Goal: Contribute content: Contribute content

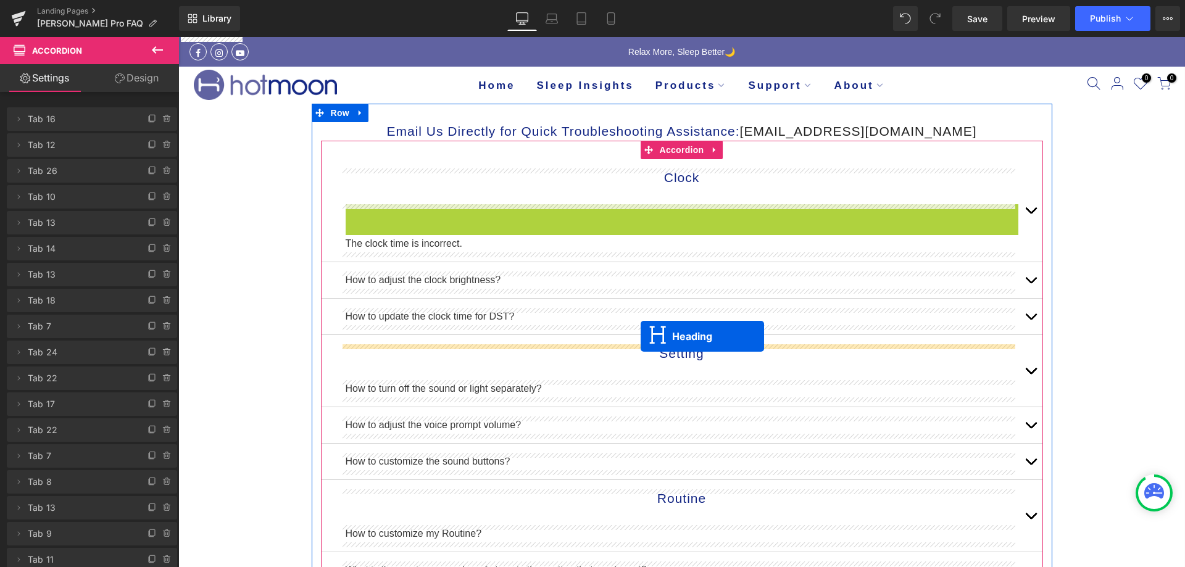
drag, startPoint x: 643, startPoint y: 225, endPoint x: 641, endPoint y: 337, distance: 111.8
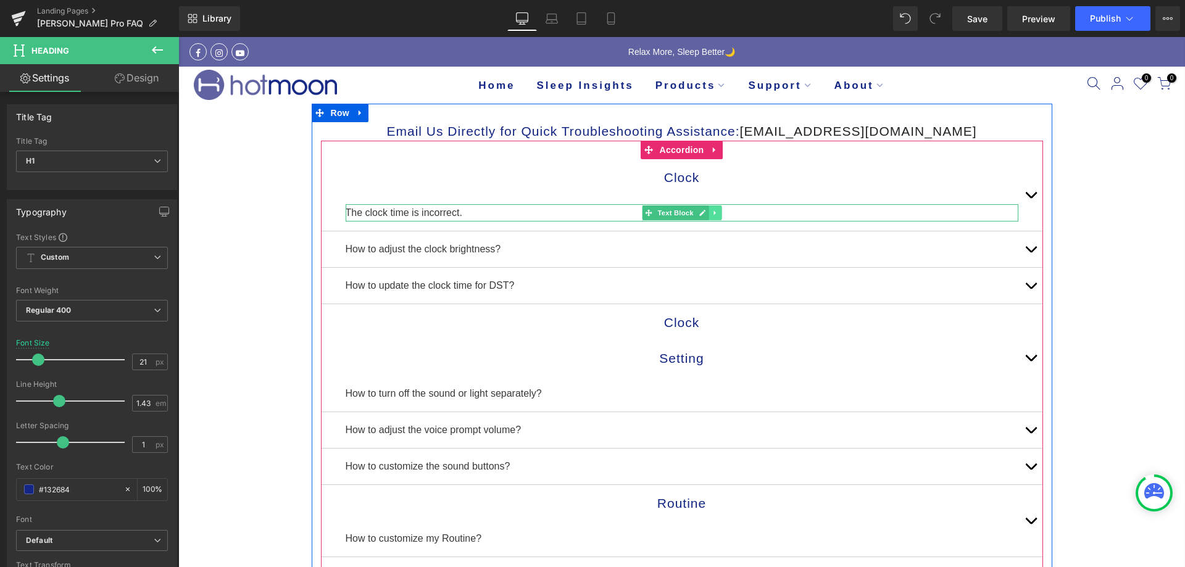
click at [712, 212] on icon at bounding box center [715, 212] width 7 height 7
click at [706, 212] on icon at bounding box center [708, 213] width 7 height 7
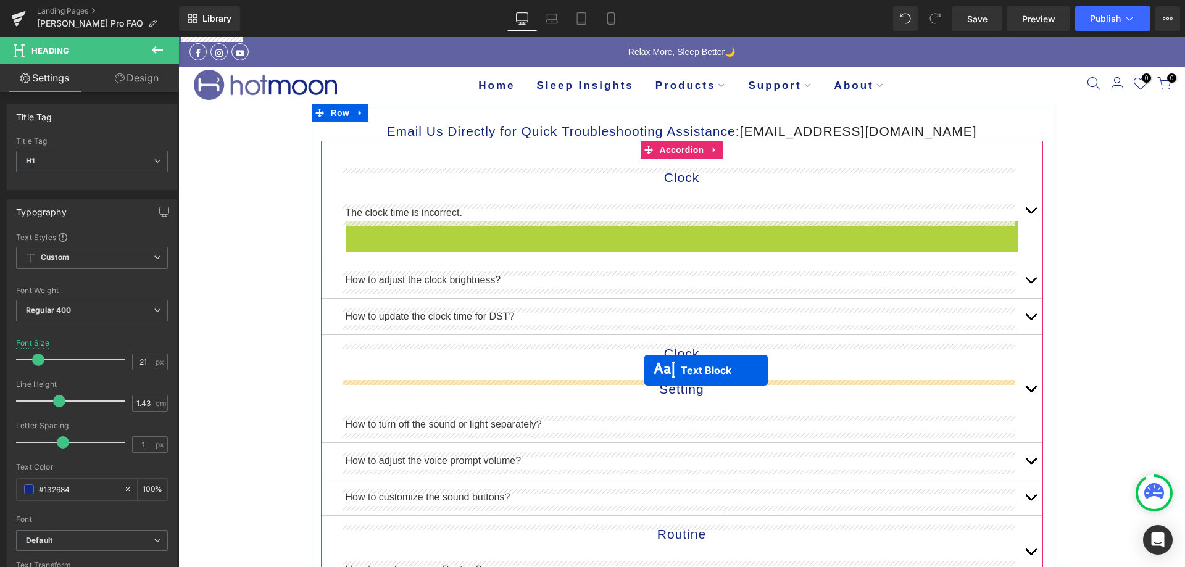
drag, startPoint x: 645, startPoint y: 233, endPoint x: 645, endPoint y: 370, distance: 137.7
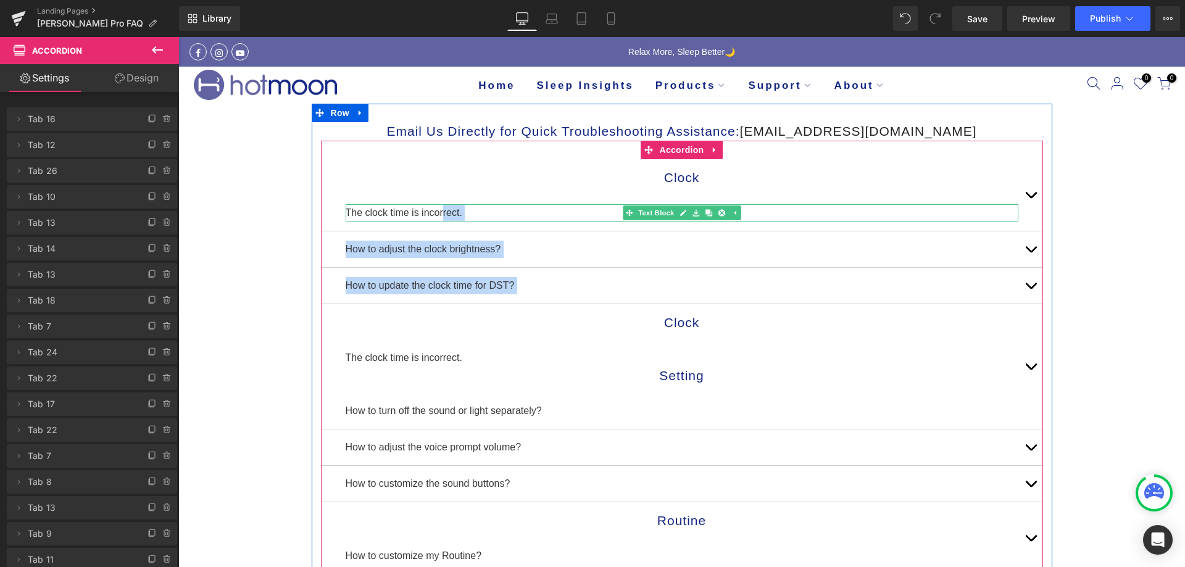
drag, startPoint x: 567, startPoint y: 311, endPoint x: 437, endPoint y: 208, distance: 165.7
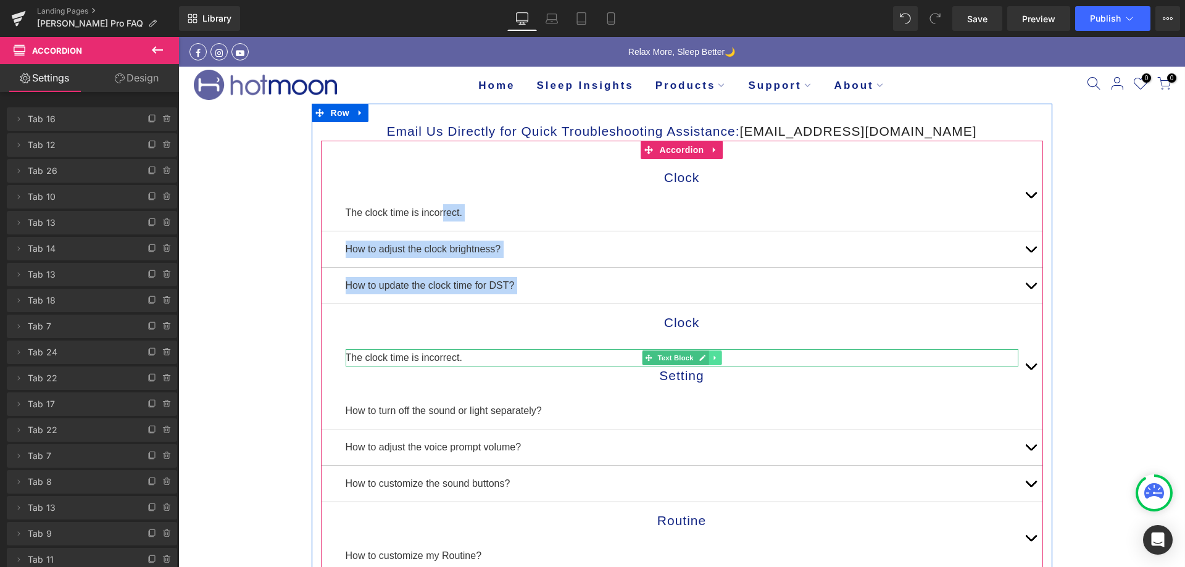
click at [714, 359] on icon at bounding box center [715, 358] width 2 height 4
click at [718, 359] on icon at bounding box center [721, 357] width 7 height 7
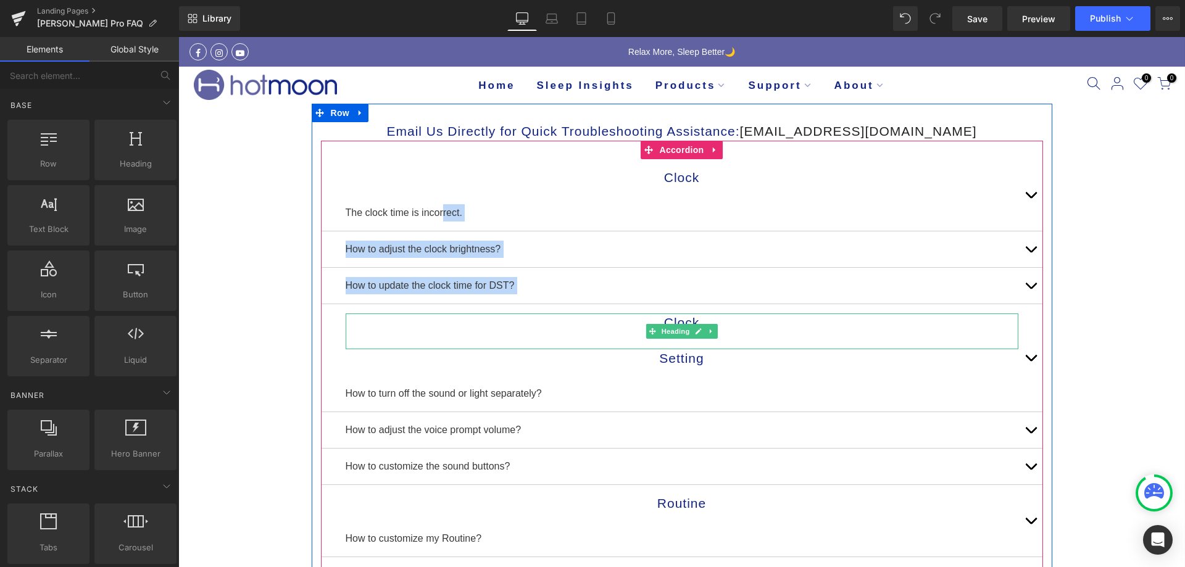
click at [747, 337] on div at bounding box center [682, 340] width 673 height 17
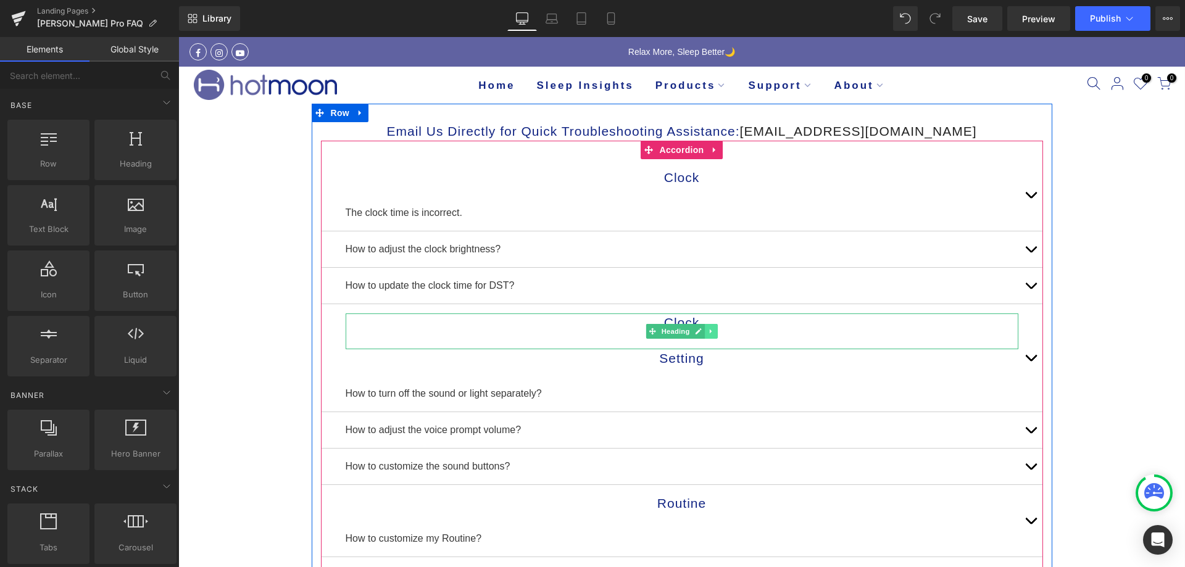
click at [709, 333] on icon at bounding box center [711, 331] width 7 height 7
click at [714, 333] on icon at bounding box center [717, 331] width 7 height 7
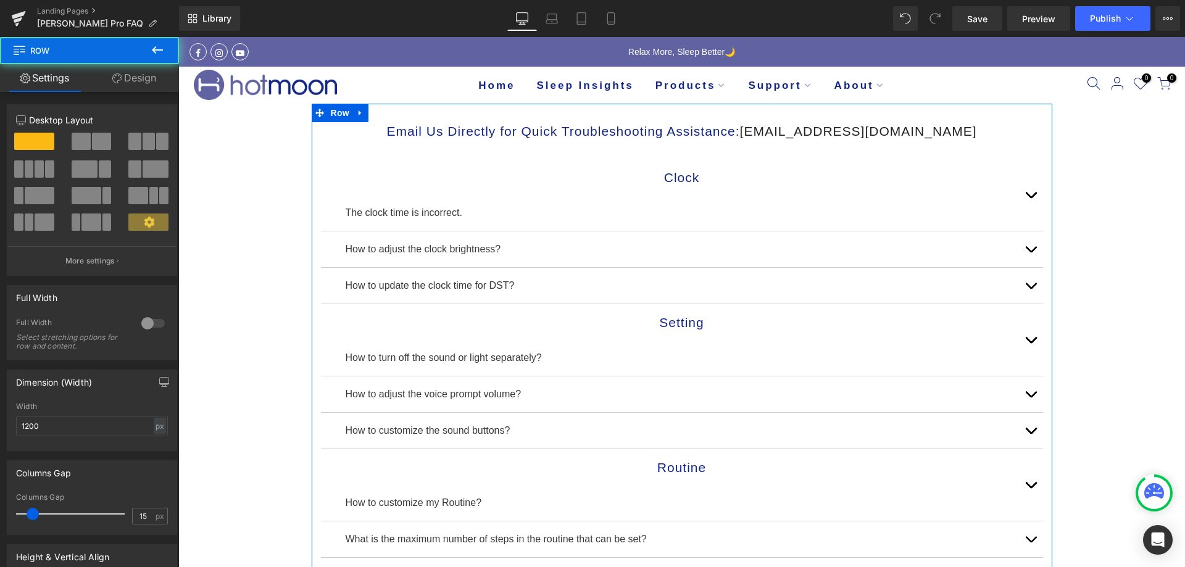
click at [387, 115] on div "Email Us Directly for Quick Troubleshooting Assistance: [EMAIL_ADDRESS][DOMAIN_…" at bounding box center [682, 571] width 741 height 934
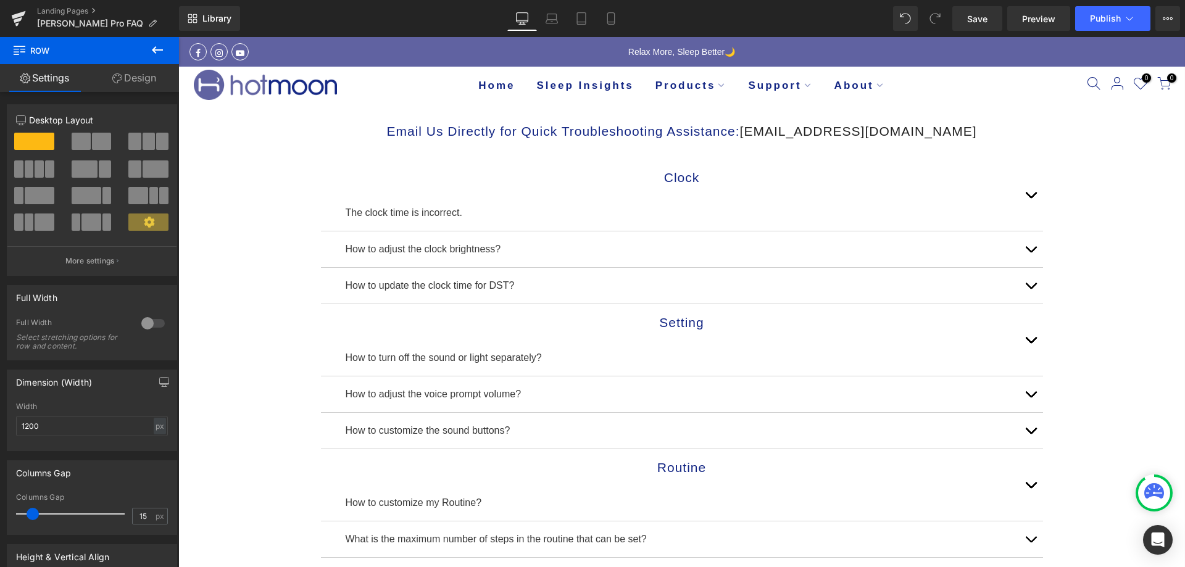
click at [162, 48] on icon at bounding box center [157, 50] width 15 height 15
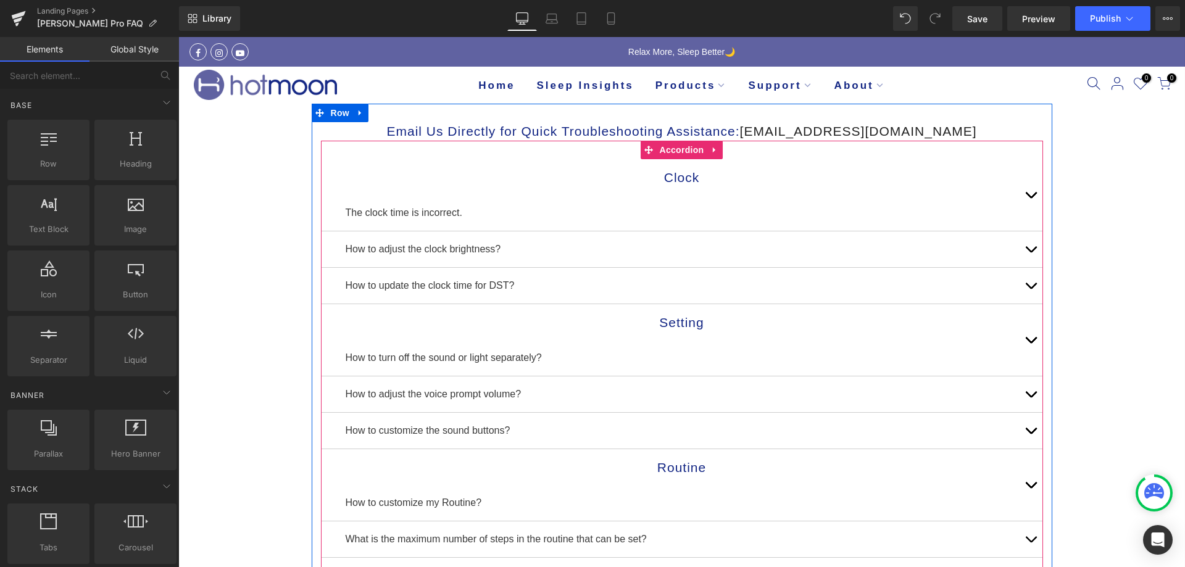
click at [335, 190] on div "Clock Heading The clock time is incorrect. Text Block" at bounding box center [682, 195] width 722 height 72
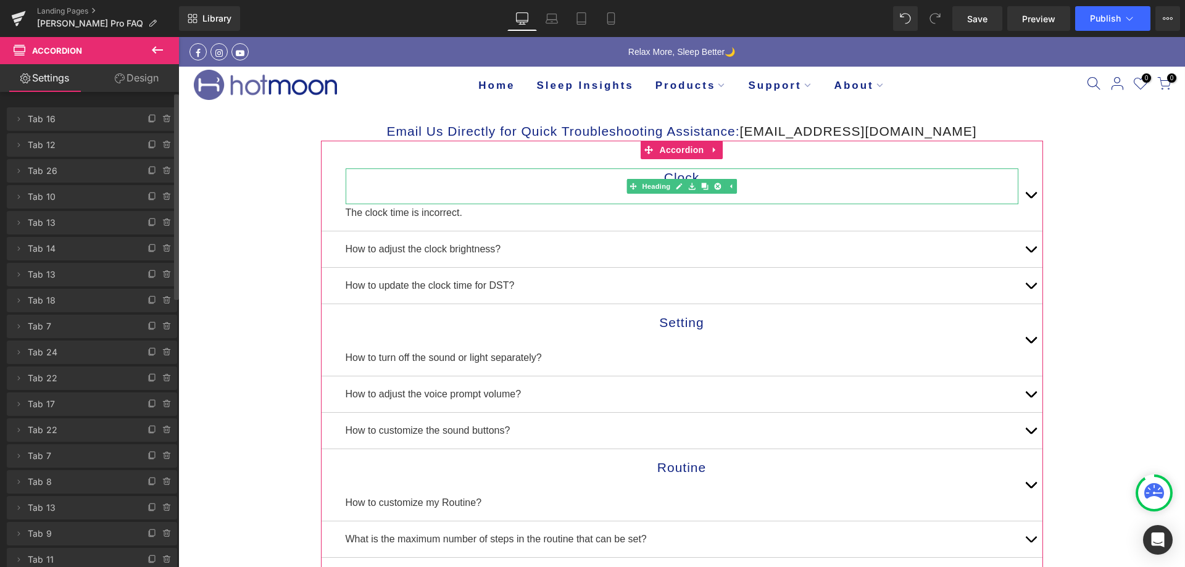
click at [104, 117] on span "Tab 16" at bounding box center [80, 118] width 104 height 23
click at [150, 119] on icon at bounding box center [152, 118] width 5 height 6
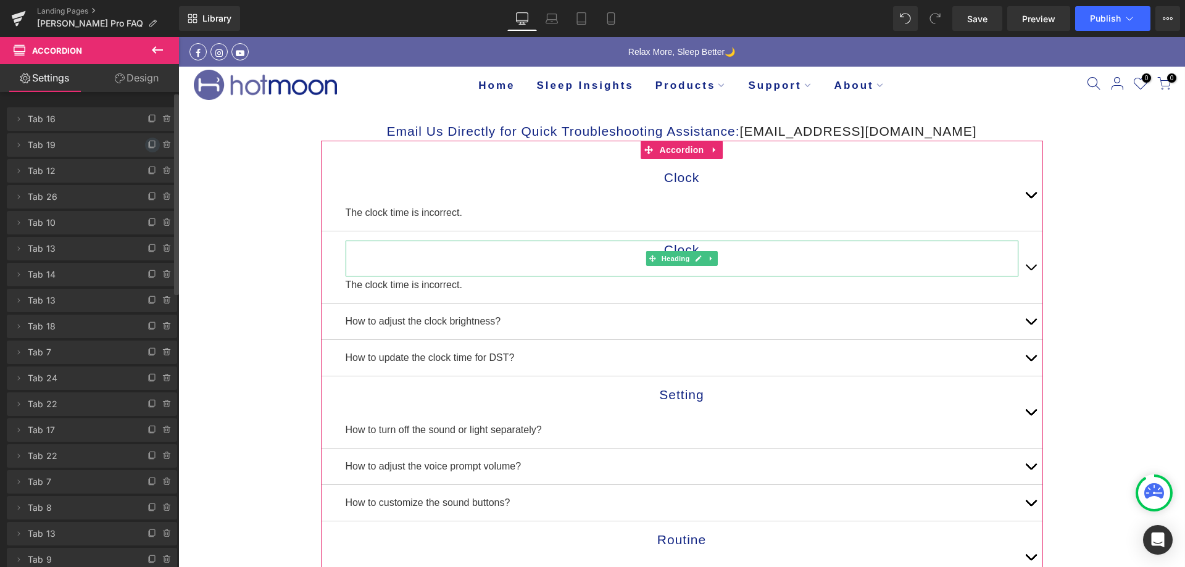
click at [148, 141] on icon at bounding box center [153, 145] width 10 height 10
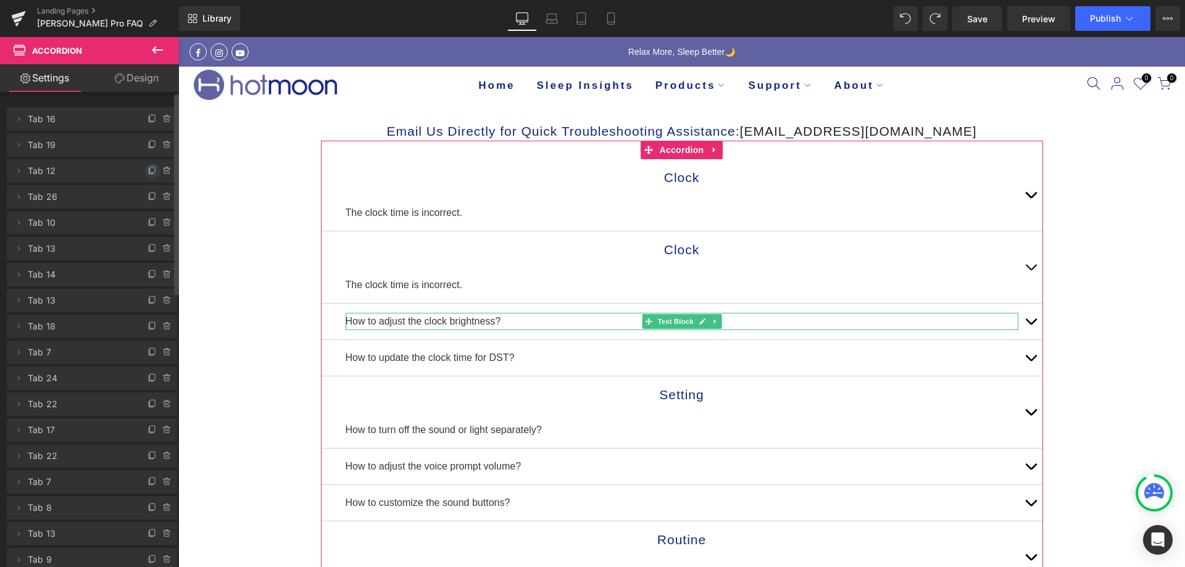
click at [149, 170] on icon at bounding box center [153, 171] width 10 height 10
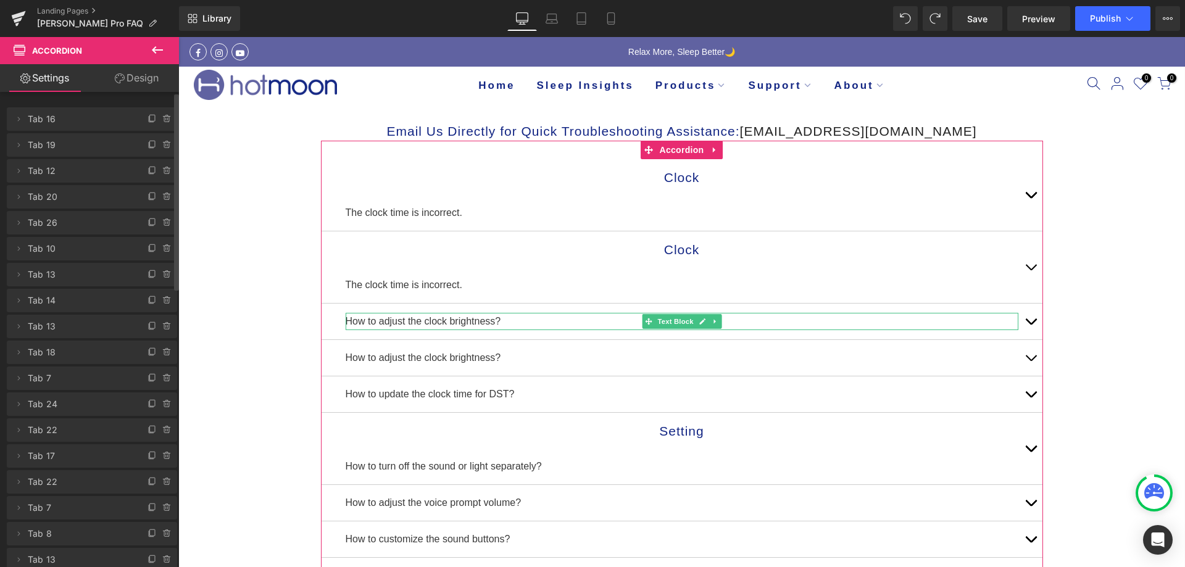
click at [149, 170] on icon at bounding box center [153, 171] width 10 height 10
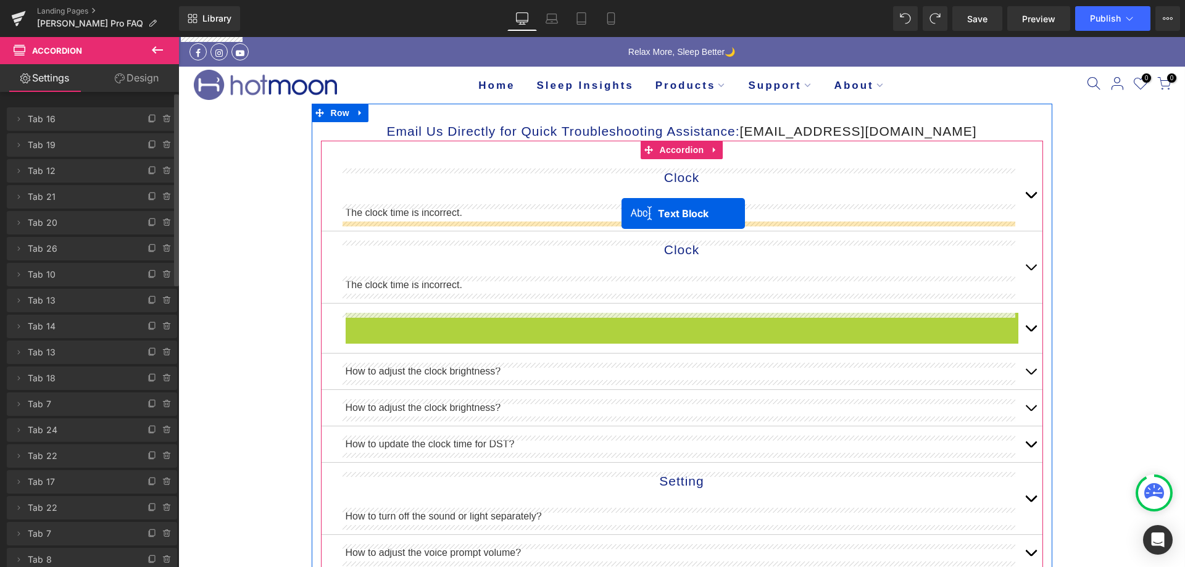
drag, startPoint x: 640, startPoint y: 319, endPoint x: 622, endPoint y: 214, distance: 107.2
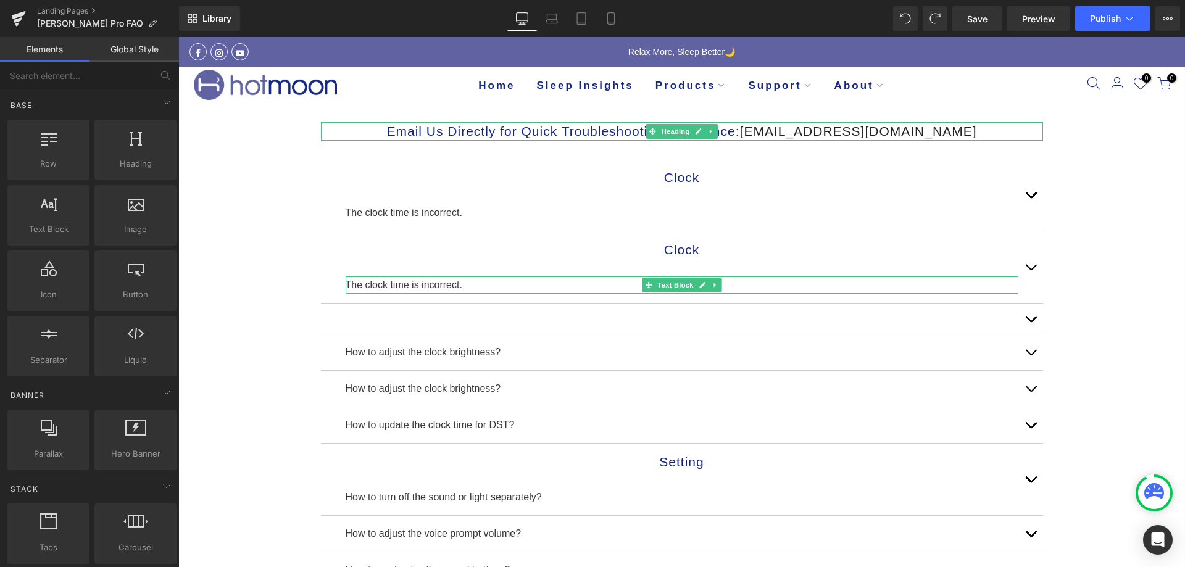
click at [1030, 195] on button "button" at bounding box center [1031, 195] width 25 height 72
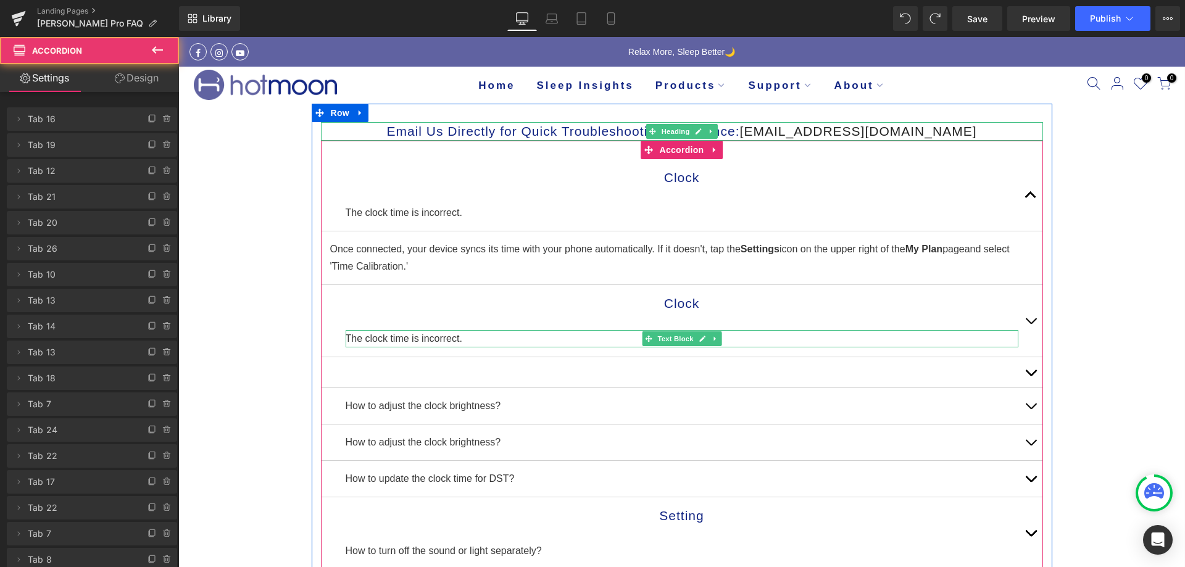
click at [1030, 195] on button "button" at bounding box center [1031, 195] width 25 height 72
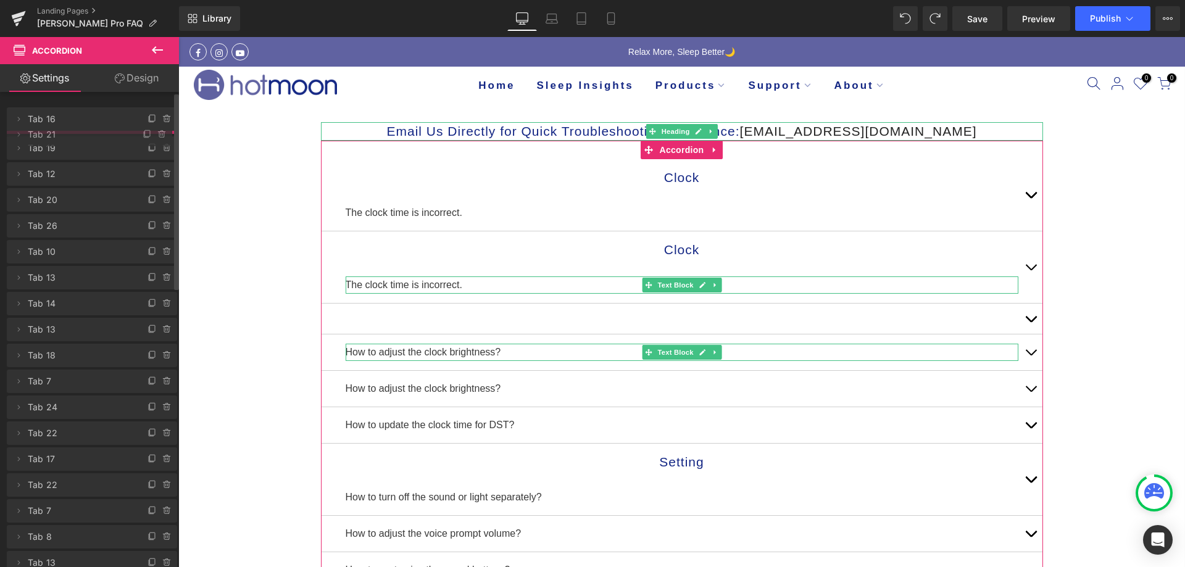
drag, startPoint x: 36, startPoint y: 200, endPoint x: 49, endPoint y: 138, distance: 63.6
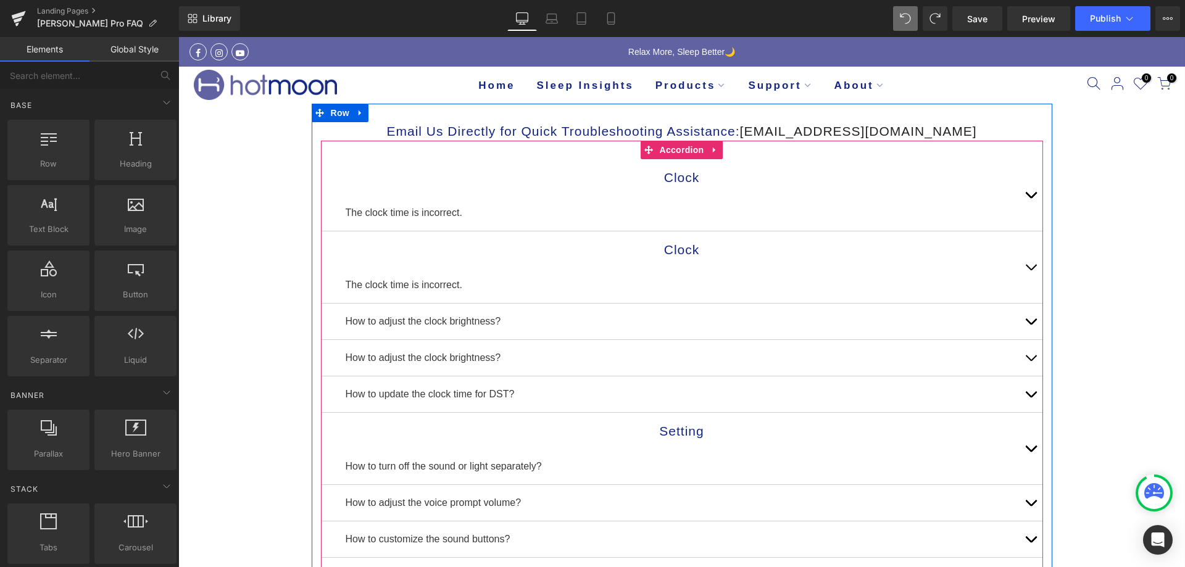
click at [346, 168] on div "Clock Heading The clock time is incorrect. Text Block" at bounding box center [682, 195] width 722 height 72
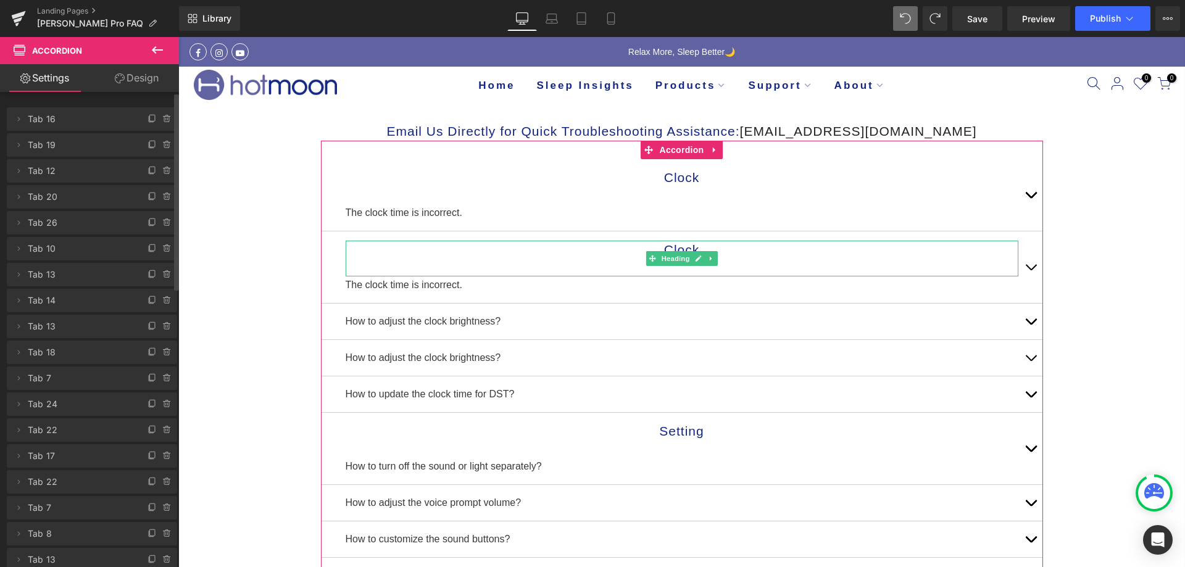
drag, startPoint x: 27, startPoint y: 172, endPoint x: 40, endPoint y: 136, distance: 38.1
click at [40, 105] on ul "Delete Cancel Tab 16 Tab 16 Name Tab 16 #FFFFFF Background #ffffff 100 % Delete…" at bounding box center [92, 105] width 170 height 0
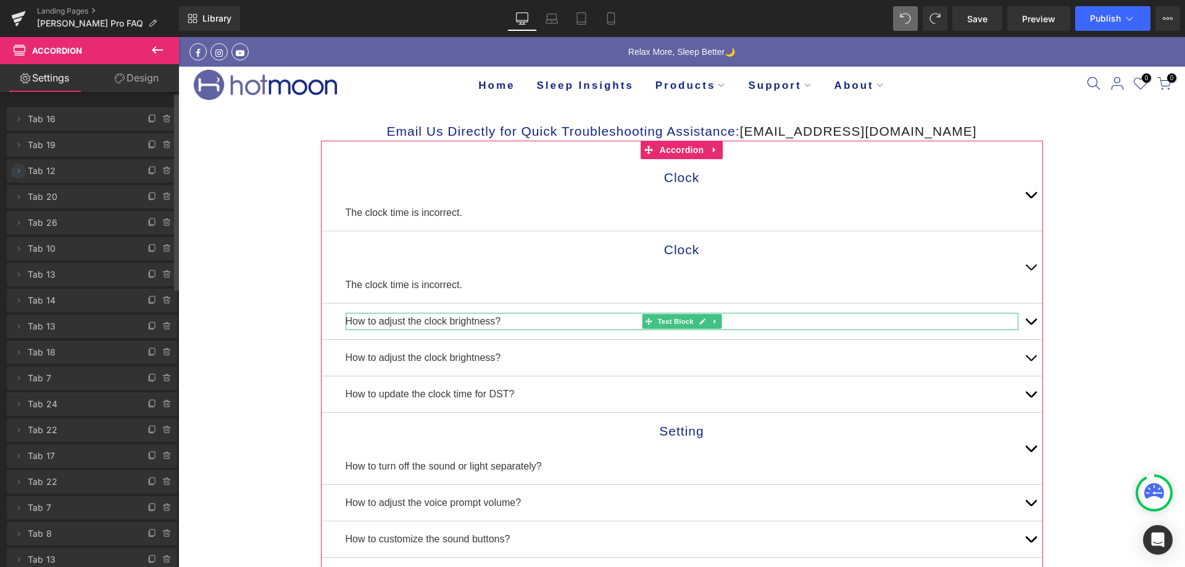
drag, startPoint x: 16, startPoint y: 175, endPoint x: 20, endPoint y: 167, distance: 8.8
click at [20, 167] on icon at bounding box center [19, 171] width 10 height 10
click at [101, 175] on span "Tab 12" at bounding box center [80, 170] width 104 height 23
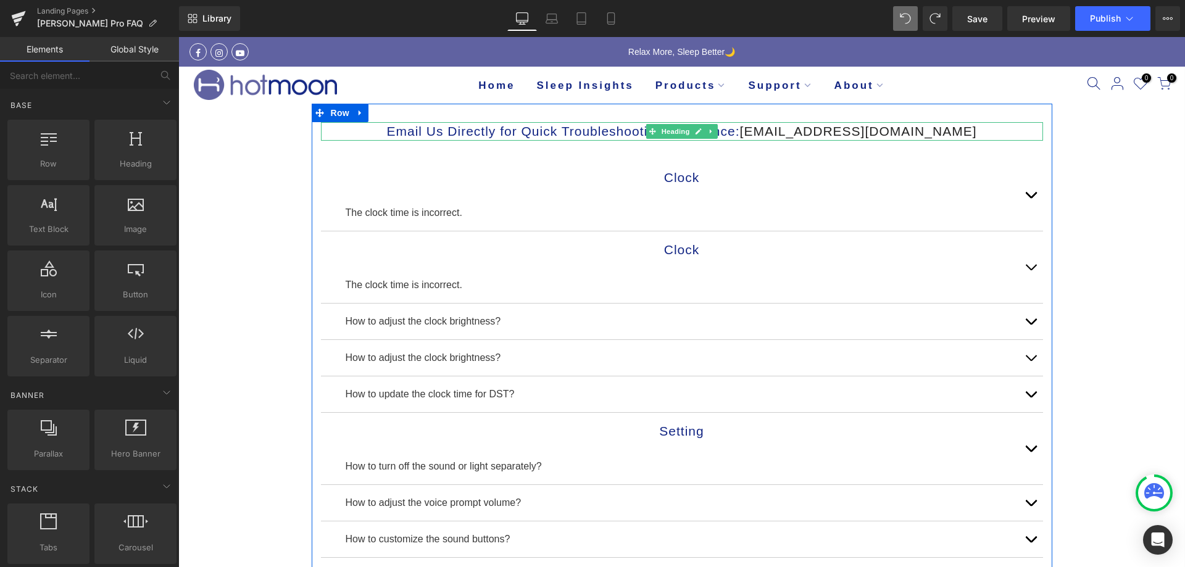
click at [340, 134] on h1 "Email Us Directly for Quick Troubleshooting Assistance: [EMAIL_ADDRESS][DOMAIN_…" at bounding box center [682, 131] width 722 height 19
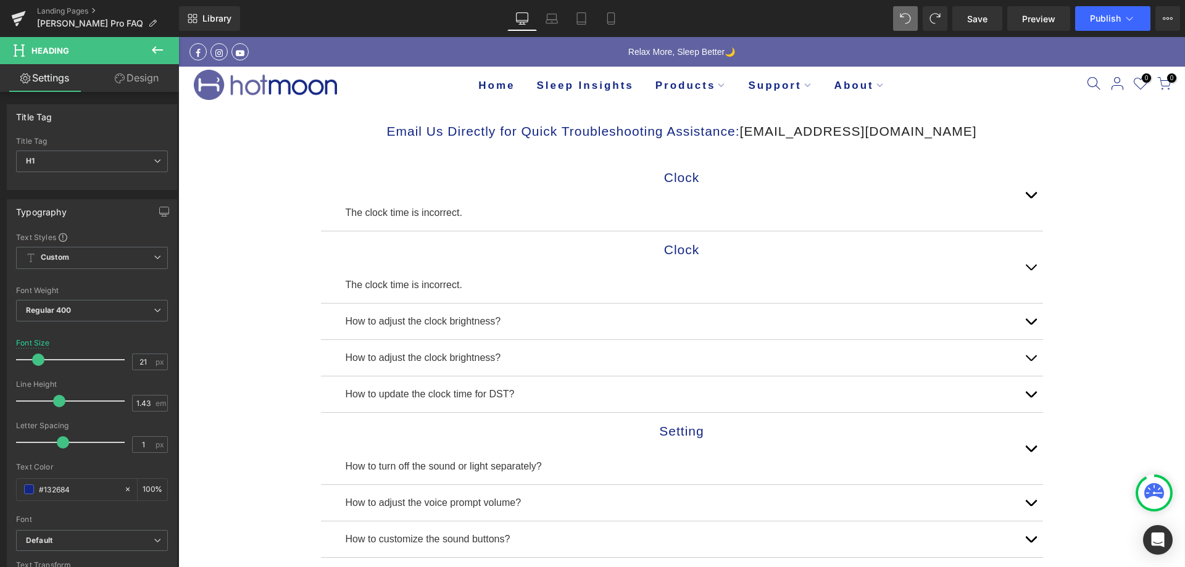
click at [153, 49] on icon at bounding box center [157, 49] width 11 height 7
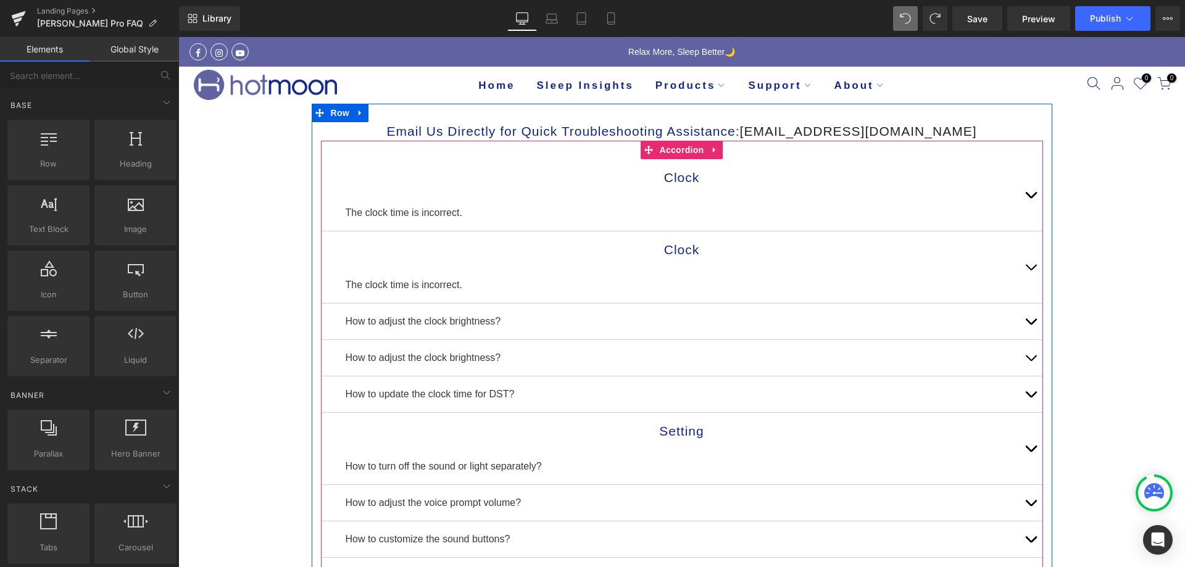
click at [322, 186] on div "Clock Heading The clock time is incorrect. Text Block" at bounding box center [682, 195] width 722 height 72
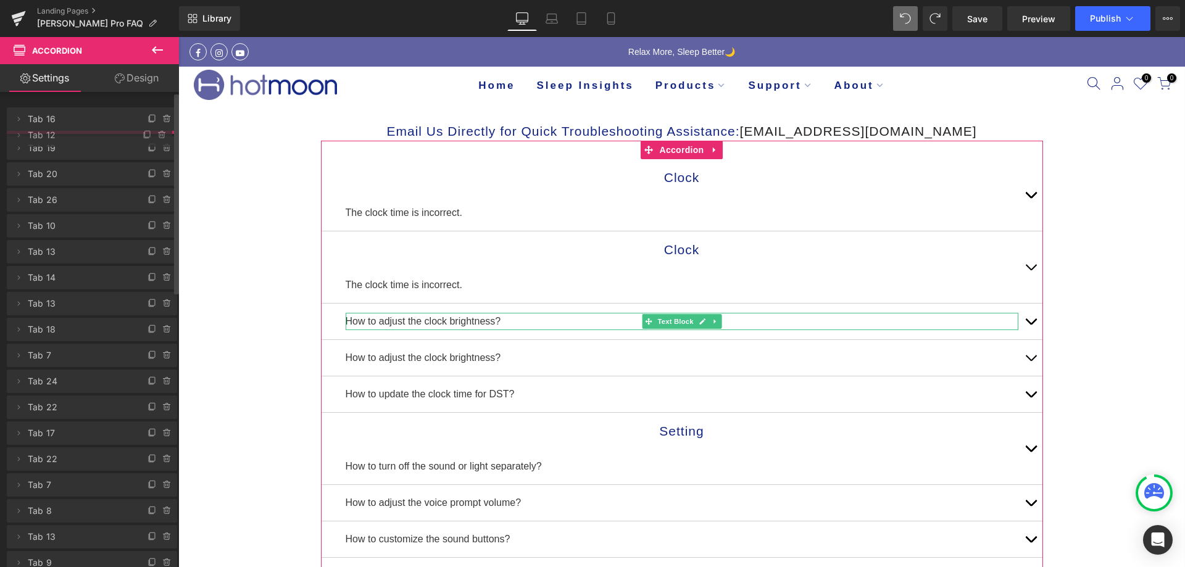
drag, startPoint x: 87, startPoint y: 173, endPoint x: 85, endPoint y: 137, distance: 35.9
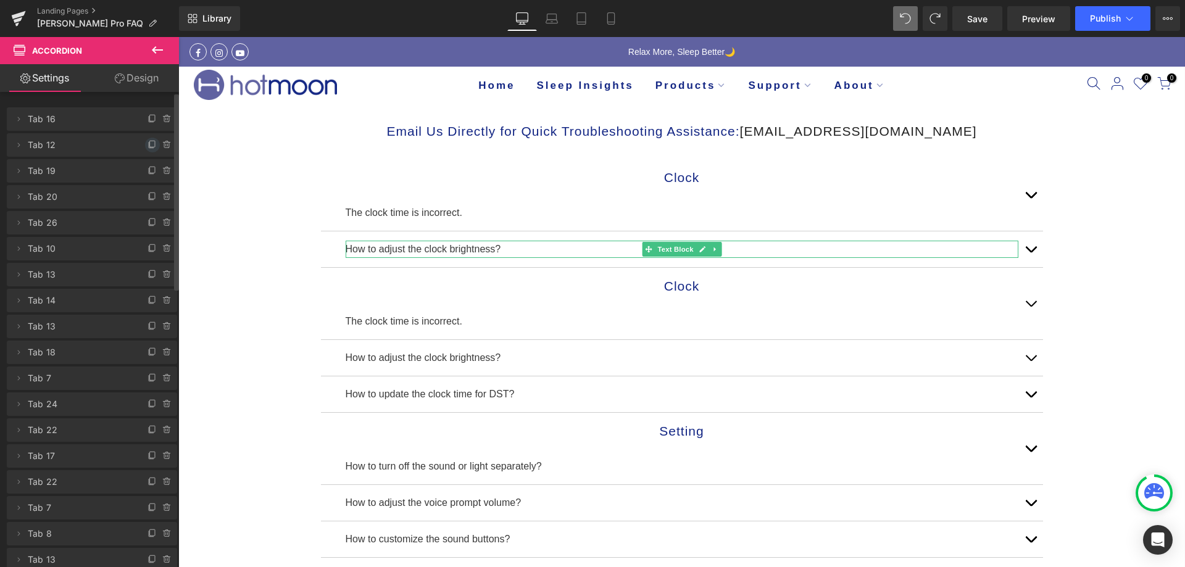
click at [148, 141] on icon at bounding box center [153, 145] width 10 height 10
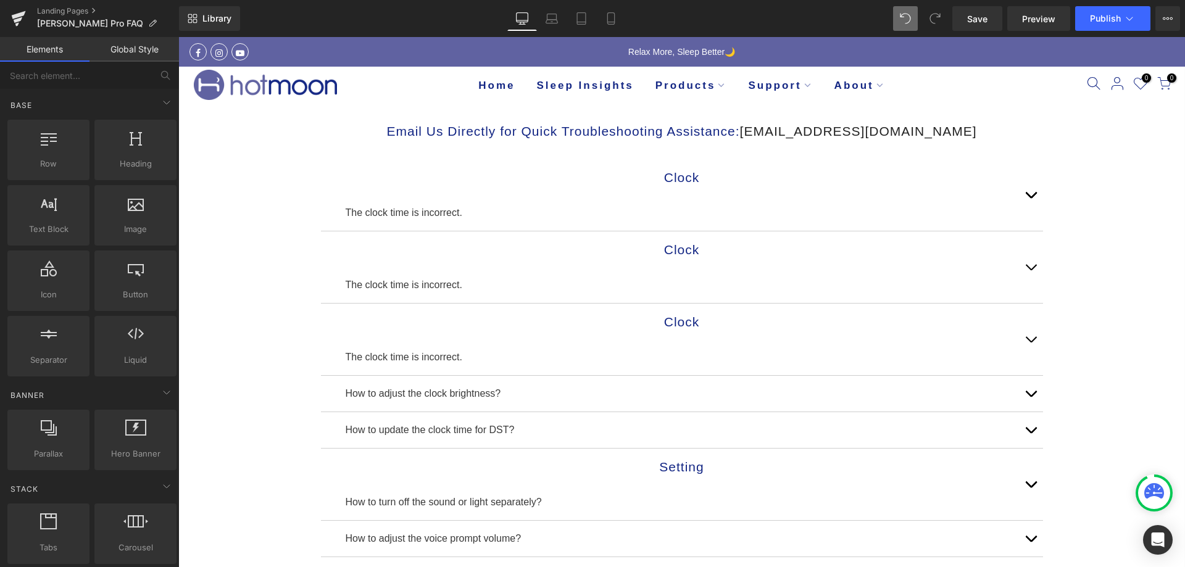
click at [937, 16] on icon at bounding box center [935, 18] width 11 height 11
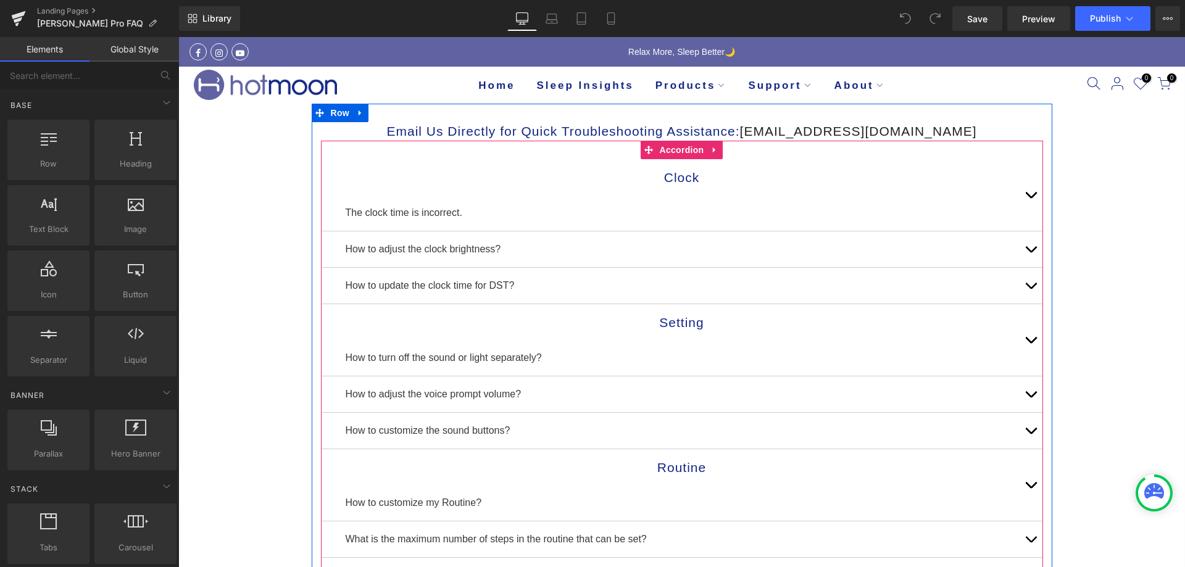
click at [408, 161] on div "Clock Heading The clock time is incorrect. Text Block" at bounding box center [682, 195] width 722 height 72
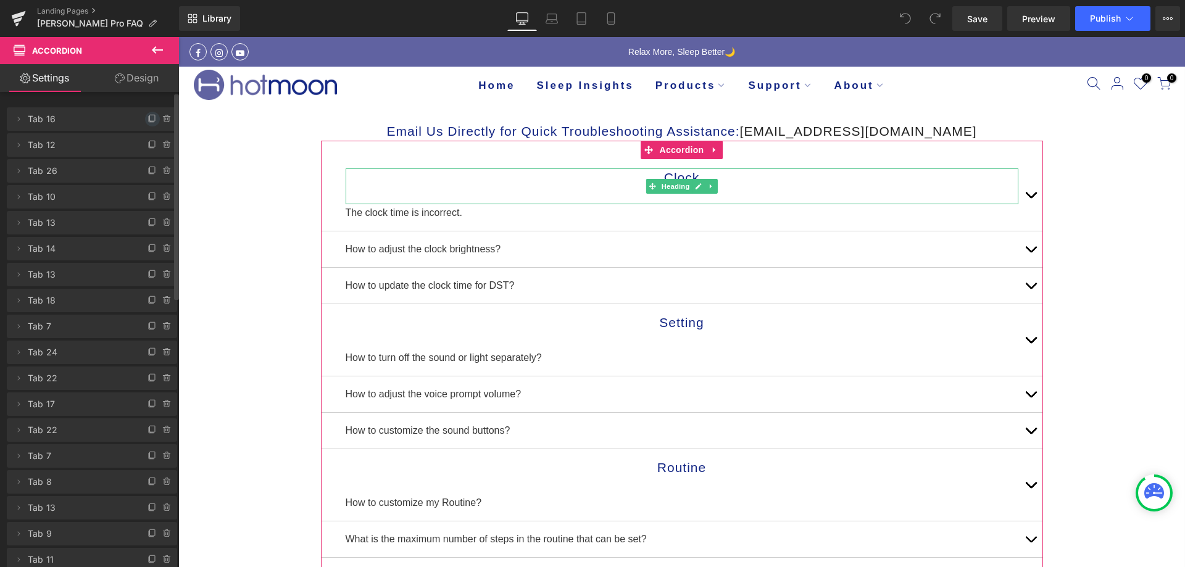
click at [150, 119] on icon at bounding box center [152, 118] width 5 height 6
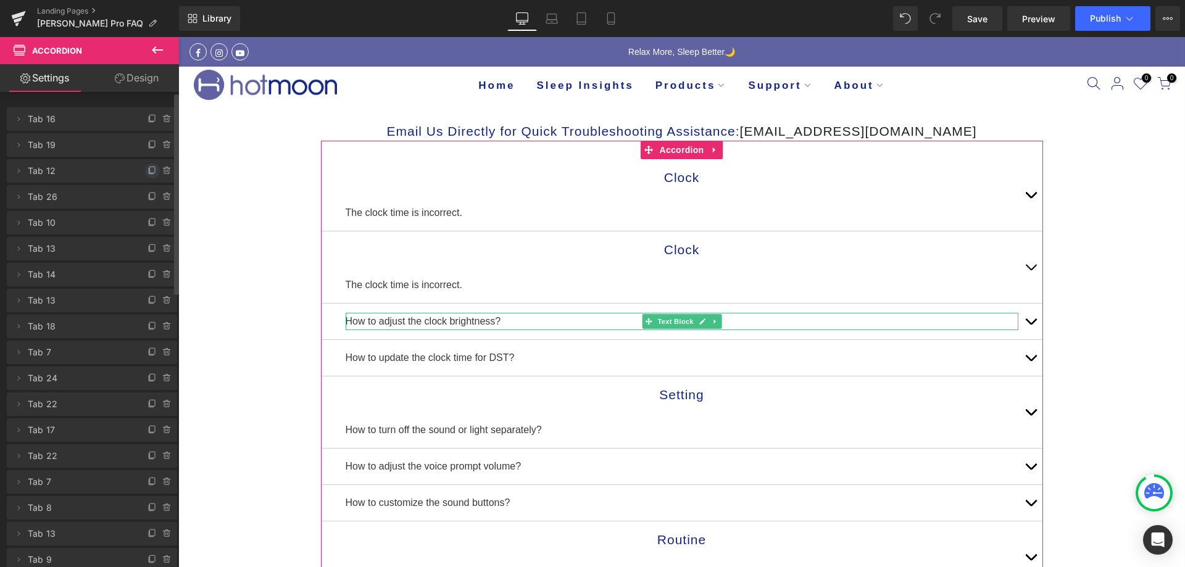
click at [145, 172] on span at bounding box center [152, 171] width 15 height 15
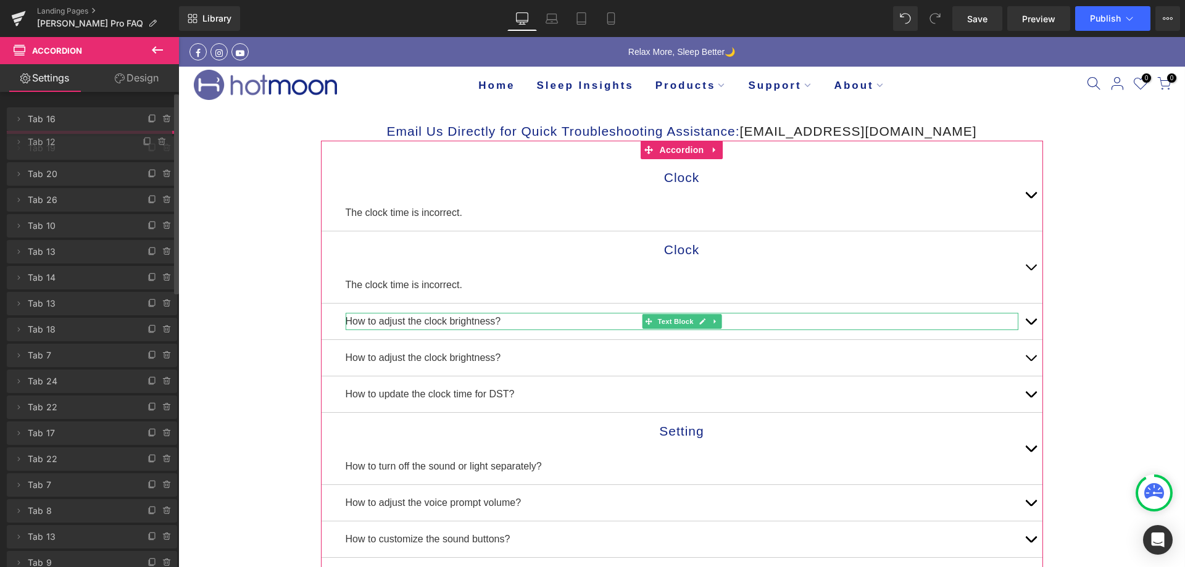
drag, startPoint x: 111, startPoint y: 170, endPoint x: 111, endPoint y: 141, distance: 29.0
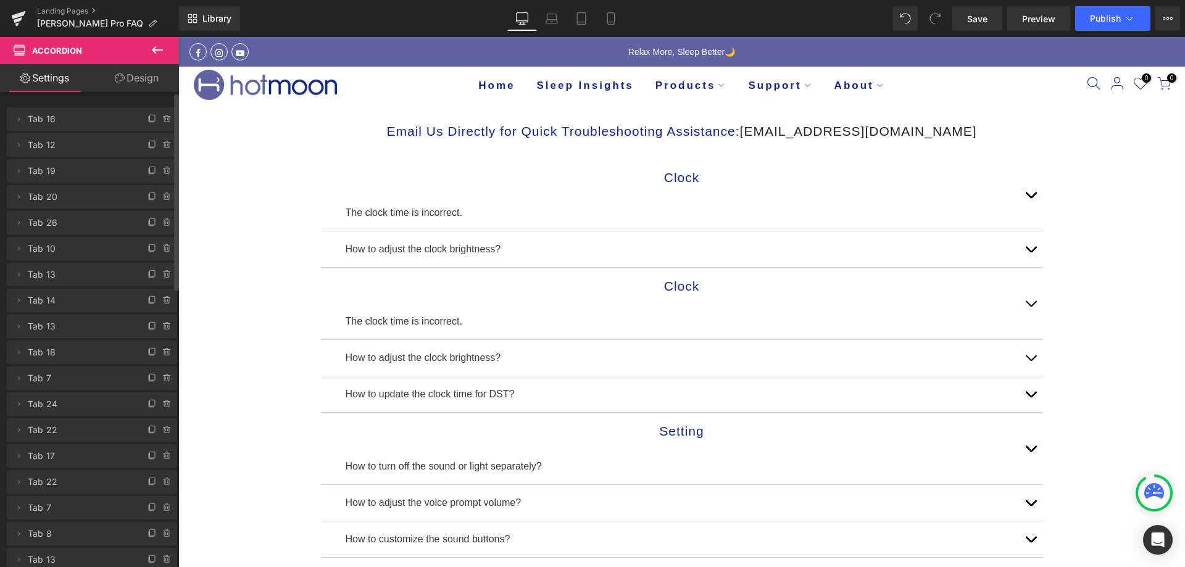
click at [106, 145] on span "Tab 12" at bounding box center [80, 144] width 104 height 23
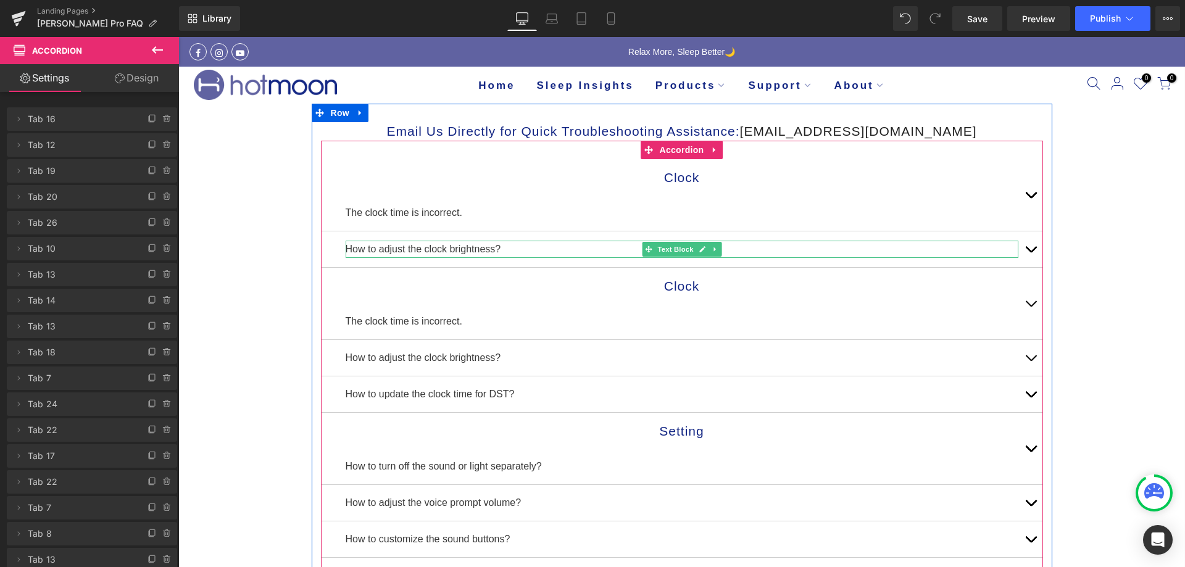
click at [400, 249] on p "How to adjust the clock brightness?" at bounding box center [682, 249] width 673 height 17
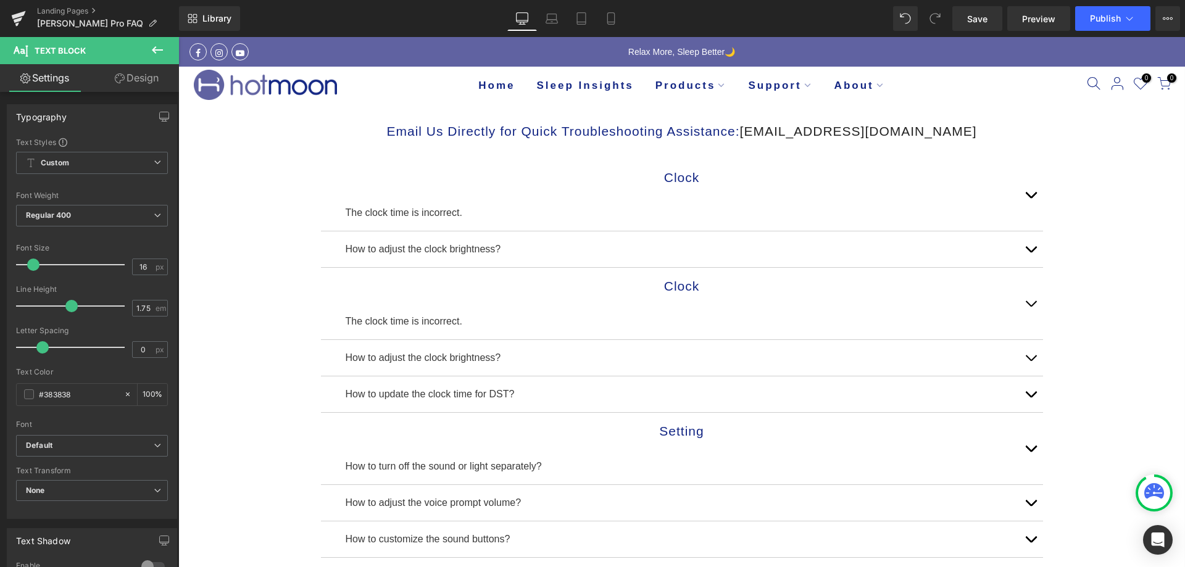
click at [155, 48] on icon at bounding box center [157, 49] width 11 height 7
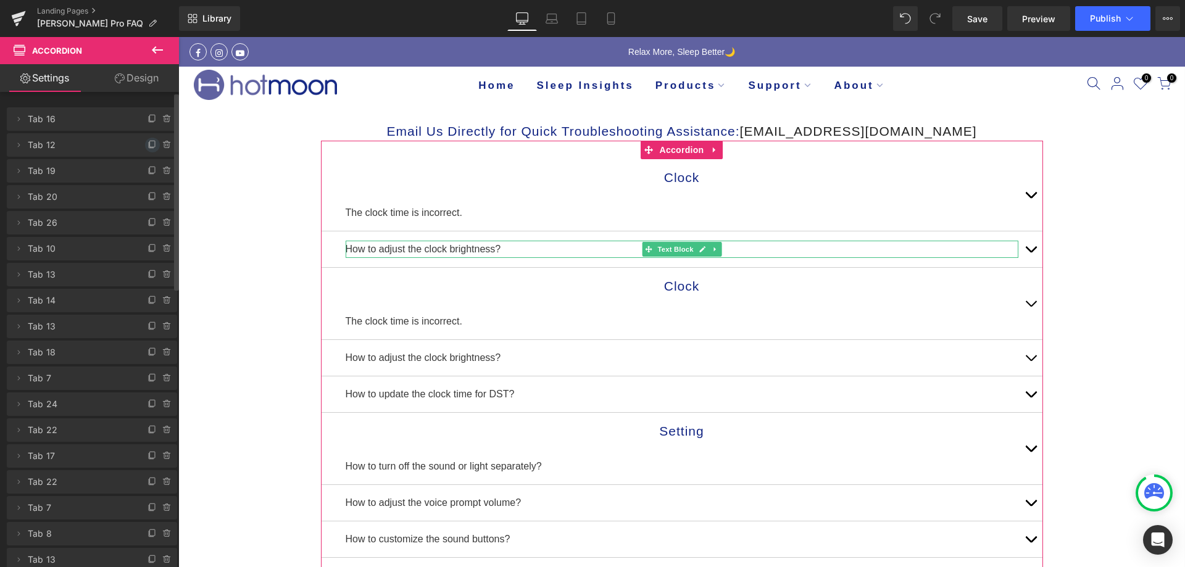
click at [150, 145] on icon at bounding box center [152, 144] width 5 height 6
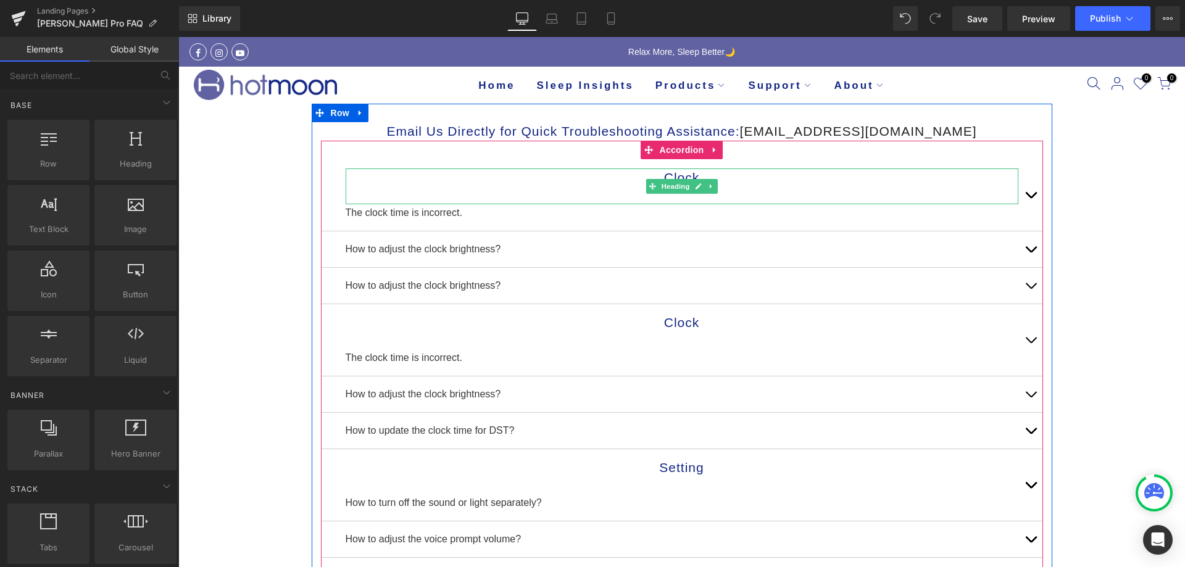
click at [595, 177] on h1 "Clock" at bounding box center [682, 178] width 673 height 19
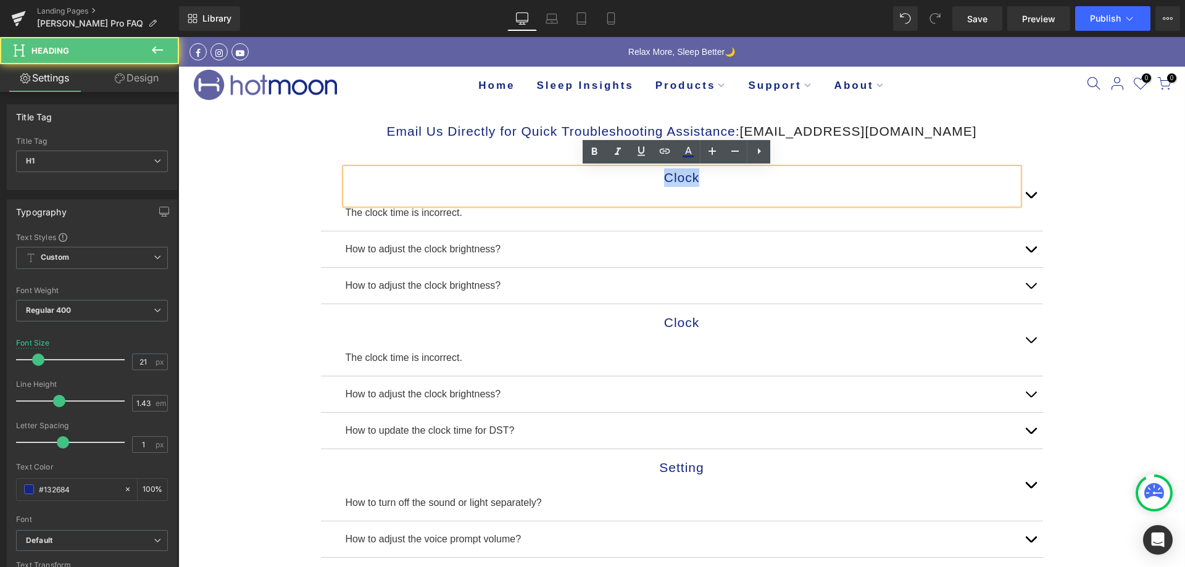
drag, startPoint x: 653, startPoint y: 175, endPoint x: 700, endPoint y: 175, distance: 47.5
click at [700, 175] on h1 "Clock" at bounding box center [682, 178] width 673 height 19
copy h1 "Clock"
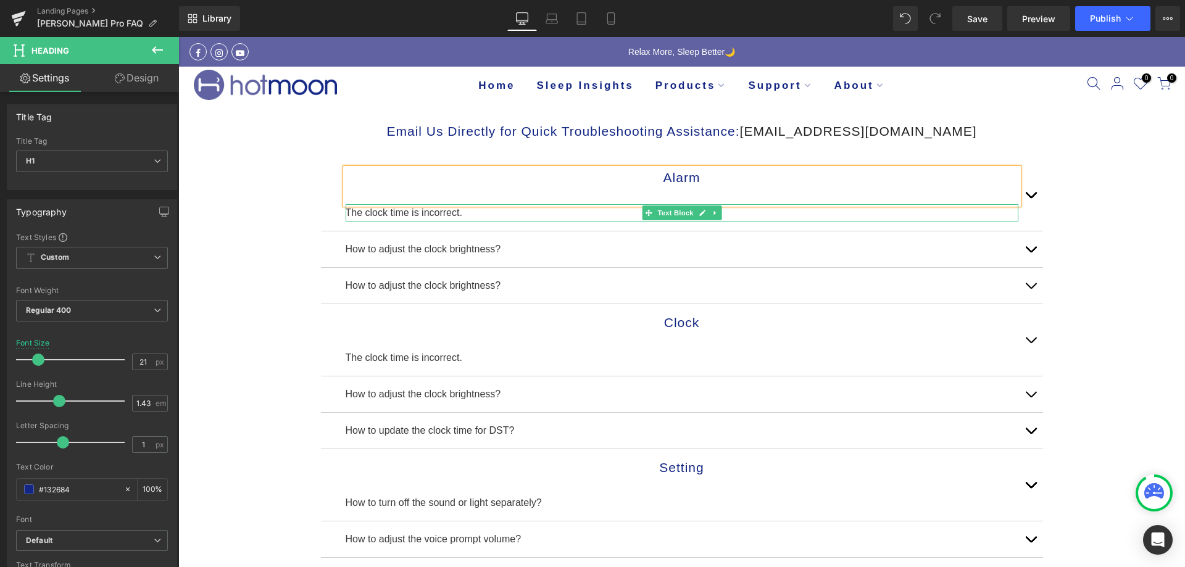
click at [449, 212] on p "The clock time is incorrect." at bounding box center [682, 212] width 673 height 17
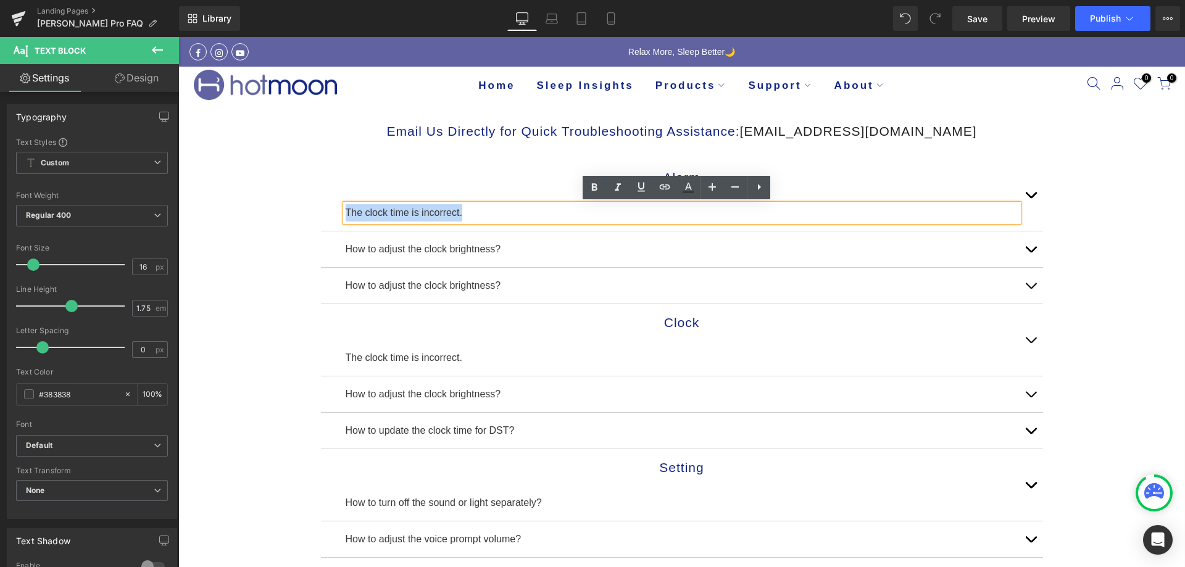
drag, startPoint x: 467, startPoint y: 209, endPoint x: 333, endPoint y: 202, distance: 133.5
click at [333, 202] on div "Alarm Heading The clock time is incorrect. Text Block" at bounding box center [682, 195] width 722 height 72
copy p "The clock time is incorrect."
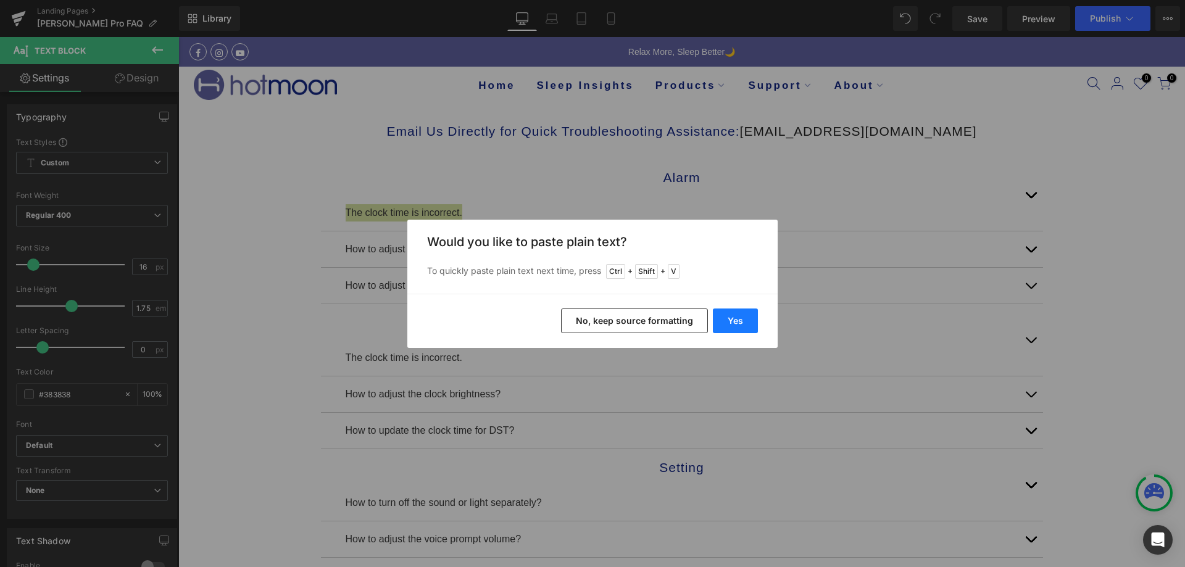
click at [736, 316] on button "Yes" at bounding box center [735, 321] width 45 height 25
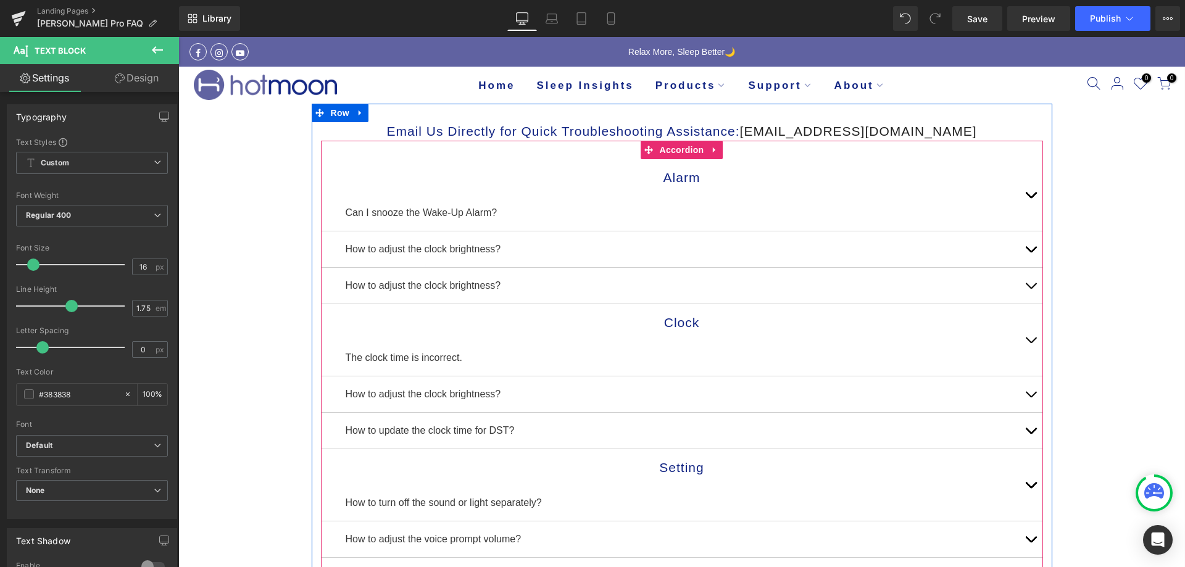
click at [1033, 197] on button "button" at bounding box center [1031, 195] width 25 height 72
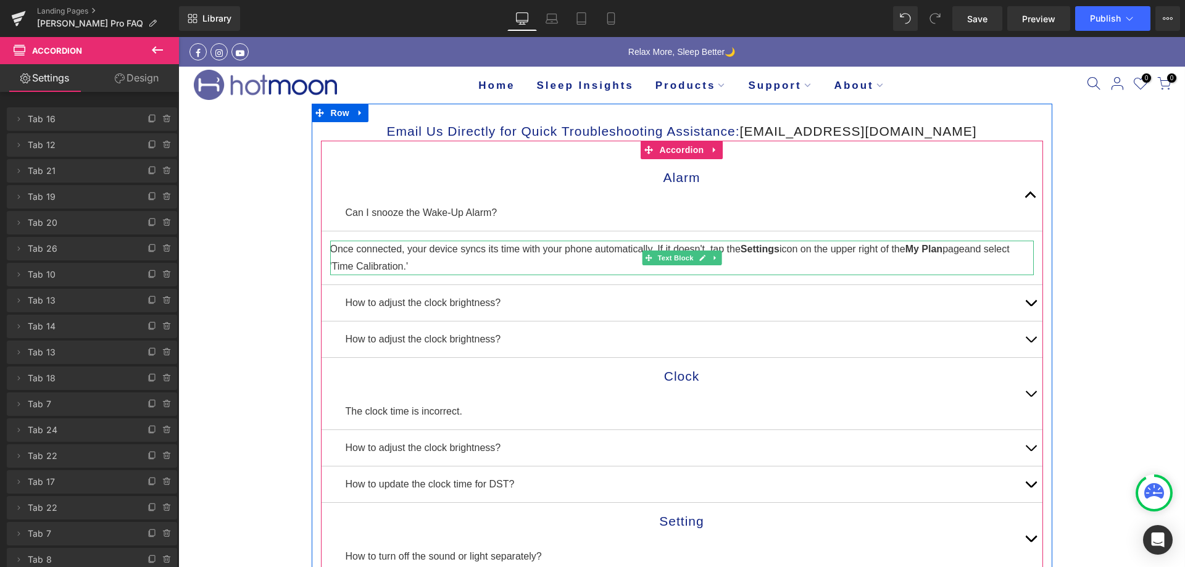
click at [378, 256] on p "Once connected, your device syncs its time with your phone automatically. If it…" at bounding box center [682, 258] width 704 height 35
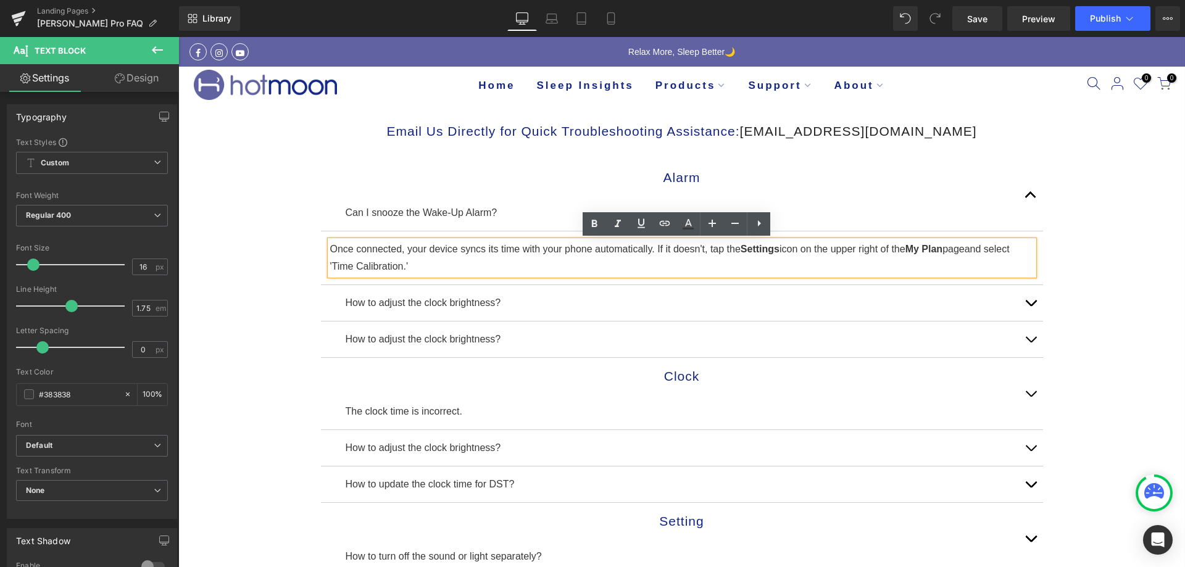
drag, startPoint x: 424, startPoint y: 264, endPoint x: 322, endPoint y: 244, distance: 103.9
click at [330, 244] on div "Once connected, your device syncs its time with your phone automatically. If it…" at bounding box center [682, 258] width 704 height 35
drag, startPoint x: 414, startPoint y: 264, endPoint x: 311, endPoint y: 257, distance: 103.4
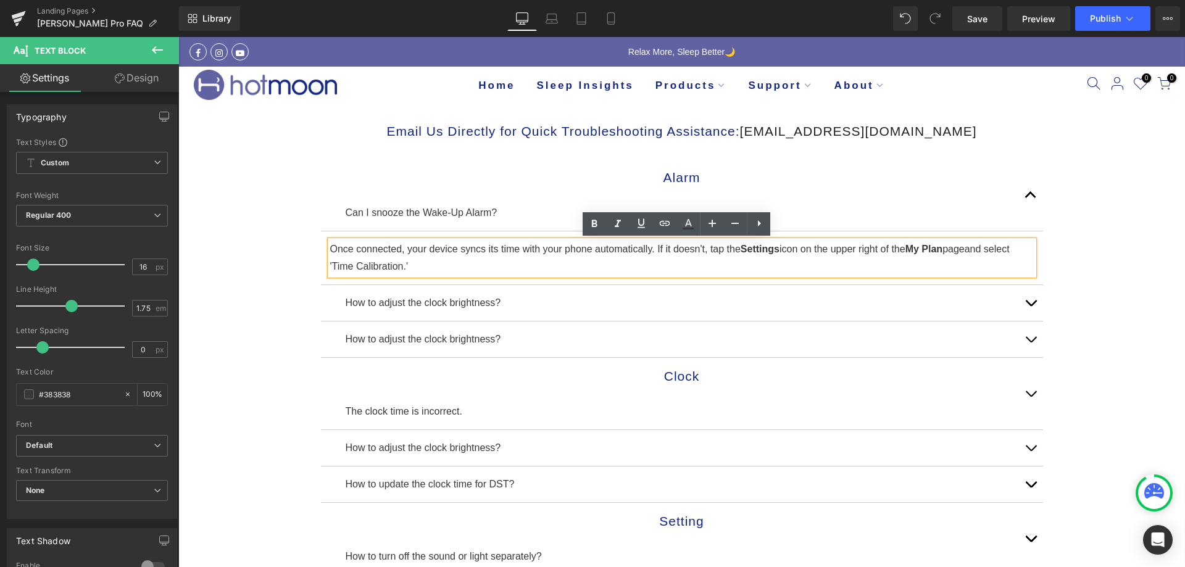
copy p "Once connected, your device syncs its time with your phone automatically. If it…"
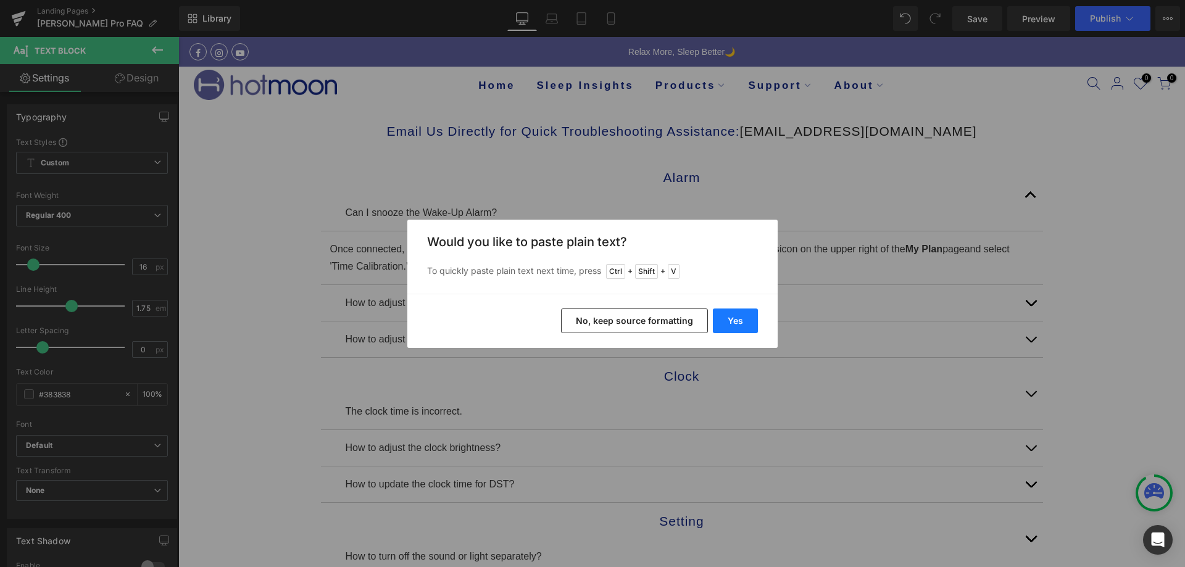
click at [745, 317] on button "Yes" at bounding box center [735, 321] width 45 height 25
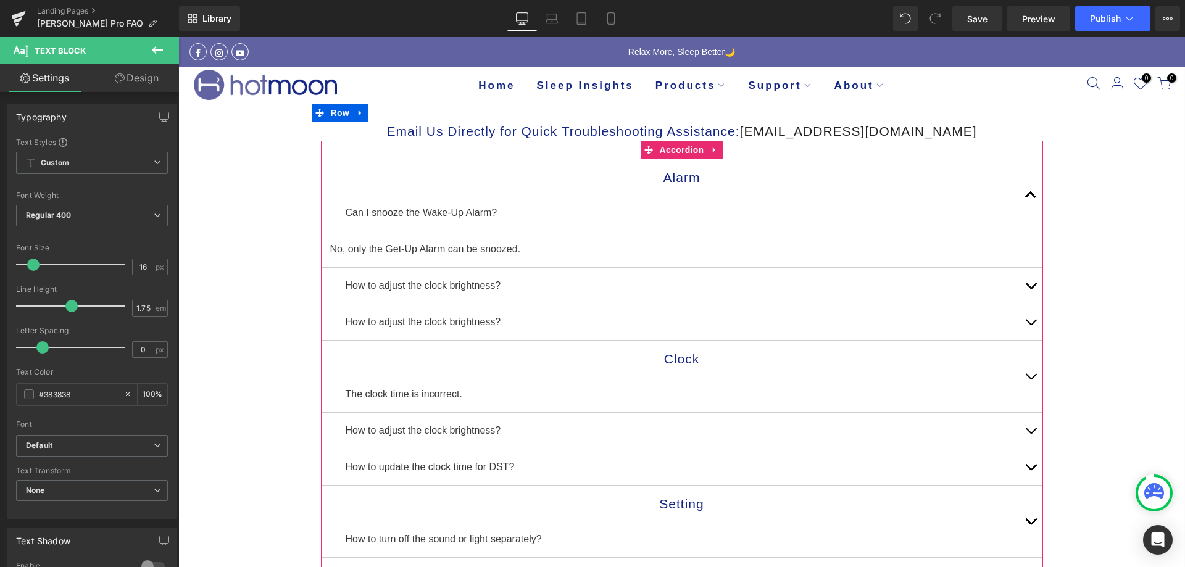
click at [1019, 198] on button "button" at bounding box center [1031, 195] width 25 height 72
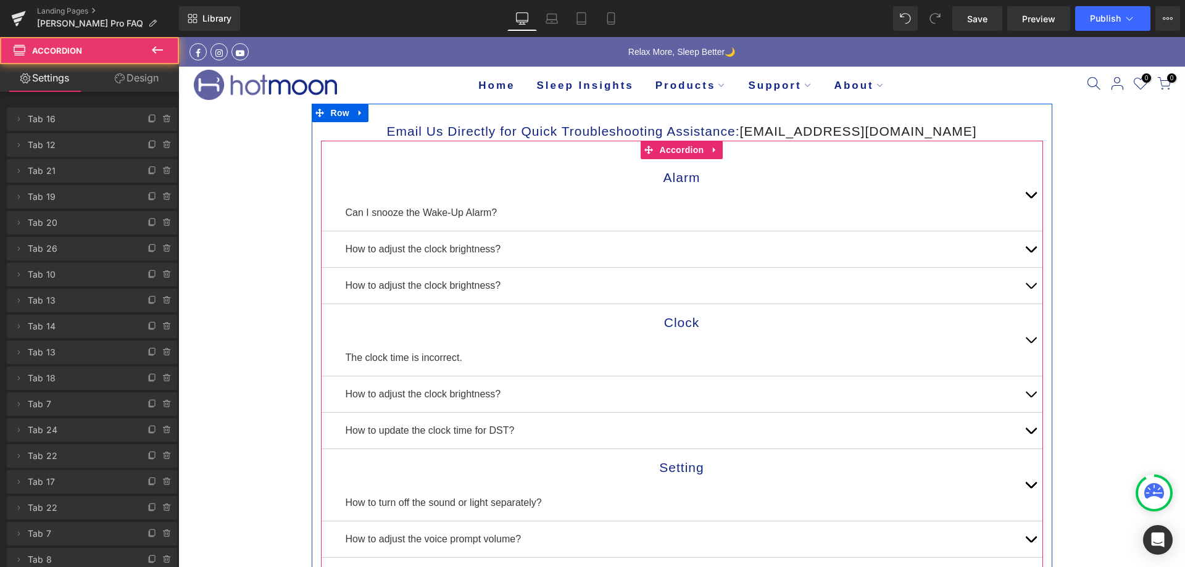
click at [1031, 253] on span "button" at bounding box center [1031, 253] width 0 height 0
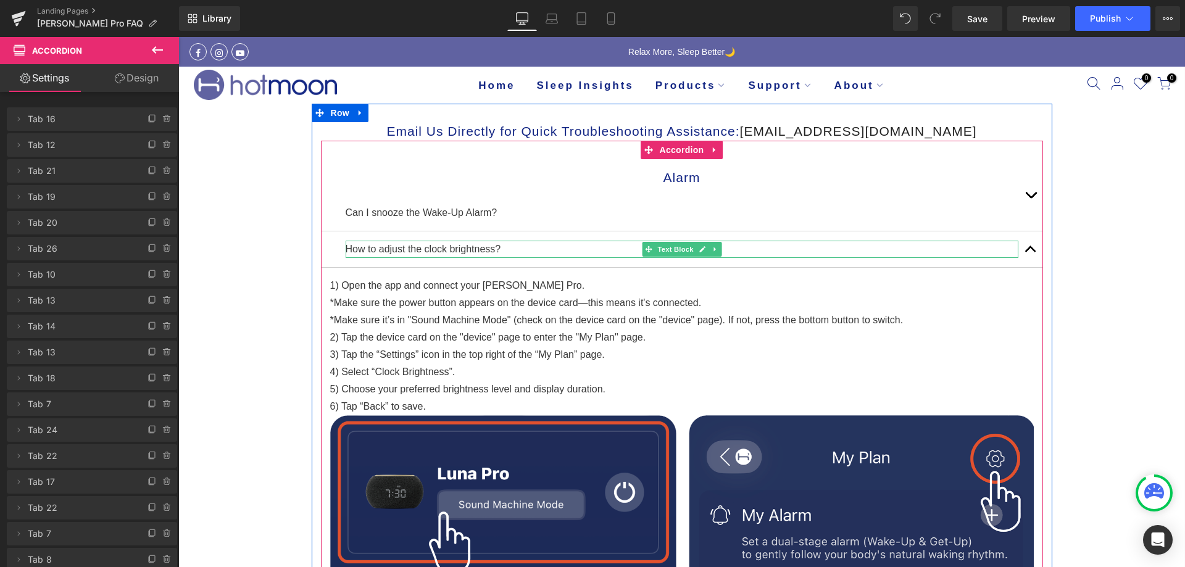
click at [515, 248] on p "How to adjust the clock brightness?" at bounding box center [682, 249] width 673 height 17
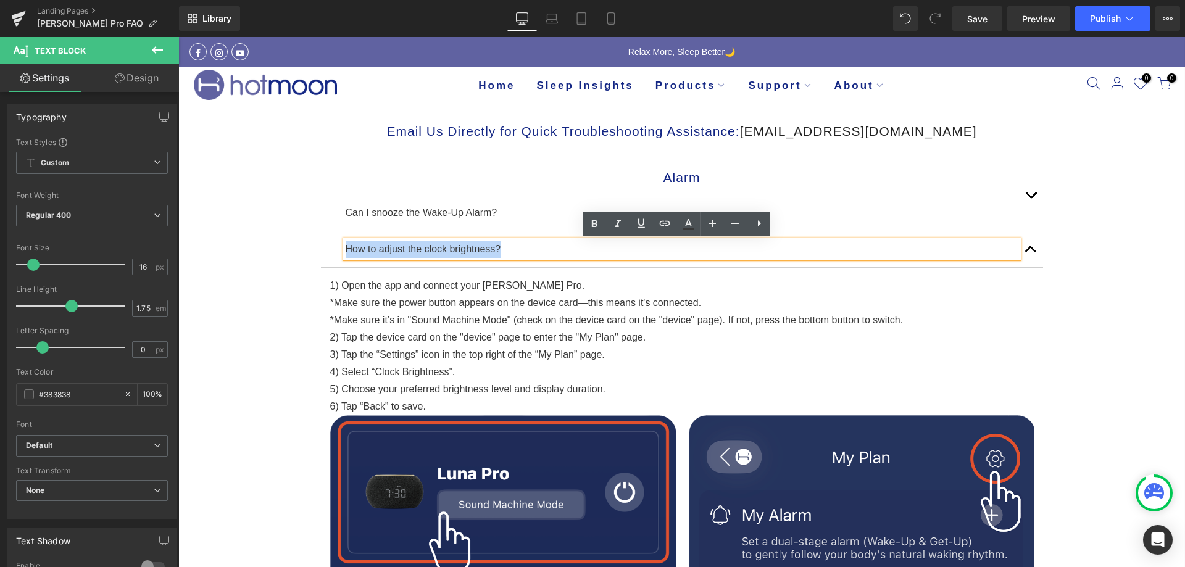
drag, startPoint x: 515, startPoint y: 248, endPoint x: 319, endPoint y: 254, distance: 195.8
click at [321, 254] on div "How to adjust the clock brightness? Text Block" at bounding box center [682, 250] width 722 height 36
copy p "How to adjust the clock brightness?"
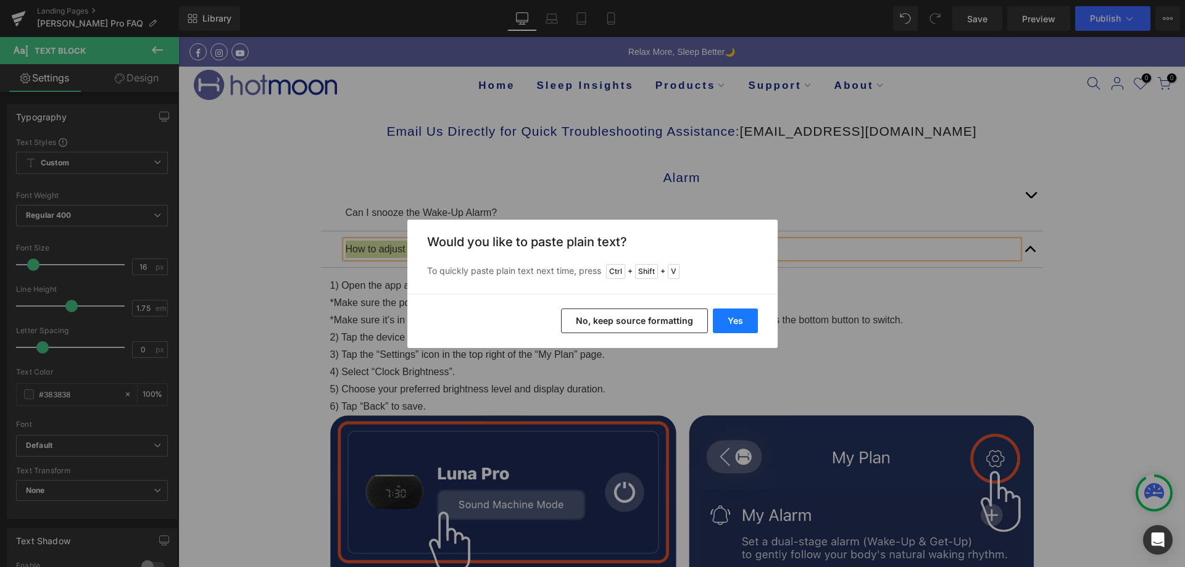
click at [730, 324] on button "Yes" at bounding box center [735, 321] width 45 height 25
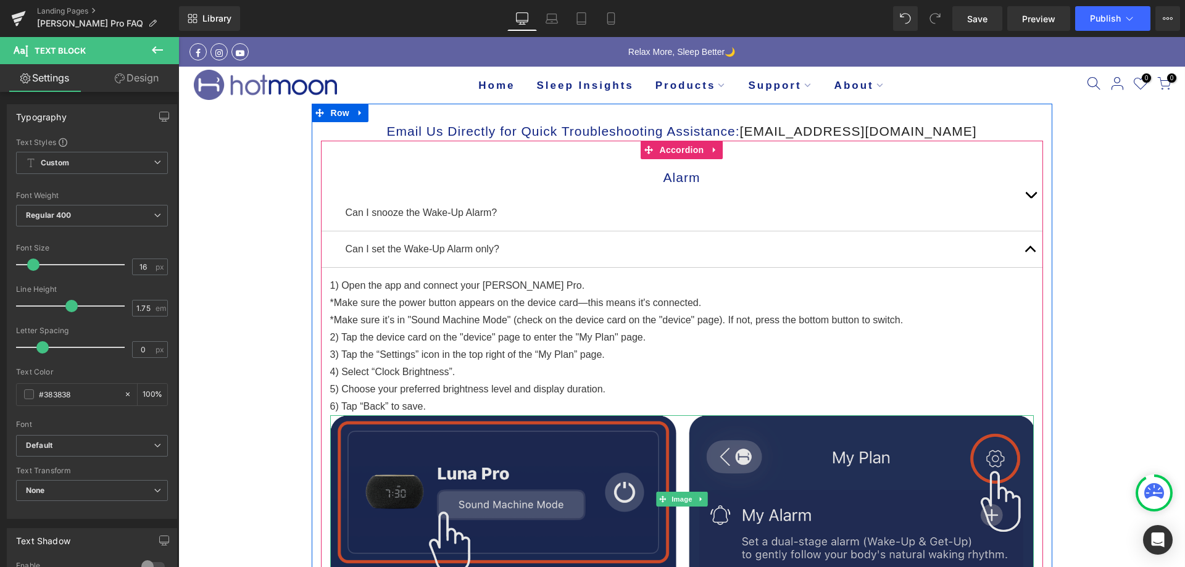
click at [559, 442] on img at bounding box center [682, 499] width 704 height 167
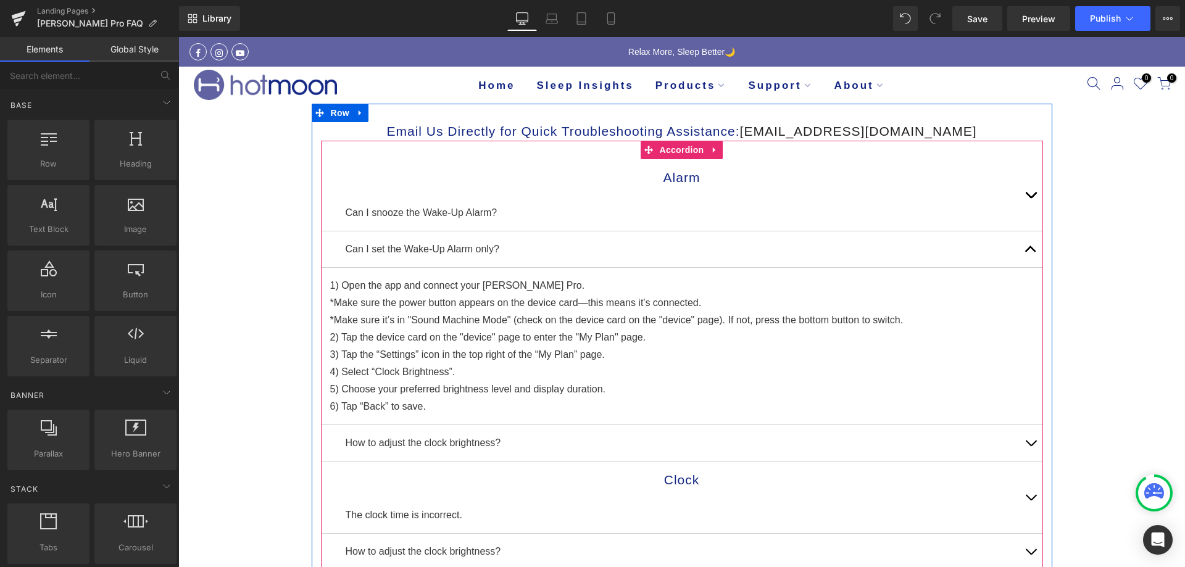
click at [435, 353] on p "3) Tap the “Settings” icon in the top right of the “My Plan” page." at bounding box center [682, 354] width 704 height 17
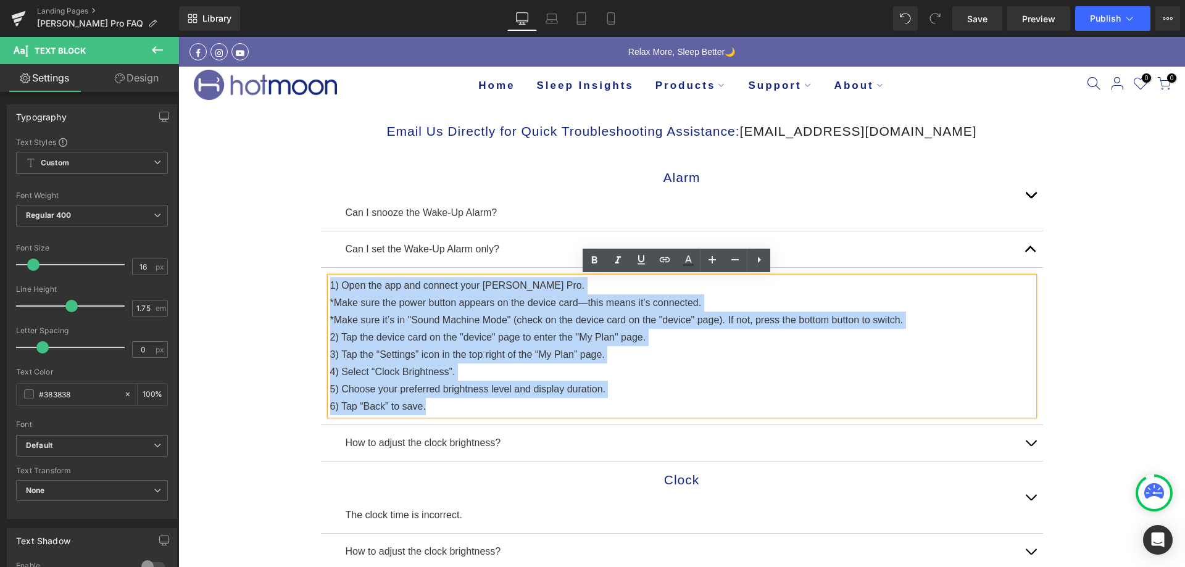
drag, startPoint x: 441, startPoint y: 408, endPoint x: 325, endPoint y: 284, distance: 169.5
click at [330, 284] on div "1) Open the app and connect your Luna Pro. *Make sure the power button appears …" at bounding box center [682, 346] width 704 height 138
copy div "1) Open the app and connect your Luna Pro. *Make sure the power button appears …"
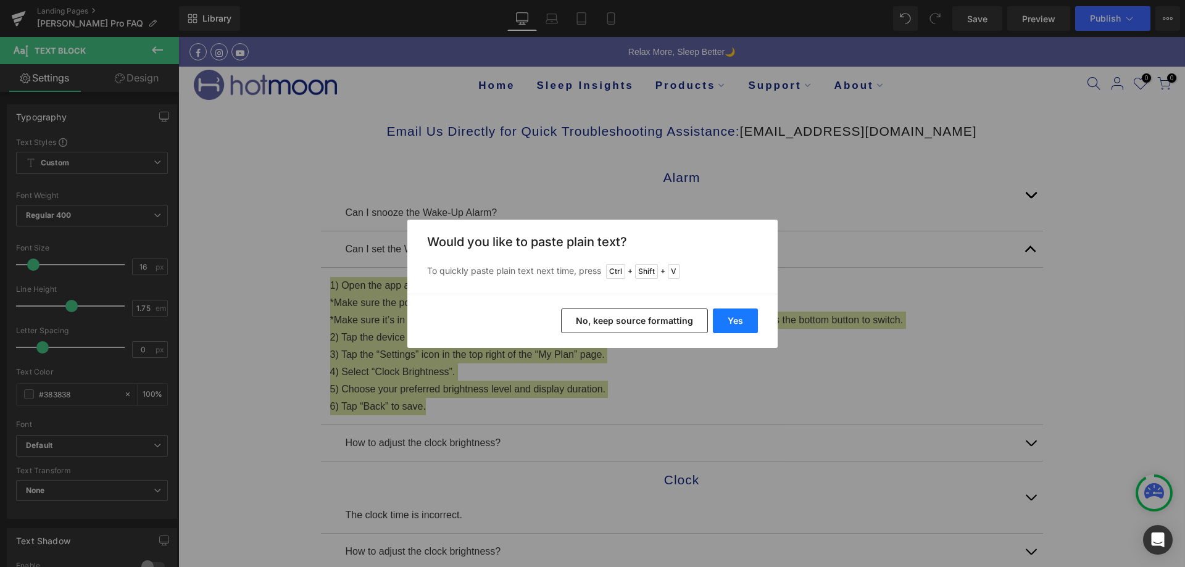
click at [735, 328] on button "Yes" at bounding box center [735, 321] width 45 height 25
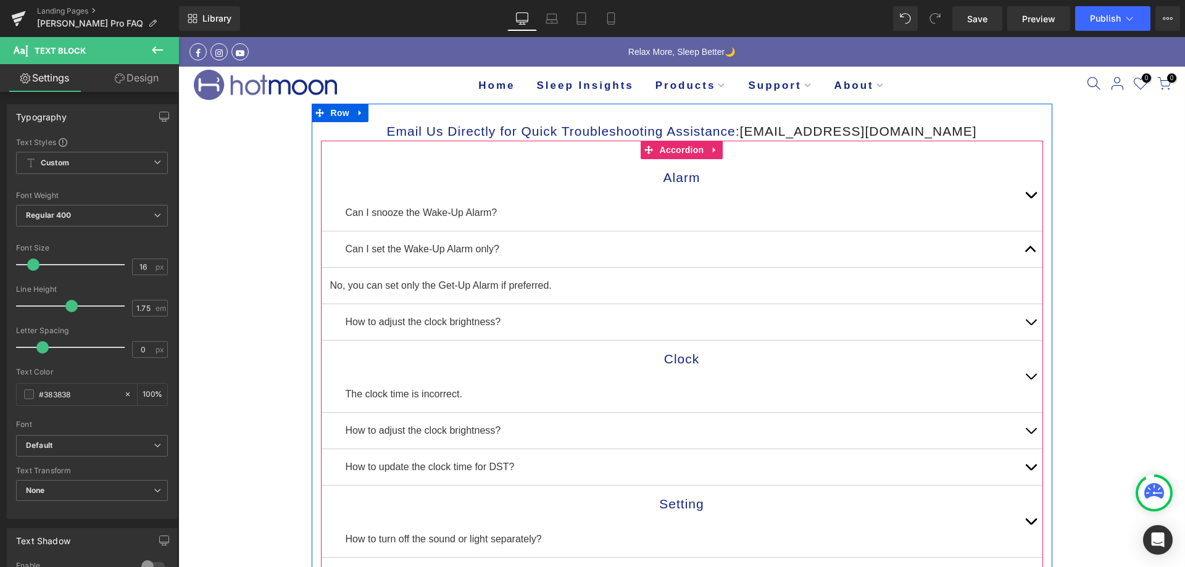
click at [1028, 193] on button "button" at bounding box center [1031, 195] width 25 height 72
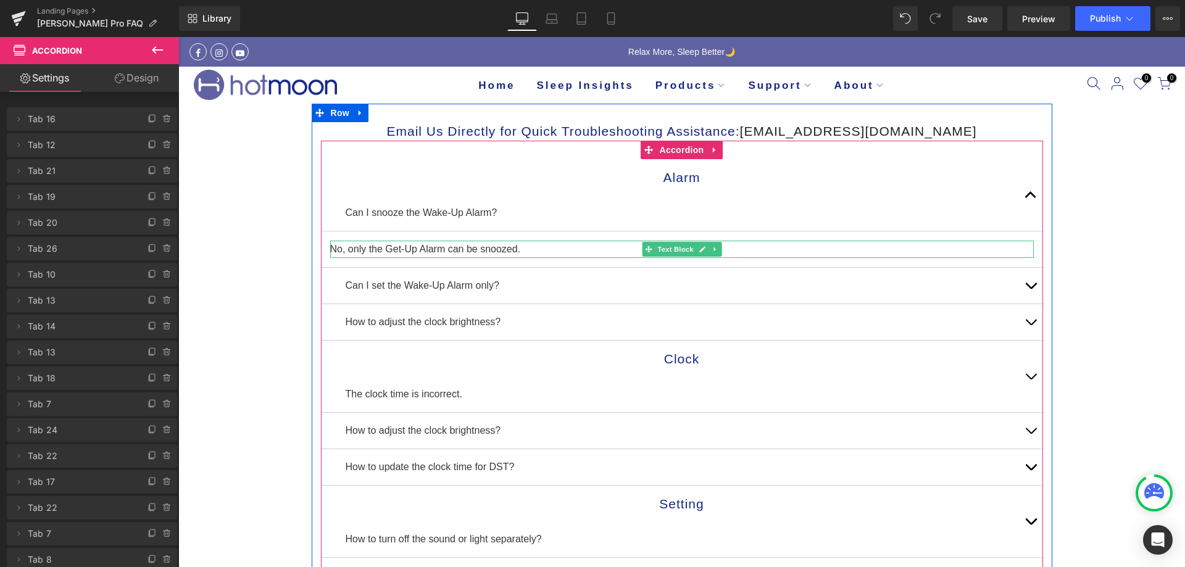
click at [551, 249] on p "No, only the Get-Up Alarm can be snoozed." at bounding box center [682, 249] width 704 height 17
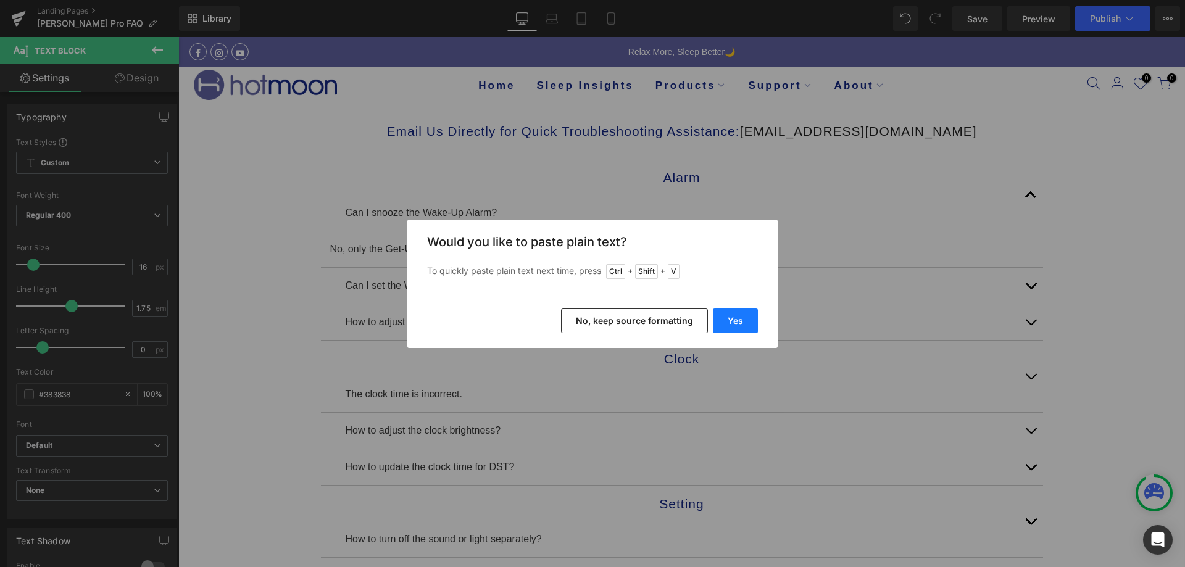
click at [750, 316] on button "Yes" at bounding box center [735, 321] width 45 height 25
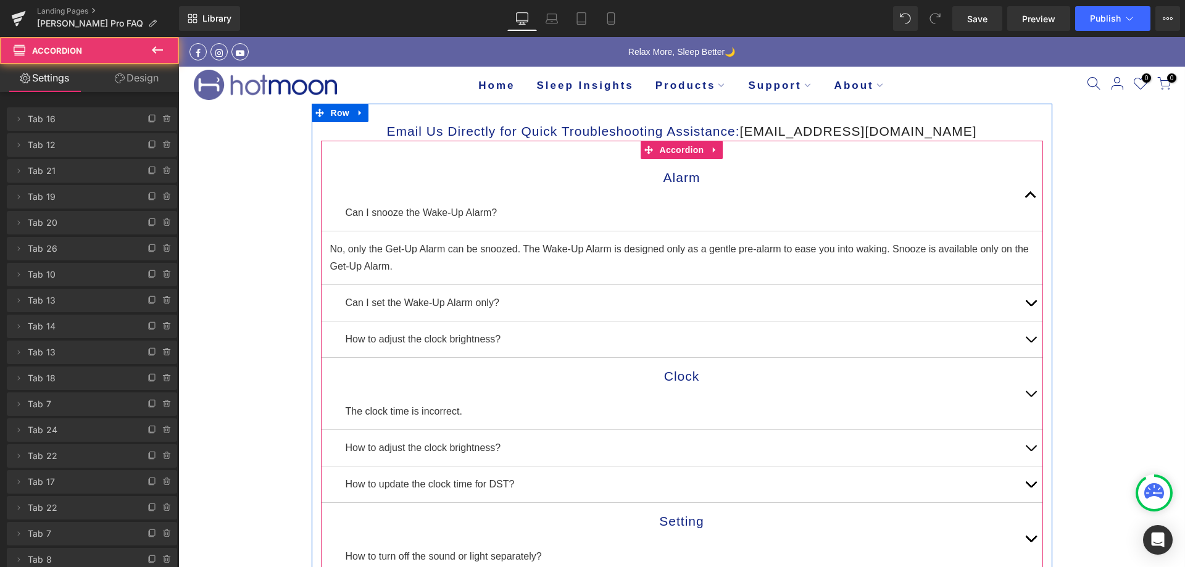
click at [1031, 198] on span "button" at bounding box center [1031, 198] width 0 height 0
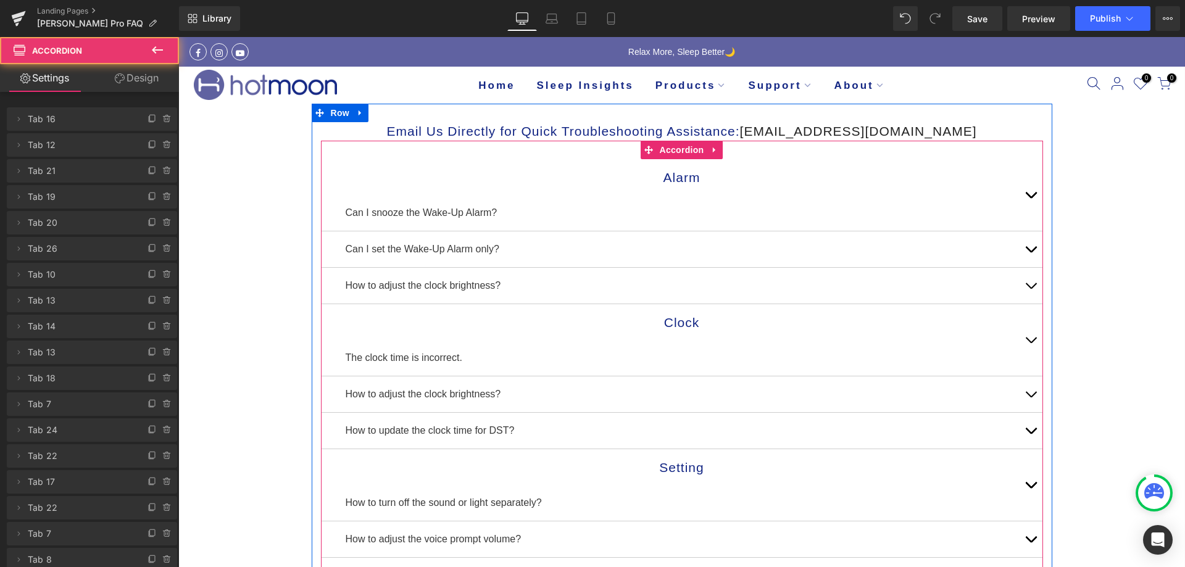
click at [1019, 251] on button "button" at bounding box center [1031, 250] width 25 height 36
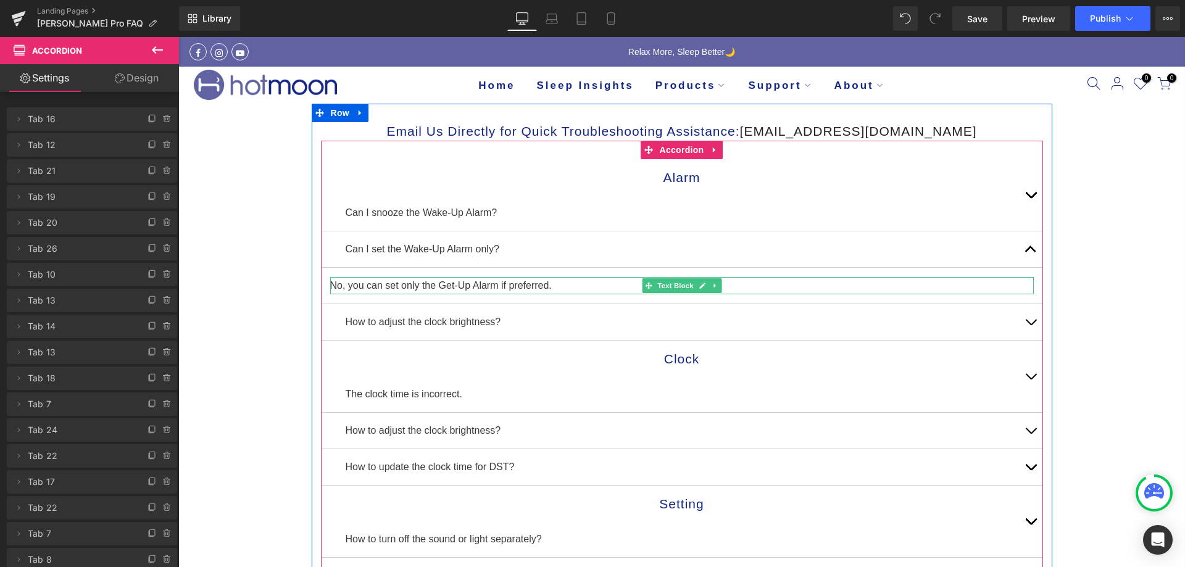
click at [587, 286] on p "No, you can set only the Get-Up Alarm if preferred." at bounding box center [682, 285] width 704 height 17
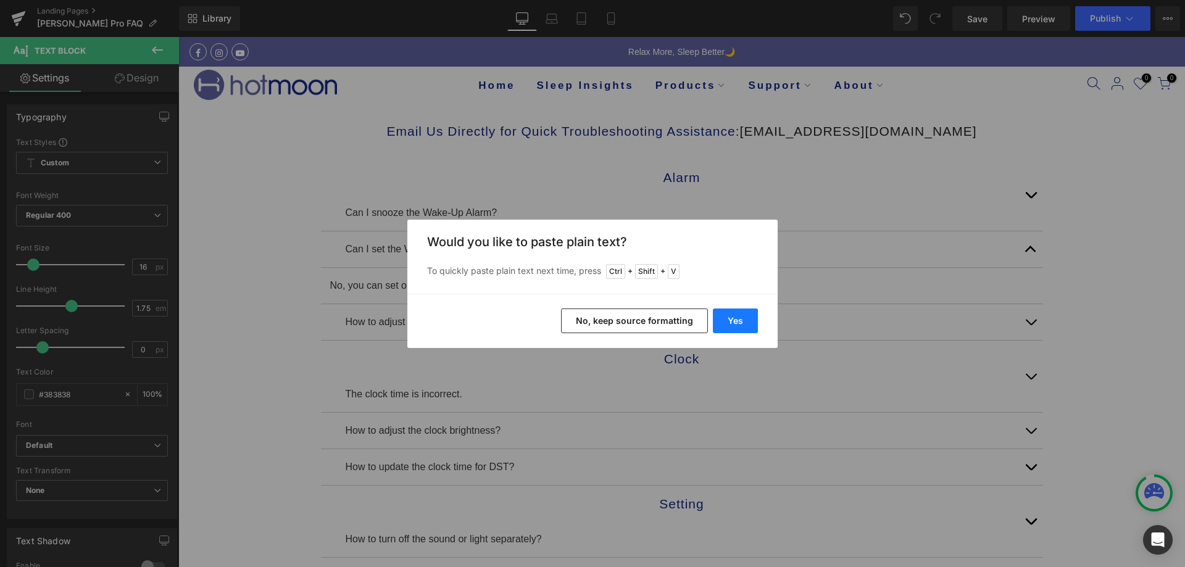
click at [723, 320] on button "Yes" at bounding box center [735, 321] width 45 height 25
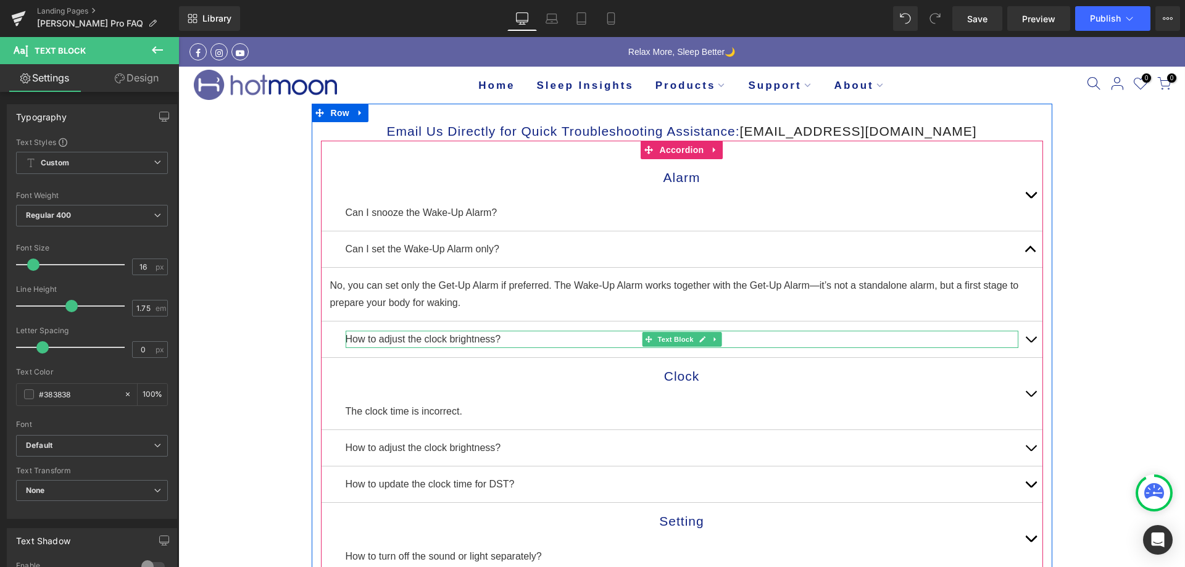
click at [505, 338] on p "How to adjust the clock brightness?" at bounding box center [682, 339] width 673 height 17
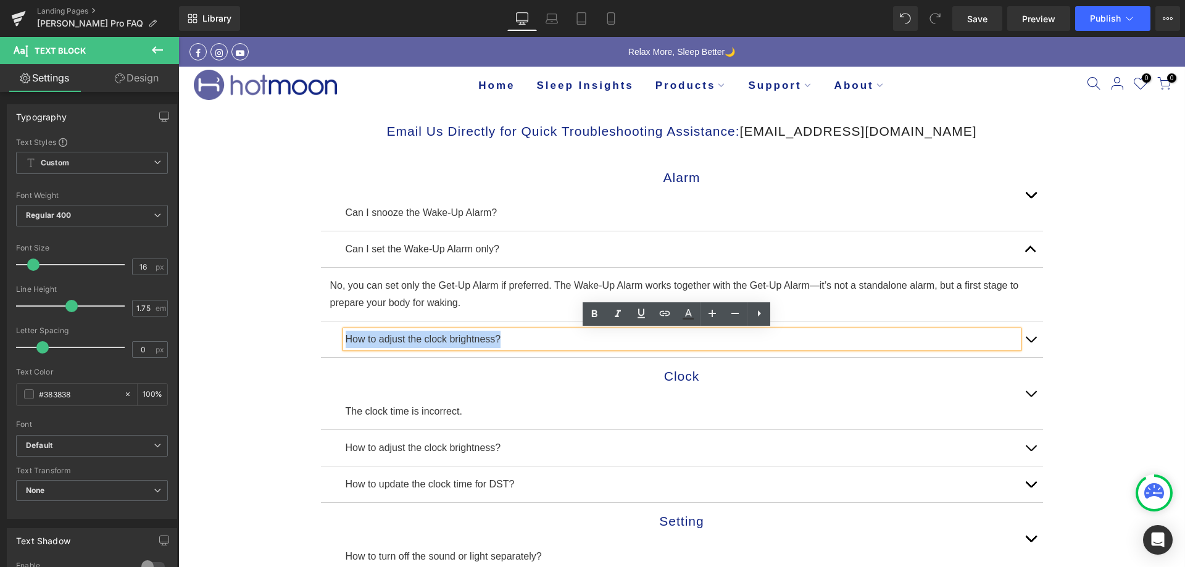
drag, startPoint x: 505, startPoint y: 337, endPoint x: 322, endPoint y: 330, distance: 183.5
click at [322, 330] on div "How to adjust the clock brightness? Text Block" at bounding box center [682, 340] width 722 height 36
copy p "How to adjust the clock brightness?"
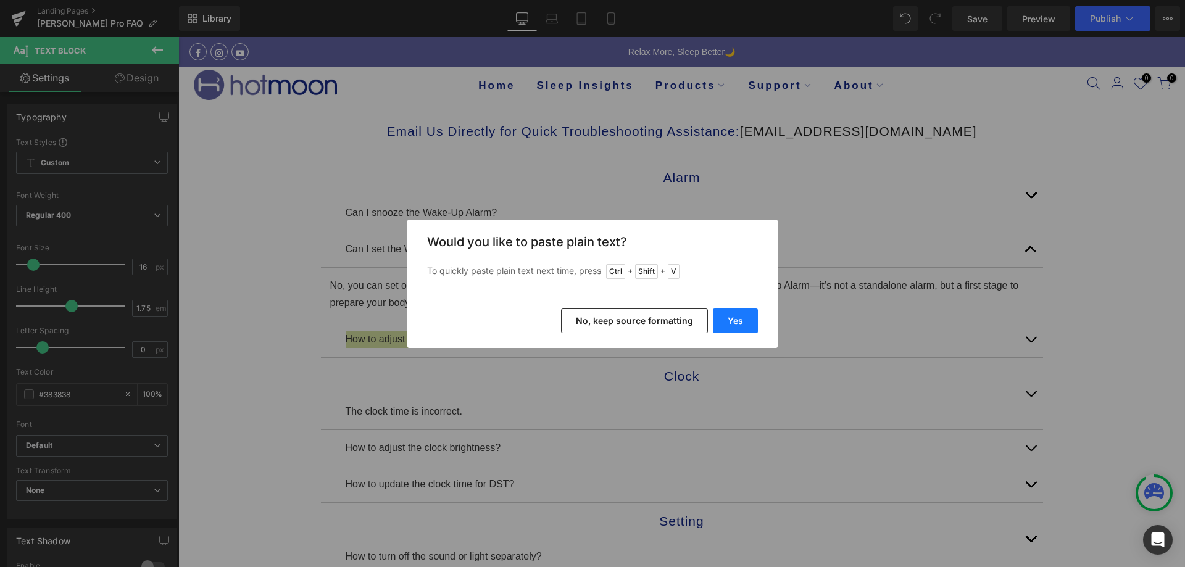
click at [746, 322] on button "Yes" at bounding box center [735, 321] width 45 height 25
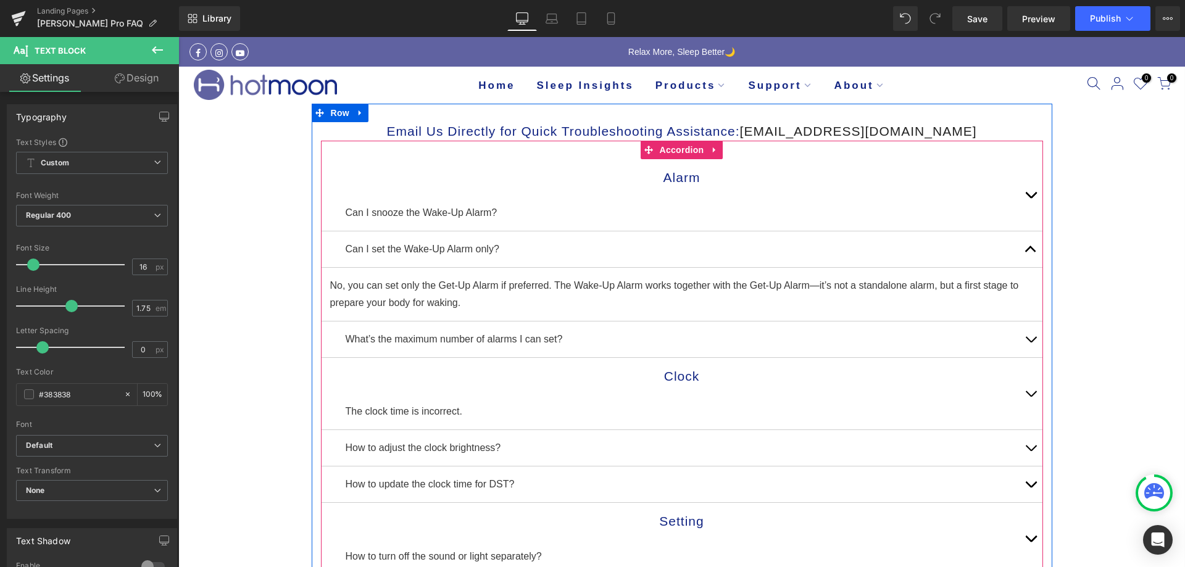
click at [1031, 194] on button "button" at bounding box center [1031, 195] width 25 height 72
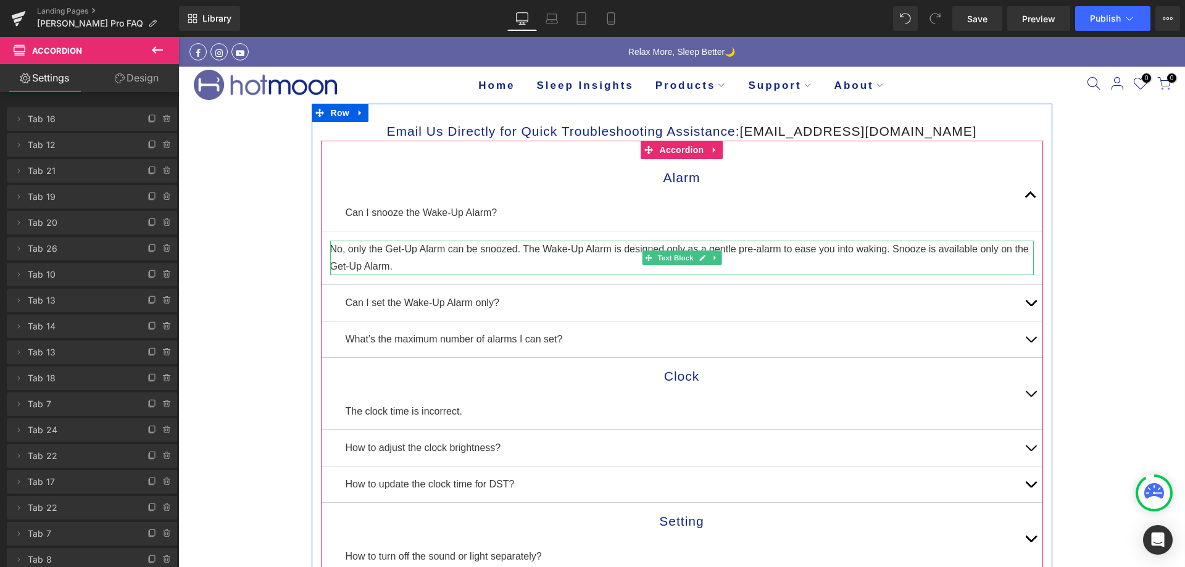
click at [522, 260] on p "No, only the Get-Up Alarm can be snoozed. The Wake-Up Alarm is designed only as…" at bounding box center [682, 258] width 704 height 35
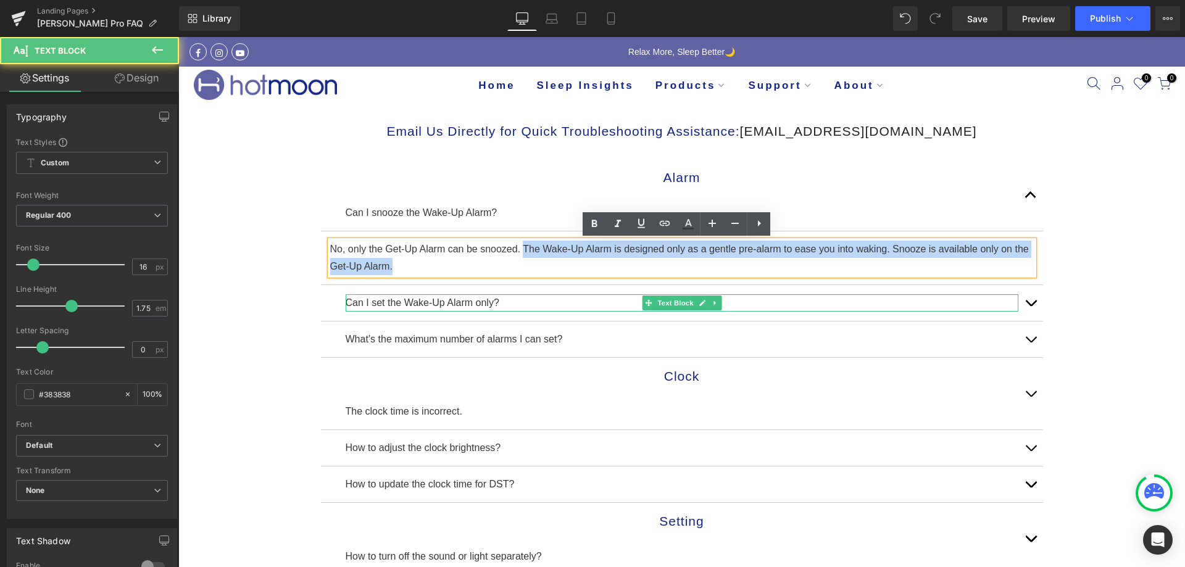
drag, startPoint x: 518, startPoint y: 252, endPoint x: 596, endPoint y: 306, distance: 94.5
copy p "The Wake-Up Alarm is designed only as a gentle pre-alarm to ease you into wakin…"
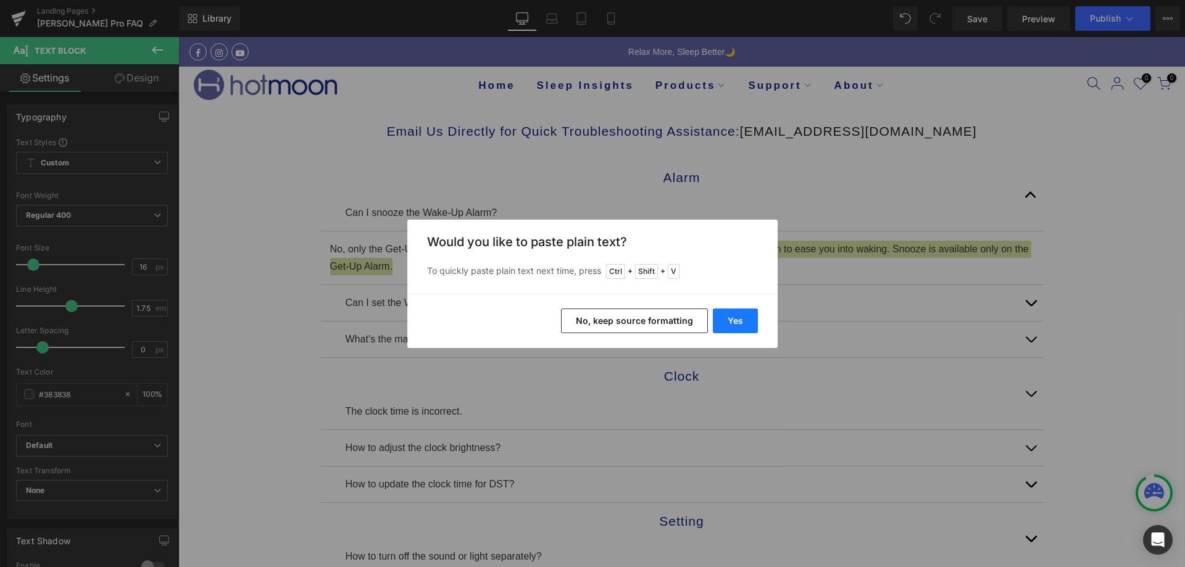
click at [738, 317] on button "Yes" at bounding box center [735, 321] width 45 height 25
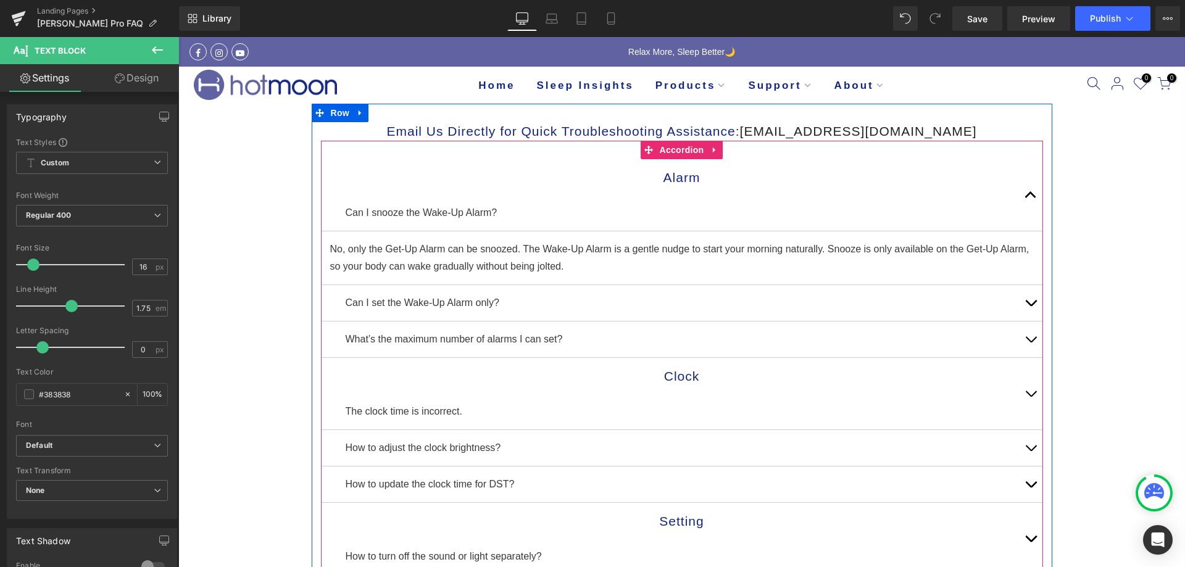
click at [1031, 305] on button "button" at bounding box center [1031, 303] width 25 height 36
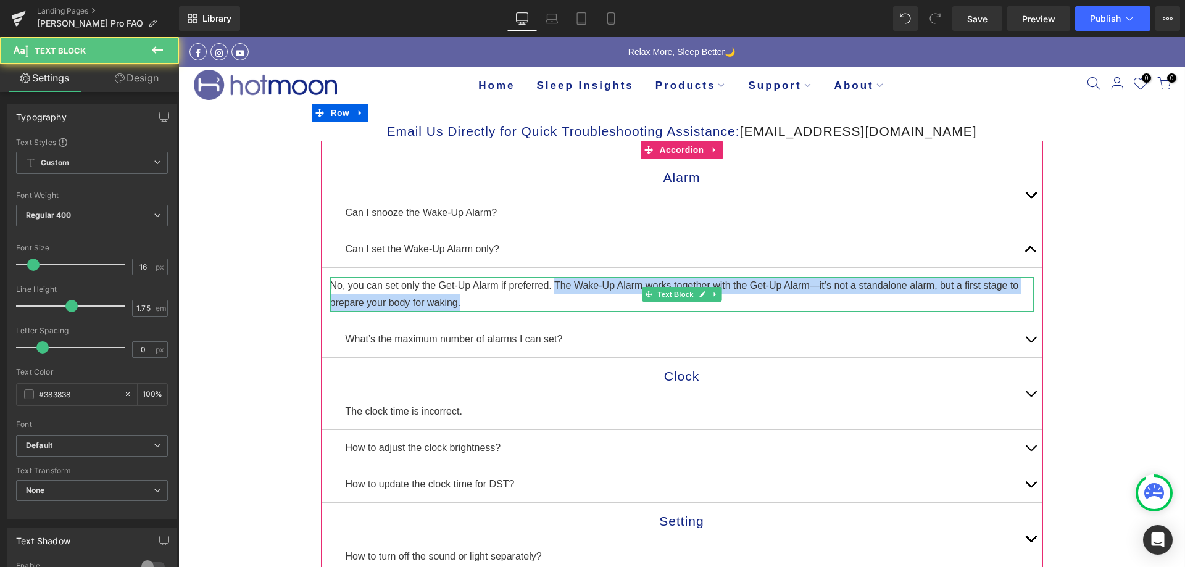
drag, startPoint x: 551, startPoint y: 283, endPoint x: 580, endPoint y: 307, distance: 37.8
click at [580, 307] on p "No, you can set only the Get-Up Alarm if preferred. The Wake-Up Alarm works tog…" at bounding box center [682, 294] width 704 height 35
copy p "The Wake-Up Alarm works together with the Get-Up Alarm—it’s not a standalone al…"
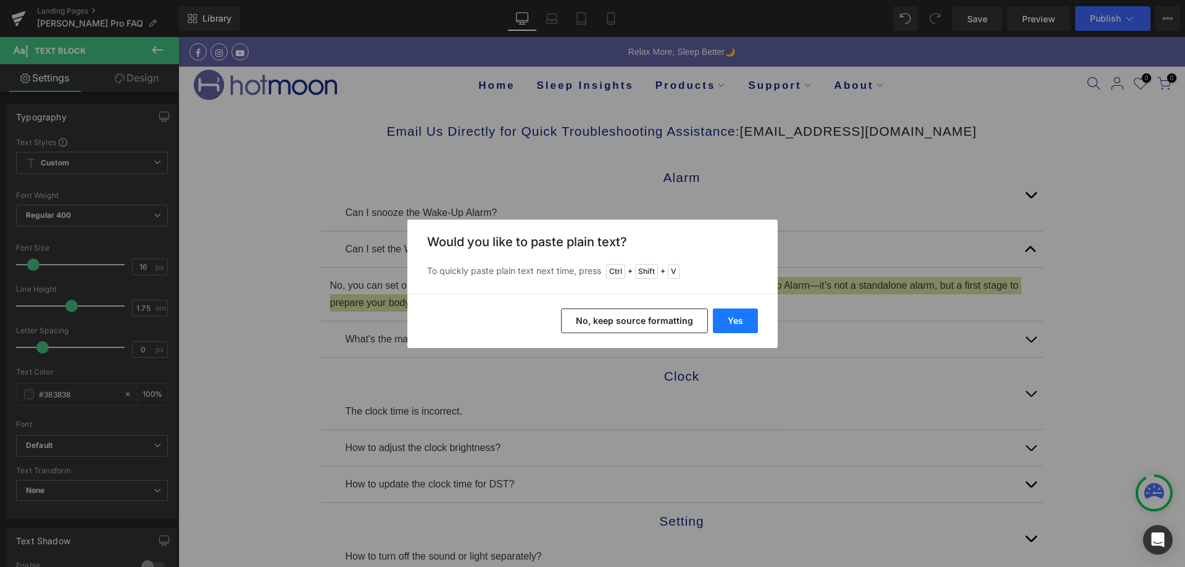
click at [741, 321] on button "Yes" at bounding box center [735, 321] width 45 height 25
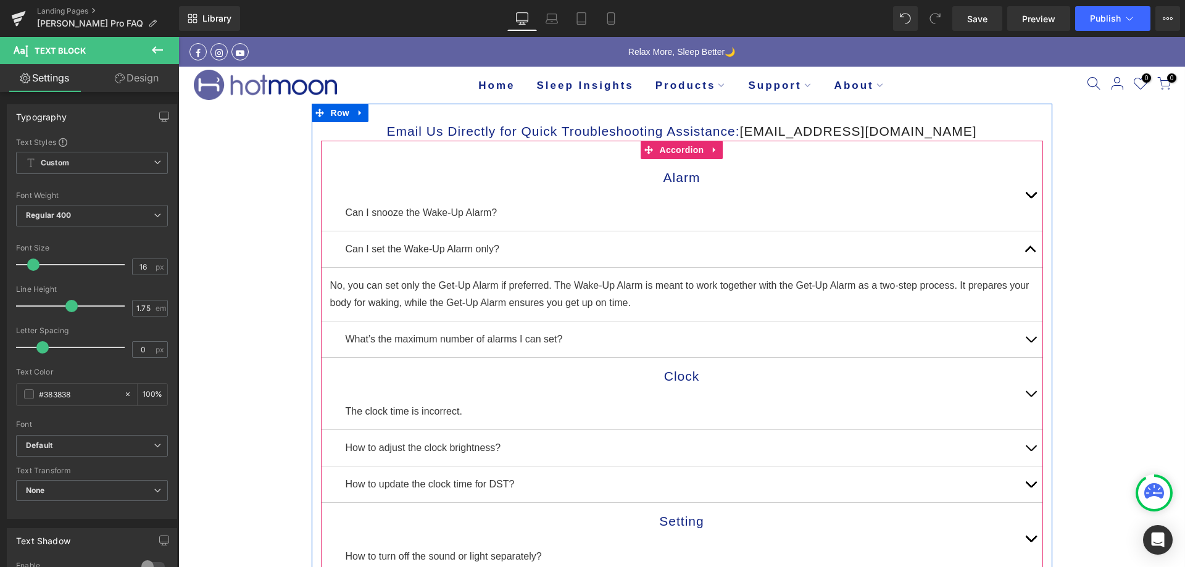
click at [1031, 343] on span "button" at bounding box center [1031, 343] width 0 height 0
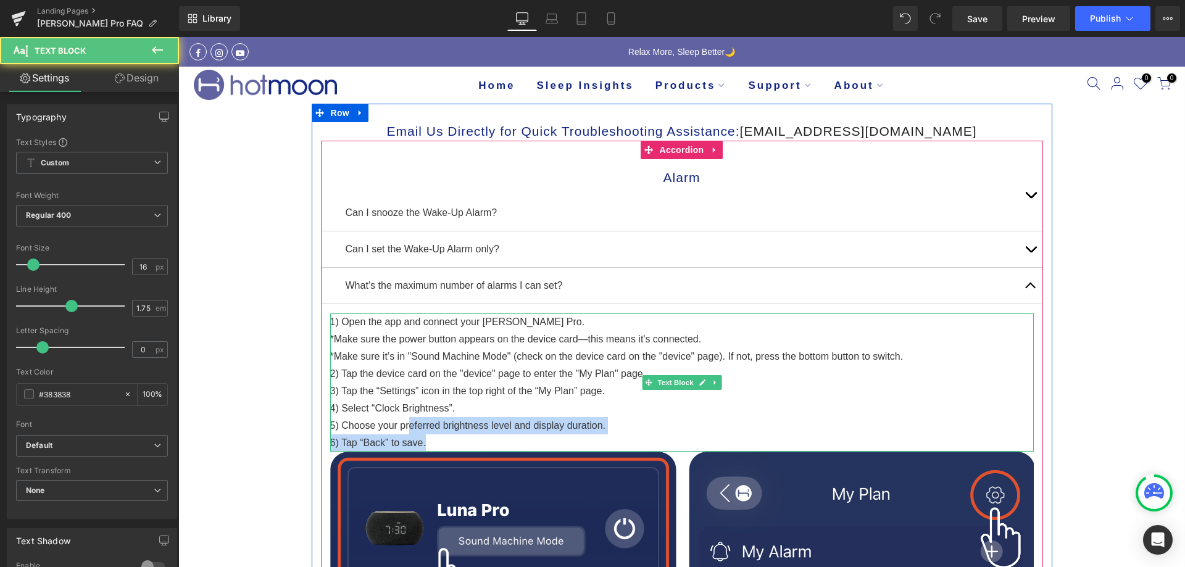
drag, startPoint x: 446, startPoint y: 438, endPoint x: 403, endPoint y: 420, distance: 46.8
click at [403, 420] on div "1) Open the app and connect your Luna Pro. *Make sure the power button appears …" at bounding box center [682, 383] width 704 height 138
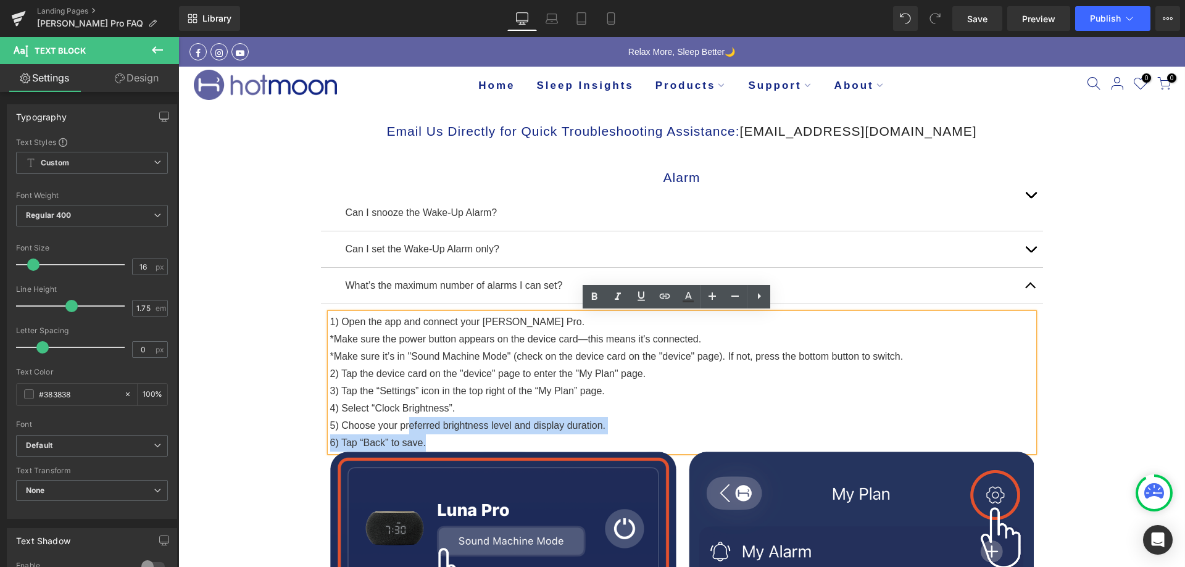
copy div "eferred brightness level and display duration. 6) Tap “Back” to save."
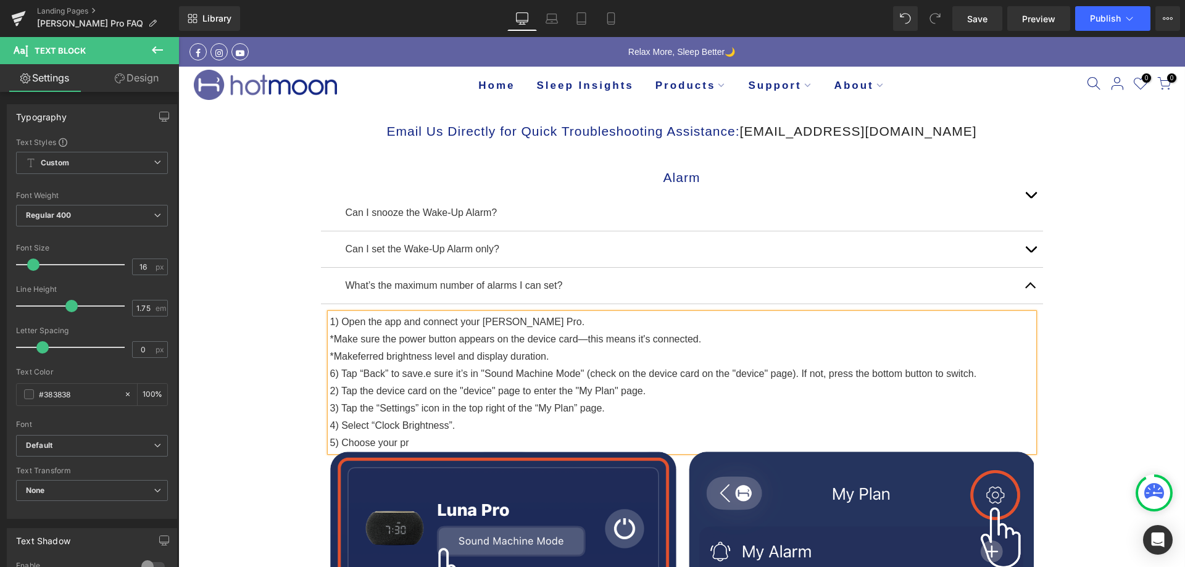
click at [415, 395] on p "2) Tap the device card on the "device" page to enter the "My Plan" page." at bounding box center [682, 391] width 704 height 17
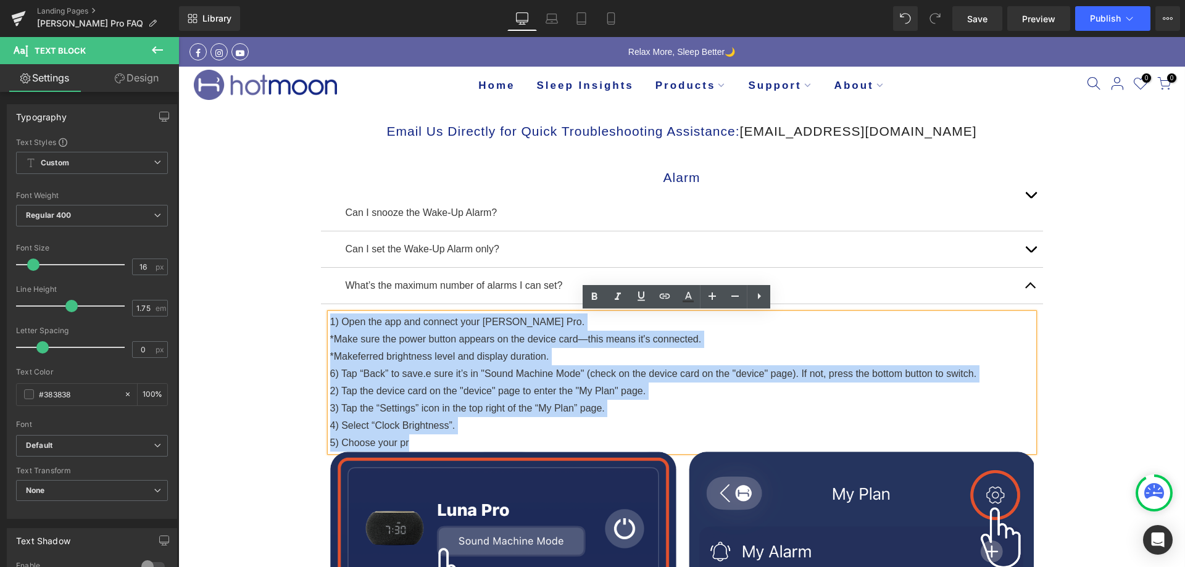
drag, startPoint x: 414, startPoint y: 440, endPoint x: 327, endPoint y: 322, distance: 146.6
click at [330, 322] on div "1) Open the app and connect your Luna Pro. *Make sure the power button appears …" at bounding box center [682, 383] width 704 height 138
copy div "1) Open the app and connect your Luna Pro. *Make sure the power button appears …"
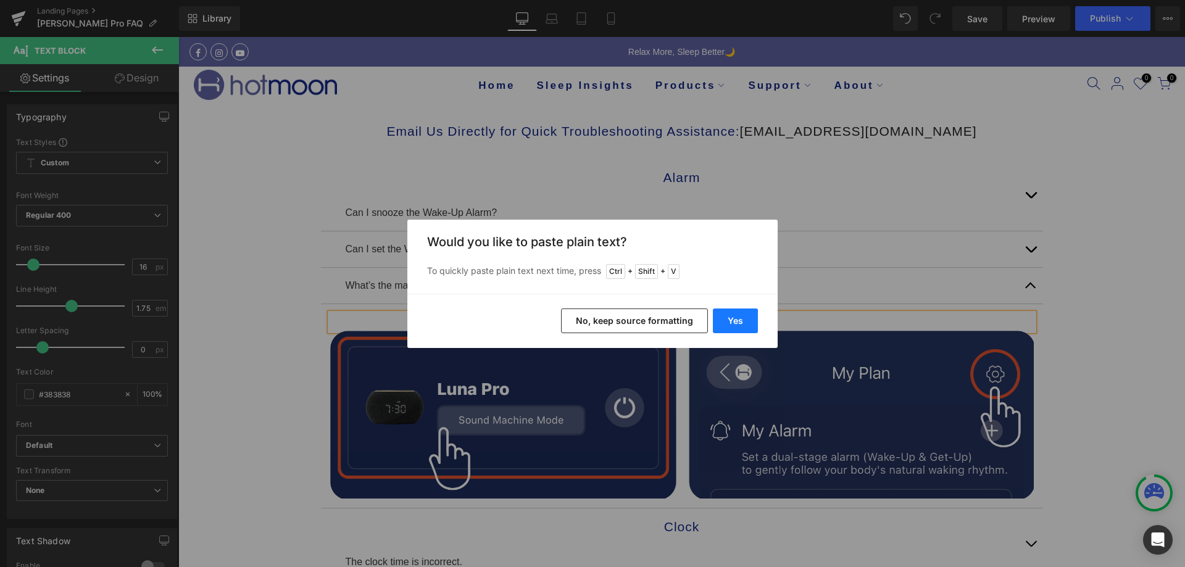
click at [745, 314] on button "Yes" at bounding box center [735, 321] width 45 height 25
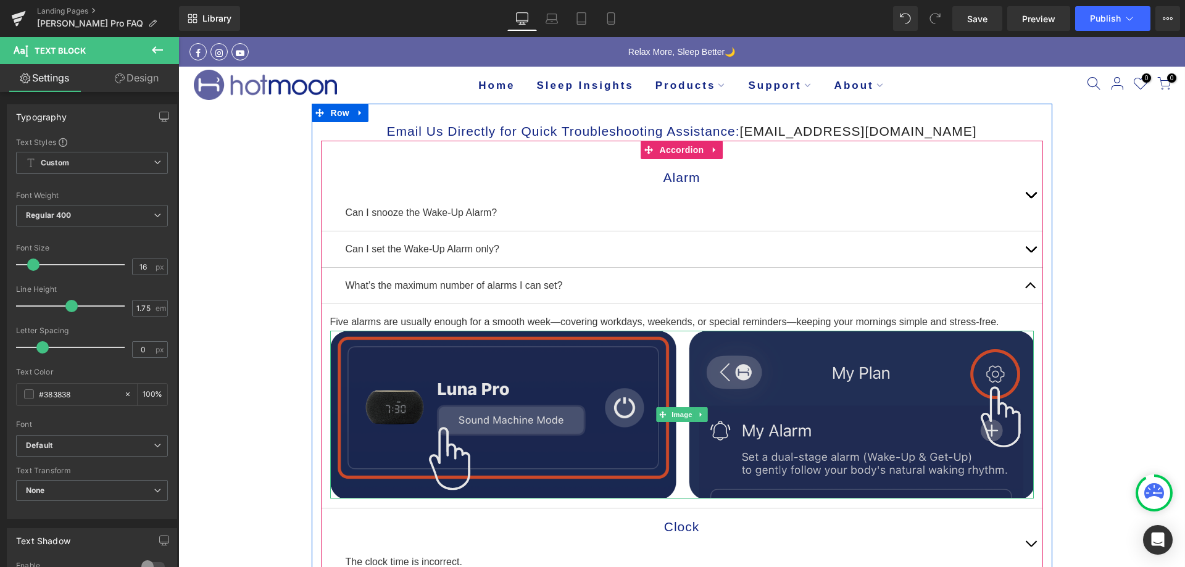
click at [637, 387] on img at bounding box center [682, 414] width 704 height 167
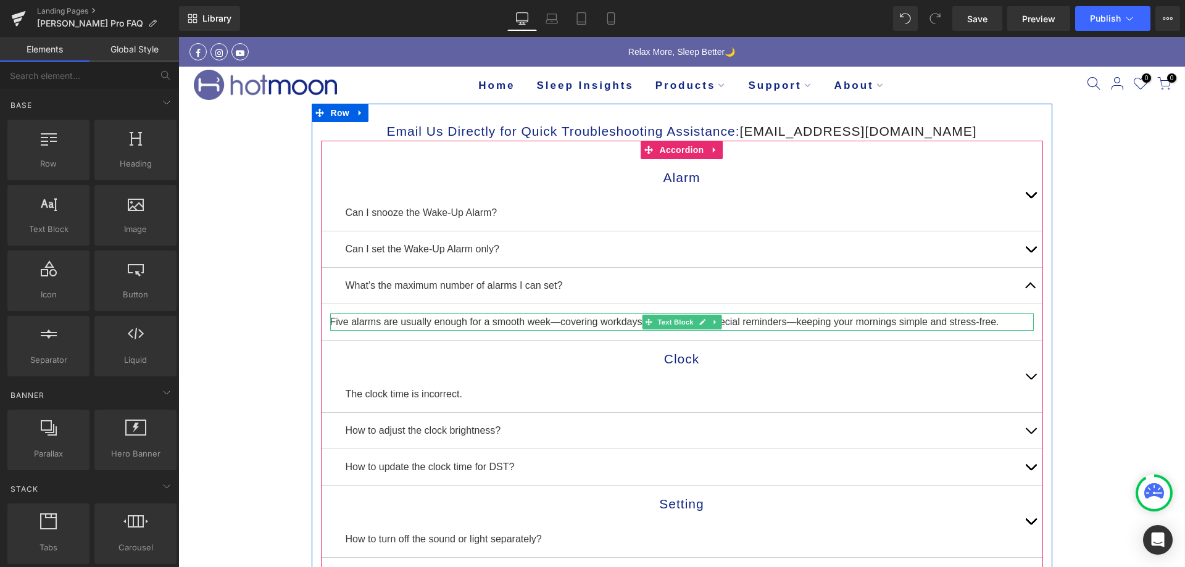
click at [340, 320] on p "Five alarms are usually enough for a smooth week—covering workdays, weekends, o…" at bounding box center [682, 322] width 704 height 17
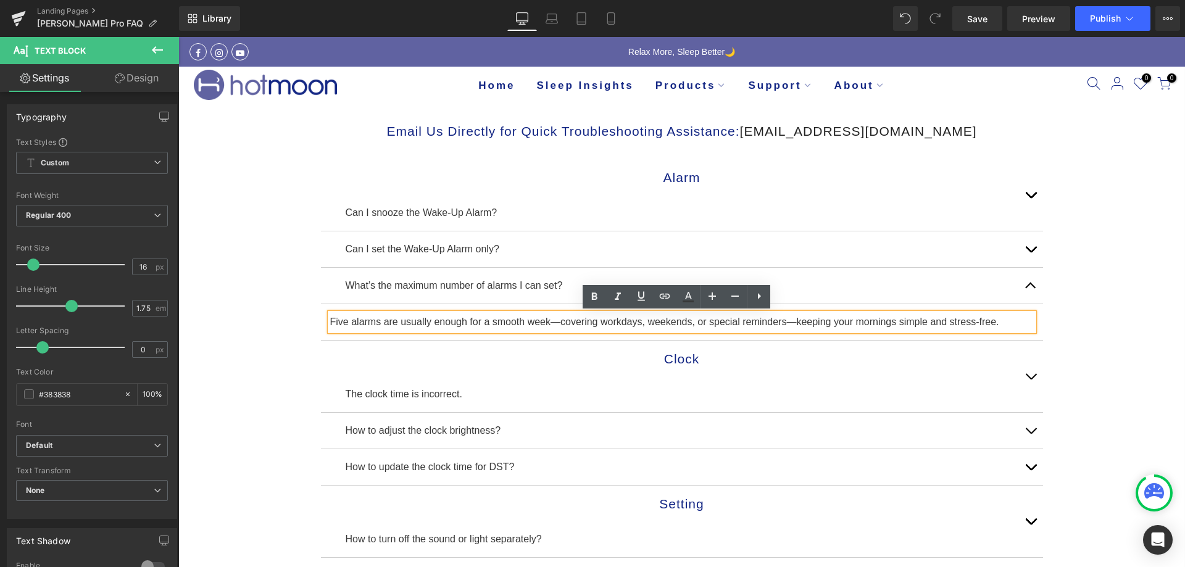
click at [330, 317] on p "Five alarms are usually enough for a smooth week—covering workdays, weekends, o…" at bounding box center [682, 322] width 704 height 17
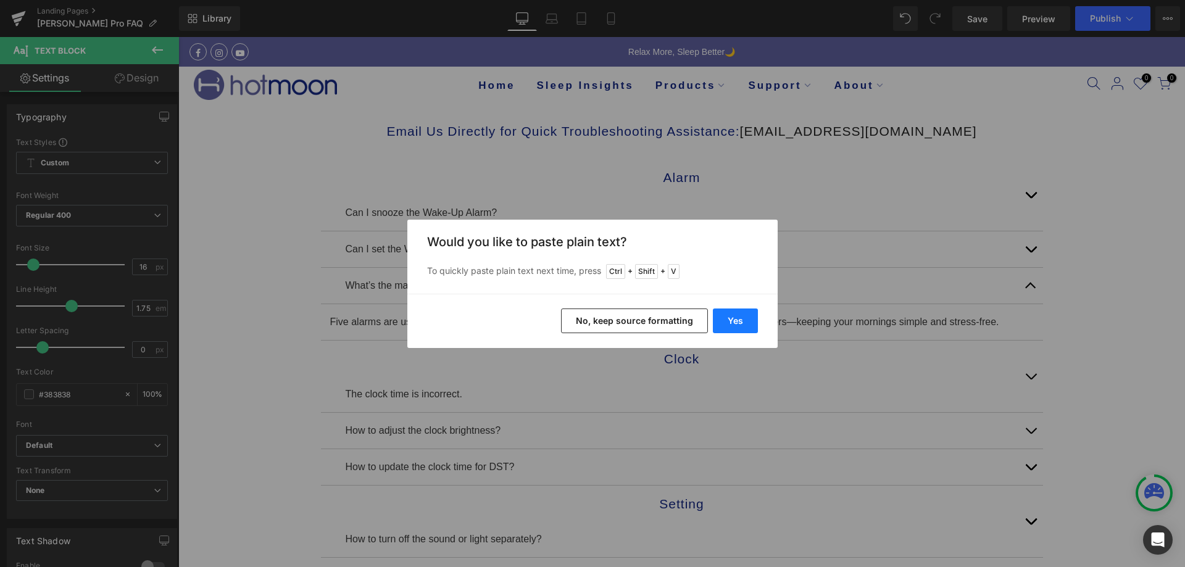
click at [758, 325] on button "Yes" at bounding box center [735, 321] width 45 height 25
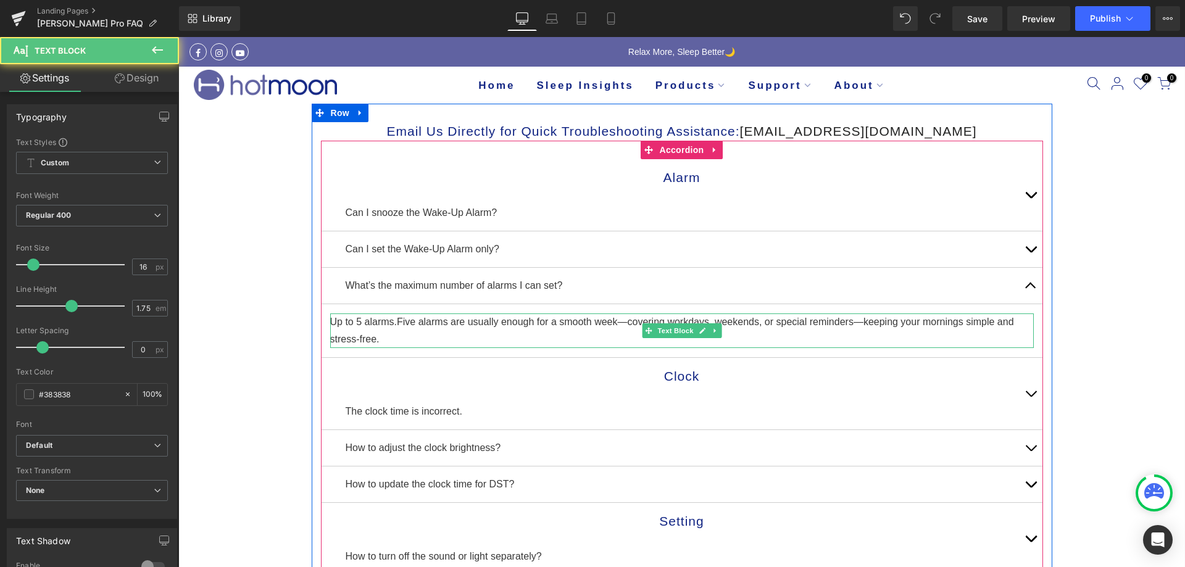
click at [390, 321] on p "Up to 5 alarms.Five alarms are usually enough for a smooth week—covering workda…" at bounding box center [682, 331] width 704 height 35
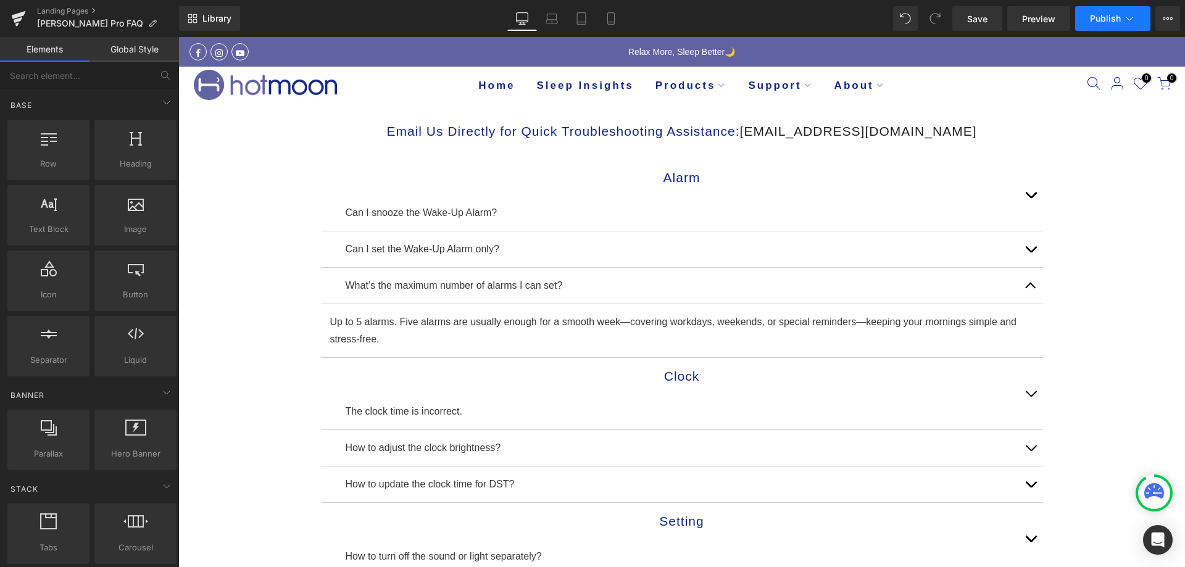
click at [1076, 22] on button "Publish" at bounding box center [1113, 18] width 75 height 25
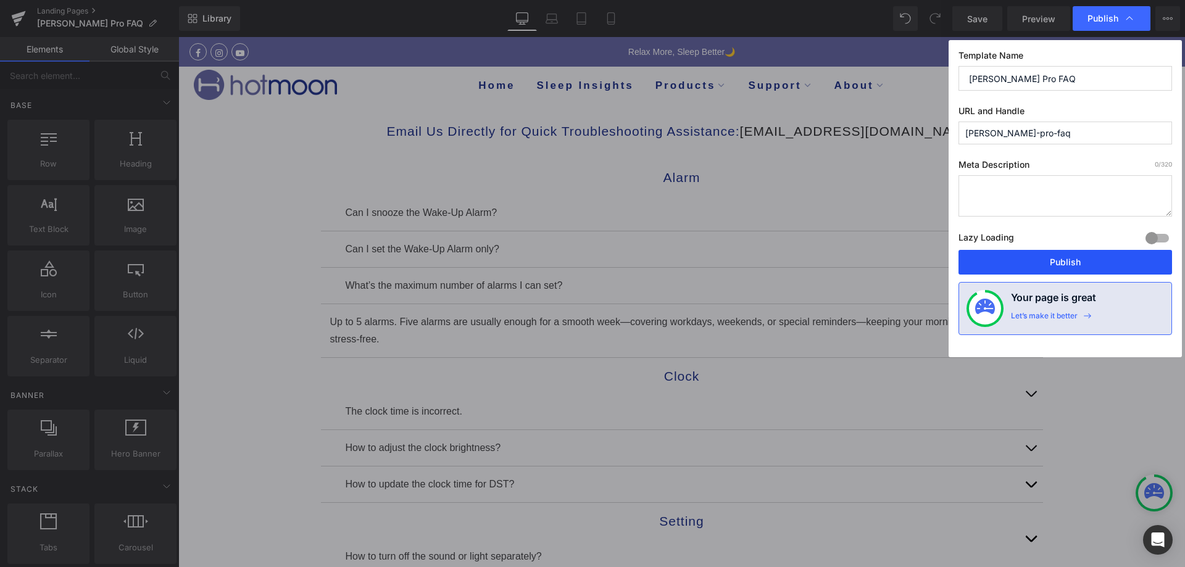
click at [1026, 268] on button "Publish" at bounding box center [1066, 262] width 214 height 25
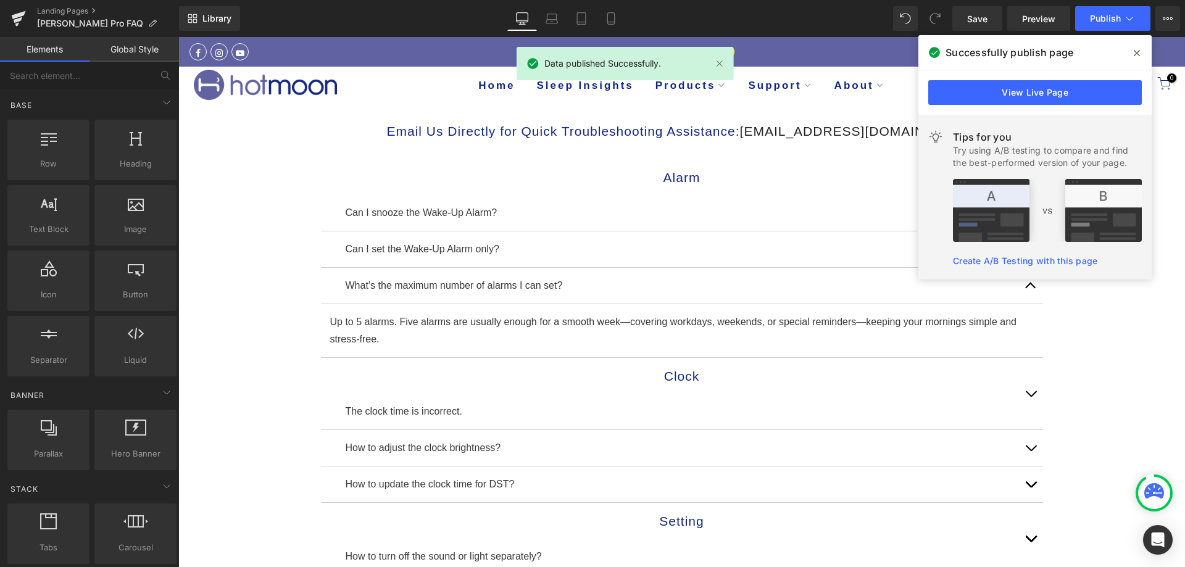
click at [1134, 52] on span at bounding box center [1137, 53] width 20 height 20
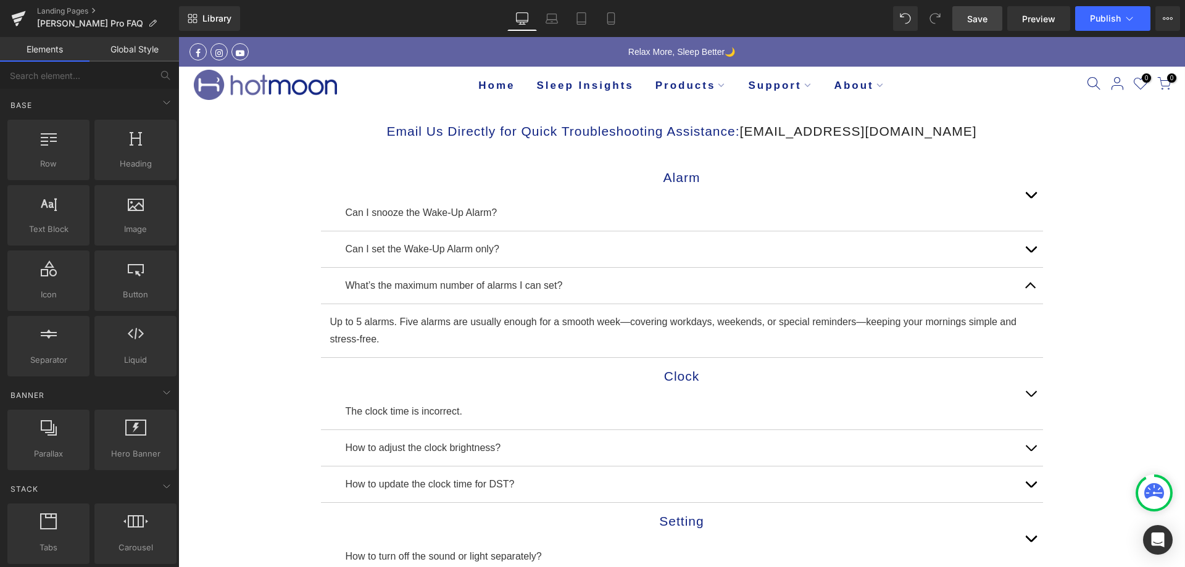
click at [983, 20] on span "Save" at bounding box center [978, 18] width 20 height 13
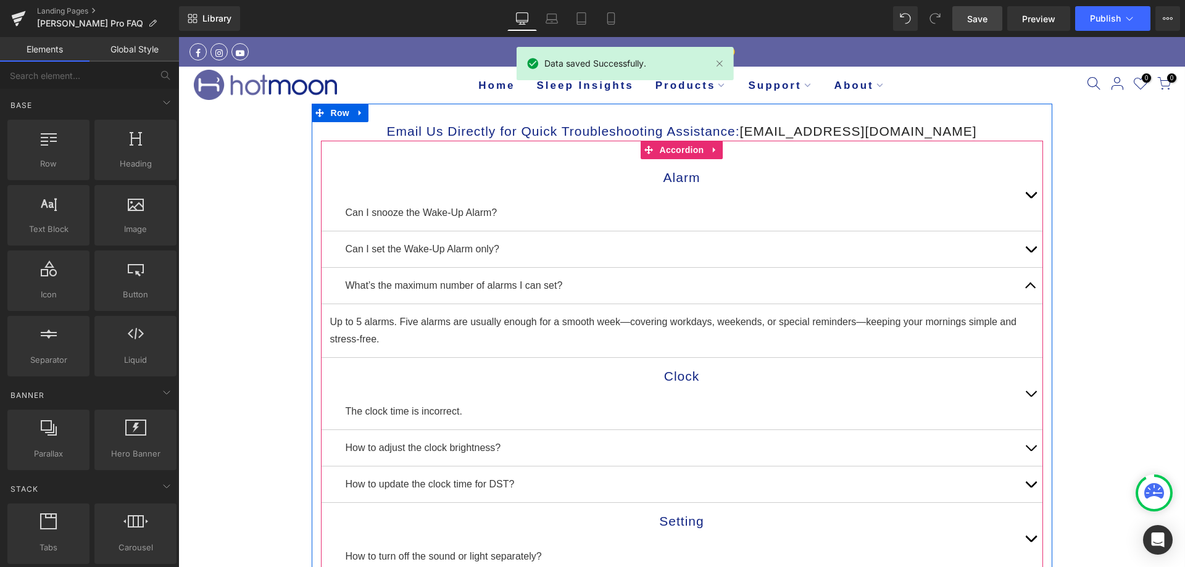
click at [1027, 283] on button "button" at bounding box center [1031, 286] width 25 height 36
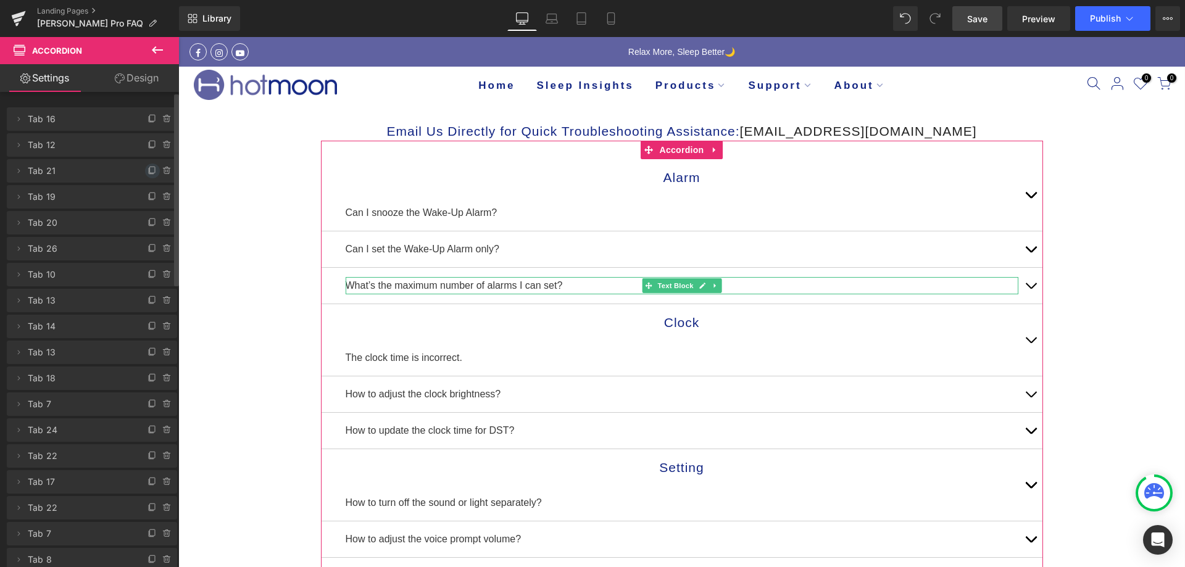
click at [148, 168] on icon at bounding box center [153, 171] width 10 height 10
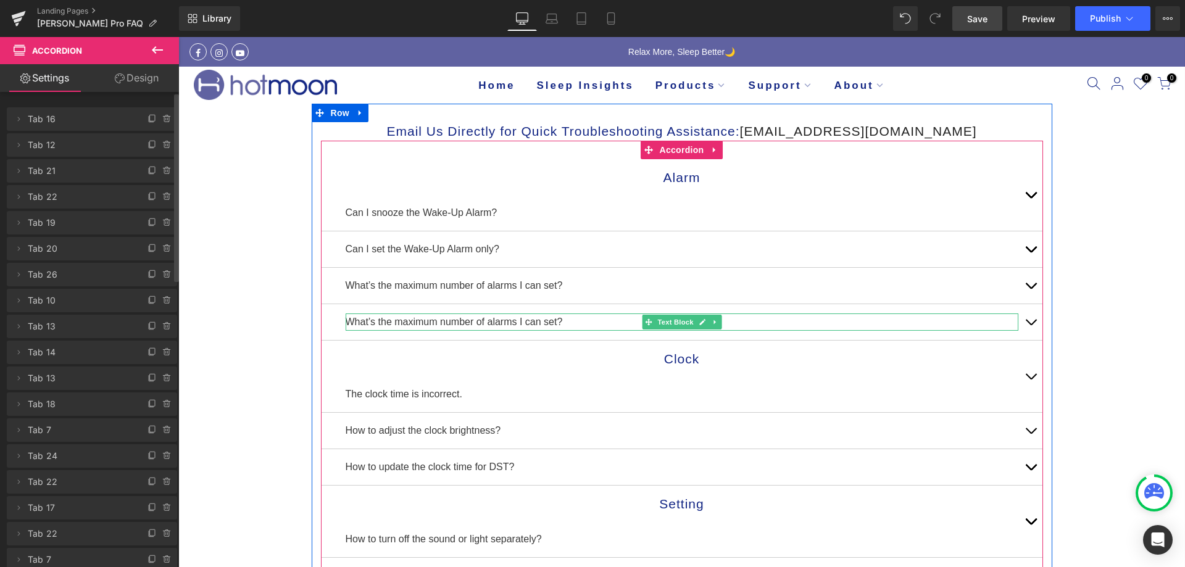
click at [431, 322] on p "What’s the maximum number of alarms I can set?" at bounding box center [682, 322] width 673 height 17
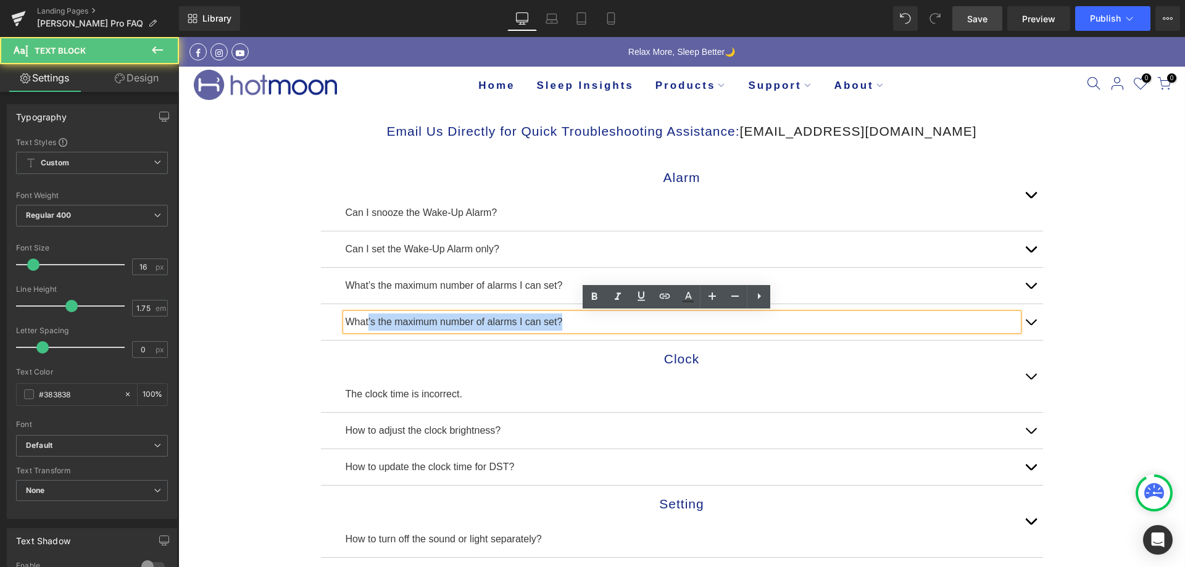
drag, startPoint x: 579, startPoint y: 320, endPoint x: 362, endPoint y: 317, distance: 217.4
click at [362, 317] on p "What’s the maximum number of alarms I can set?" at bounding box center [682, 322] width 673 height 17
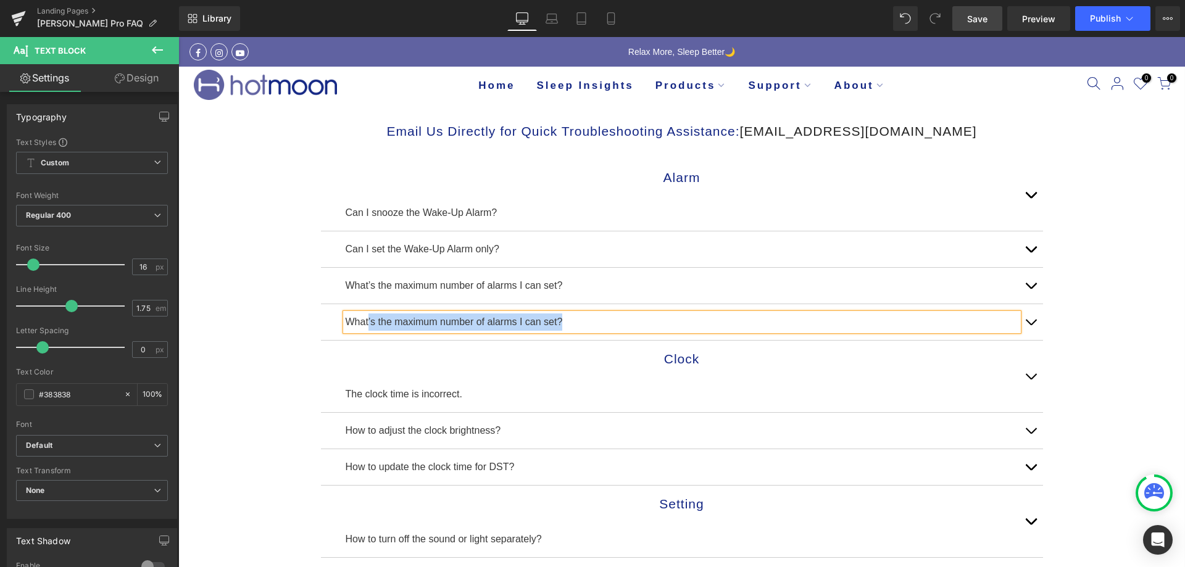
click at [1031, 289] on span "button" at bounding box center [1031, 289] width 0 height 0
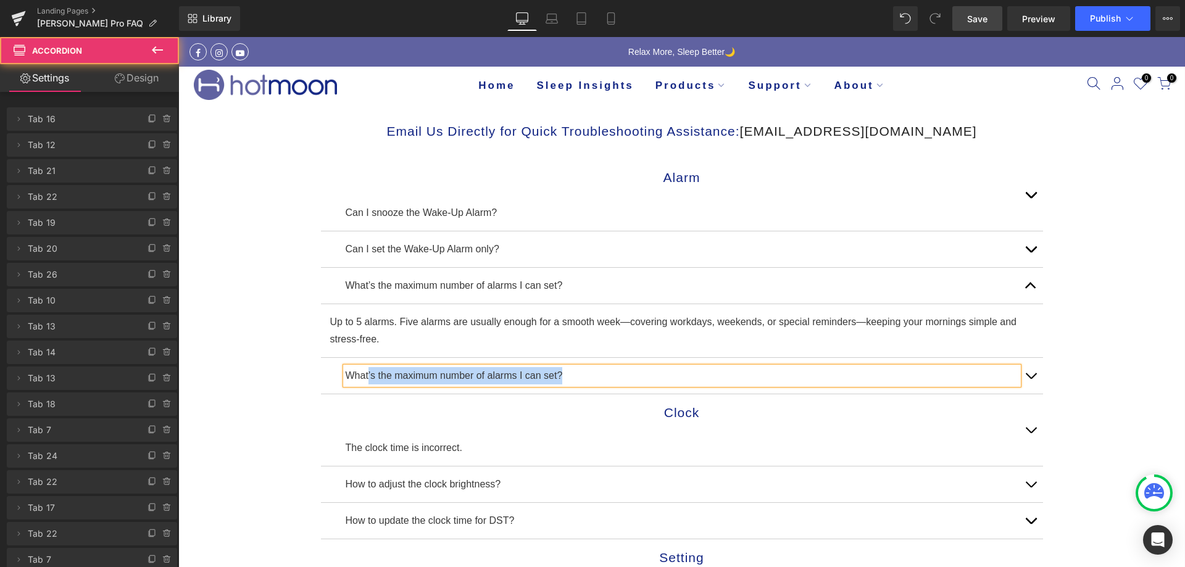
click at [1026, 289] on button "button" at bounding box center [1031, 286] width 25 height 36
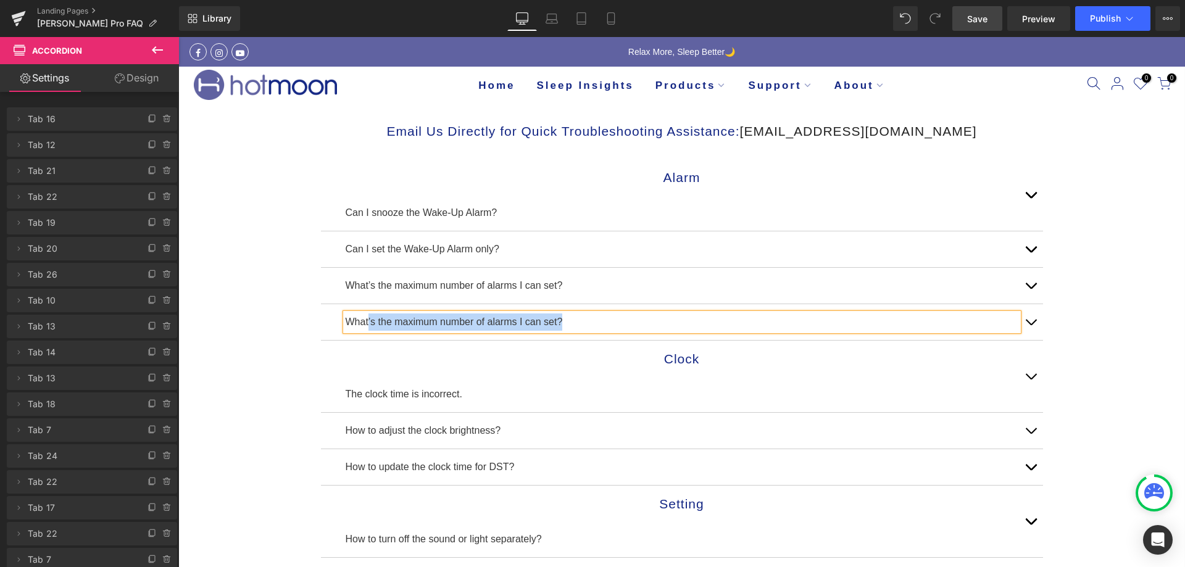
click at [1021, 322] on button "button" at bounding box center [1031, 322] width 25 height 36
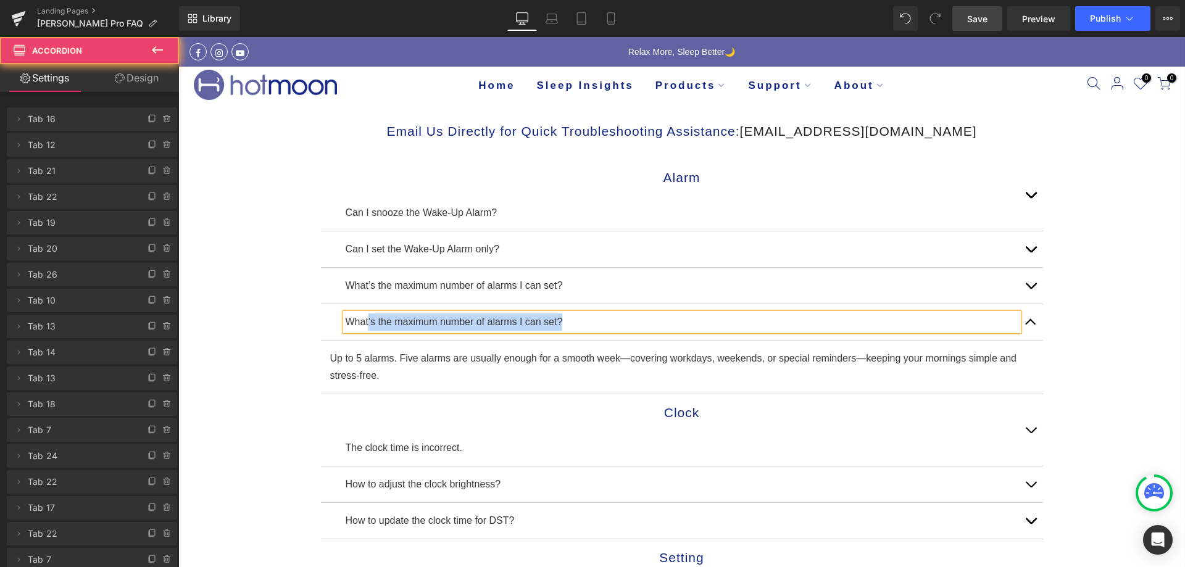
click at [1021, 322] on button "button" at bounding box center [1031, 322] width 25 height 36
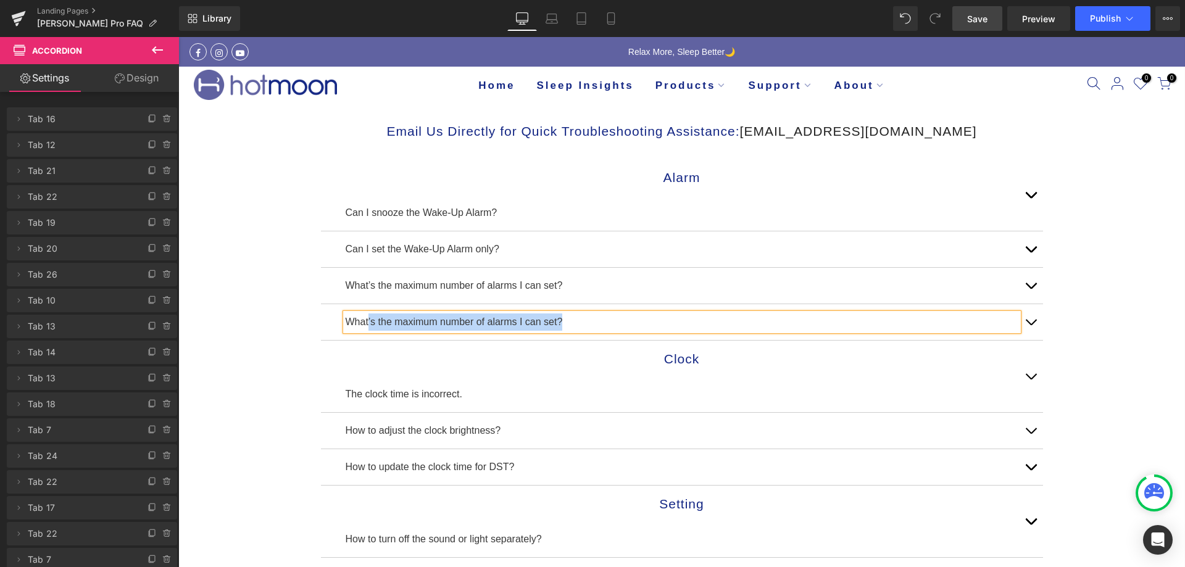
click at [1031, 289] on span "button" at bounding box center [1031, 289] width 0 height 0
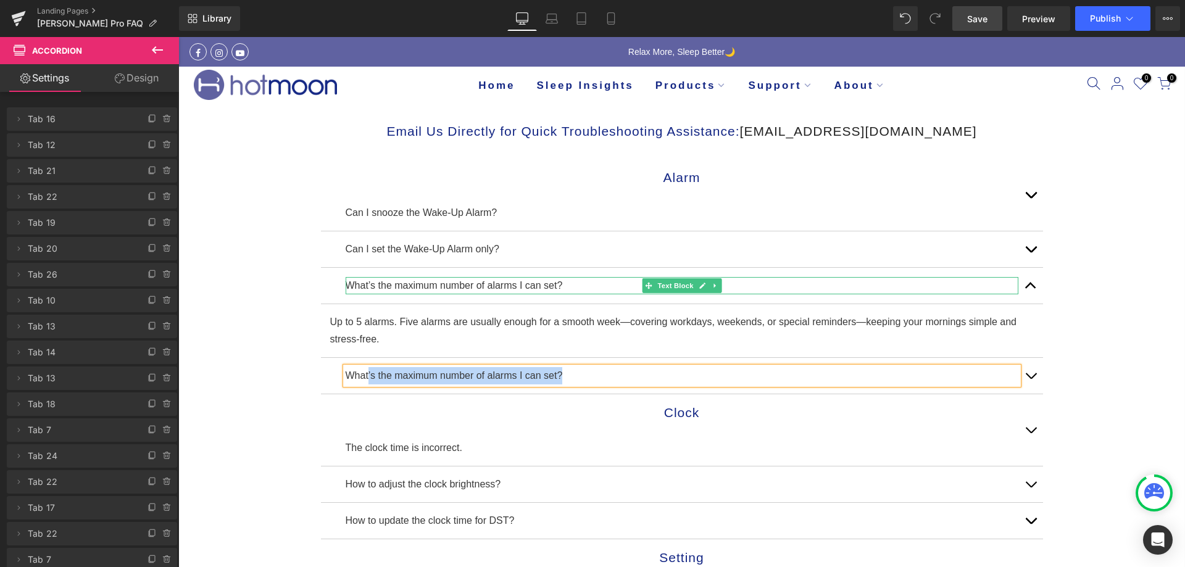
click at [540, 283] on p "What’s the maximum number of alarms I can set?" at bounding box center [682, 285] width 673 height 17
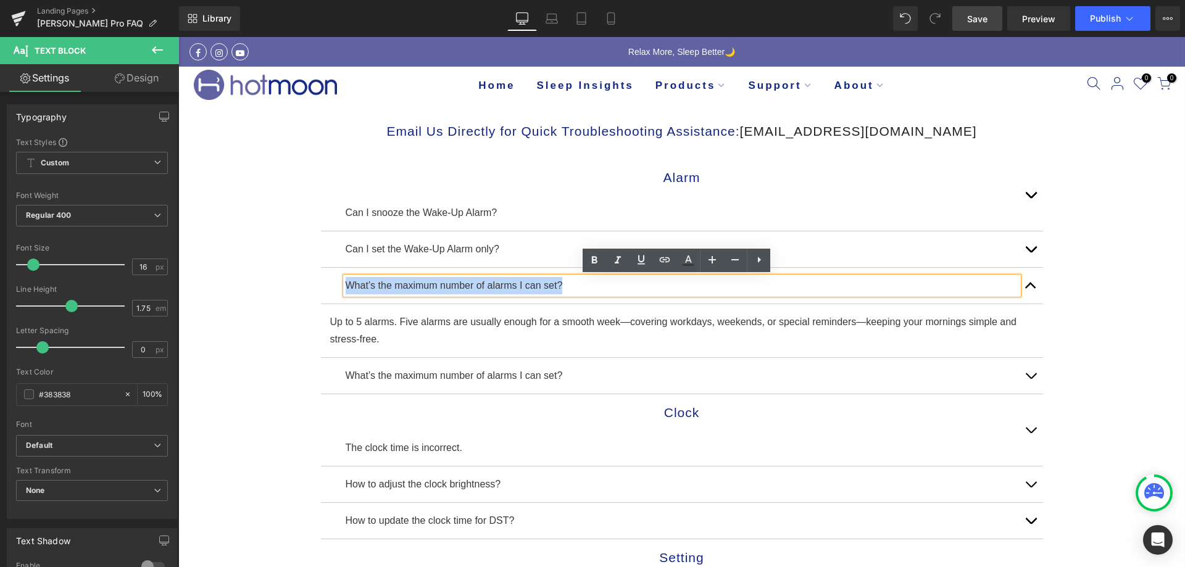
drag, startPoint x: 586, startPoint y: 288, endPoint x: 282, endPoint y: 300, distance: 304.0
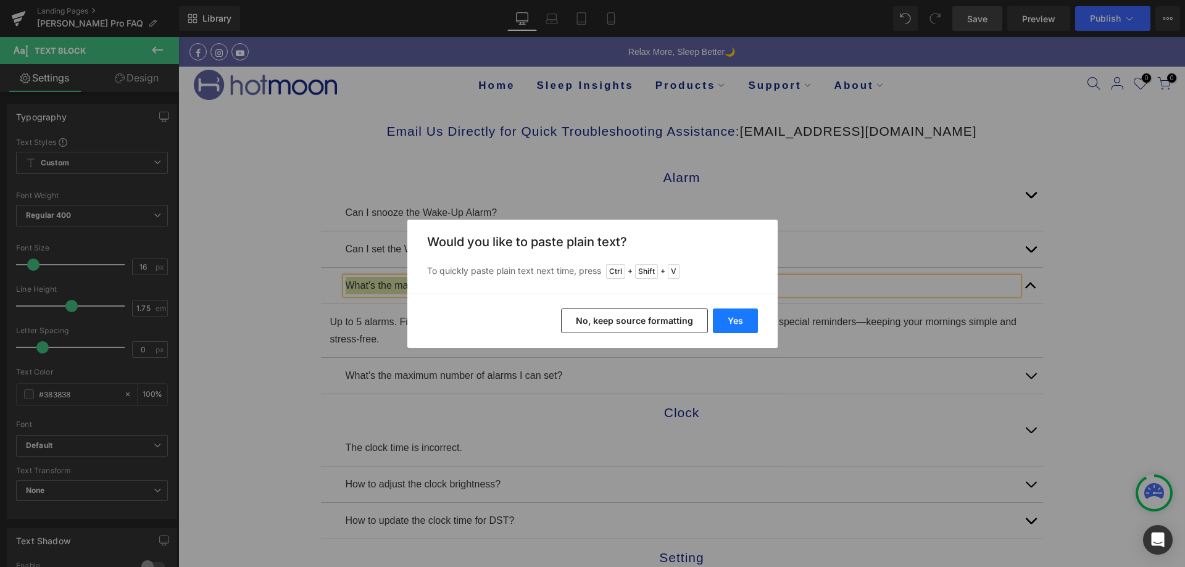
click at [730, 314] on button "Yes" at bounding box center [735, 321] width 45 height 25
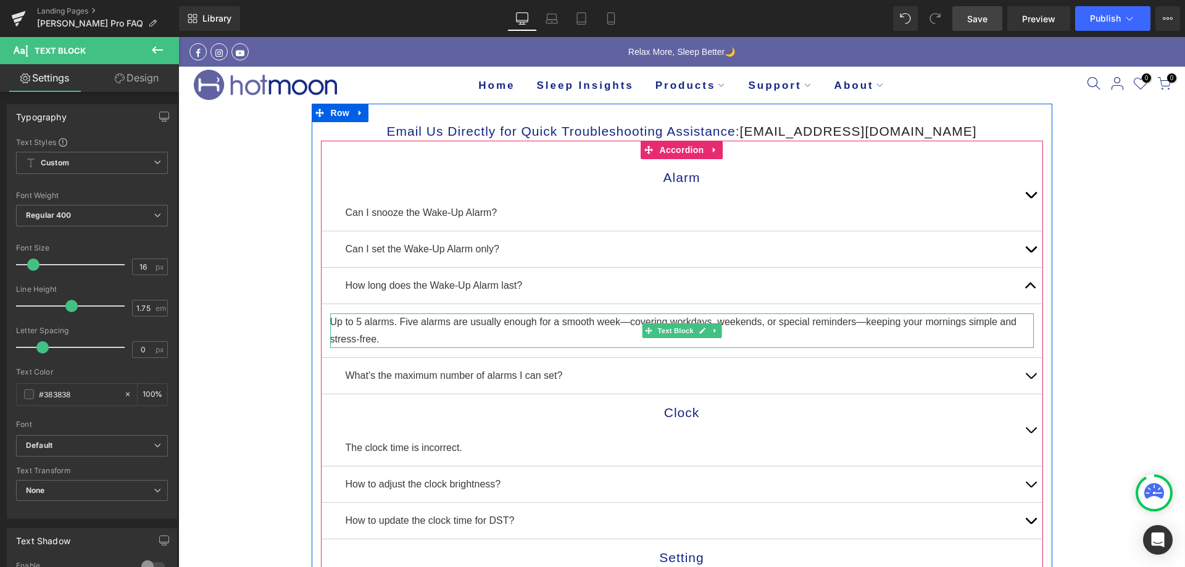
click at [375, 338] on p "Up to 5 alarms. Five alarms are usually enough for a smooth week—covering workd…" at bounding box center [682, 331] width 704 height 35
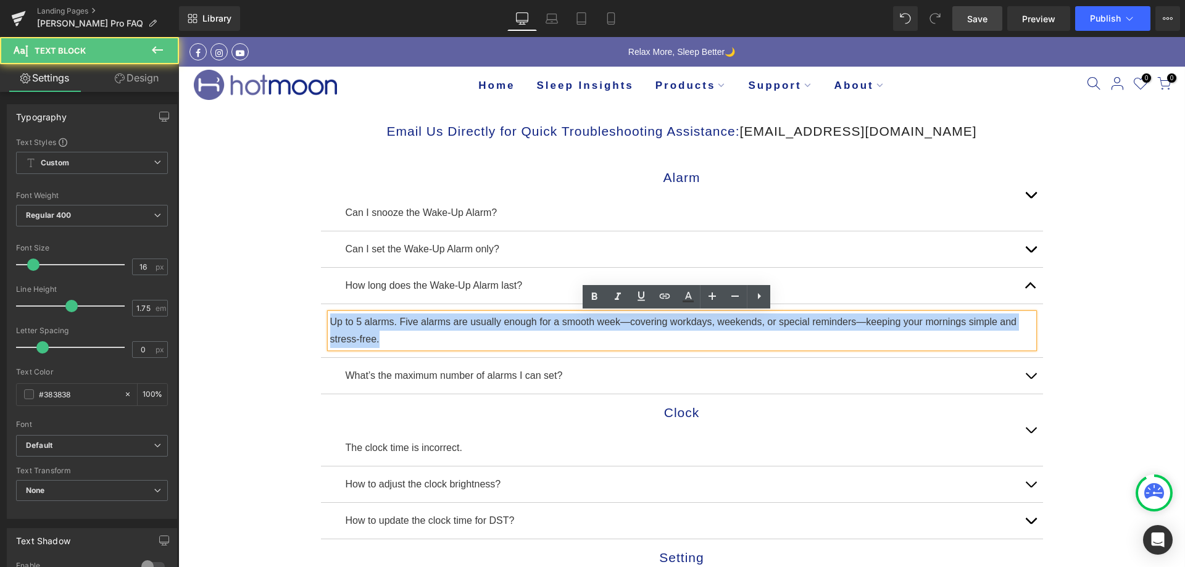
drag, startPoint x: 382, startPoint y: 338, endPoint x: 304, endPoint y: 312, distance: 81.6
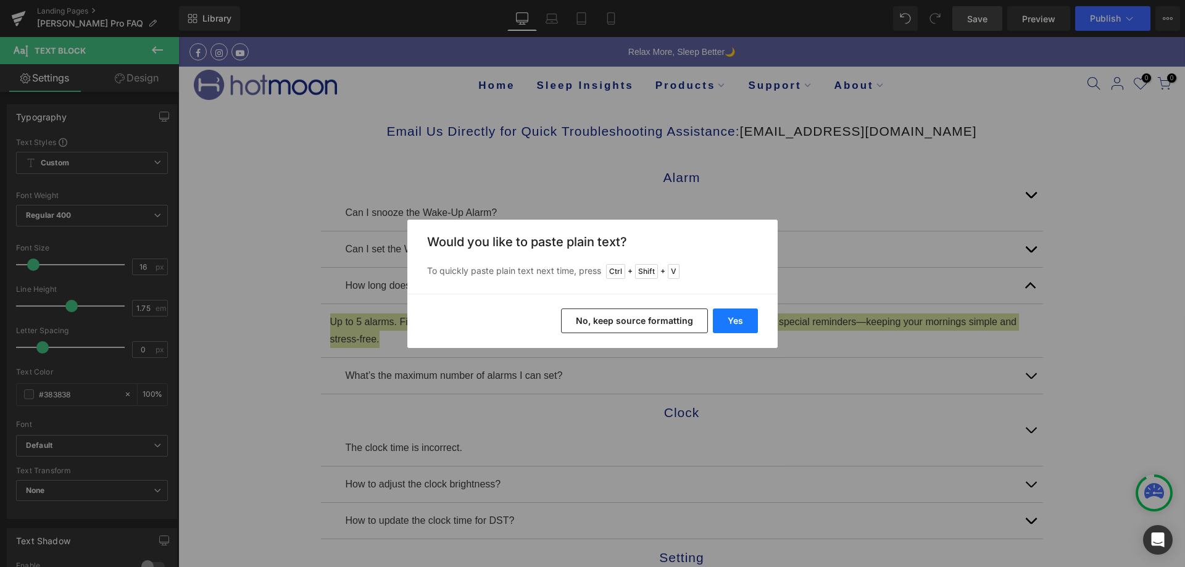
click at [730, 324] on button "Yes" at bounding box center [735, 321] width 45 height 25
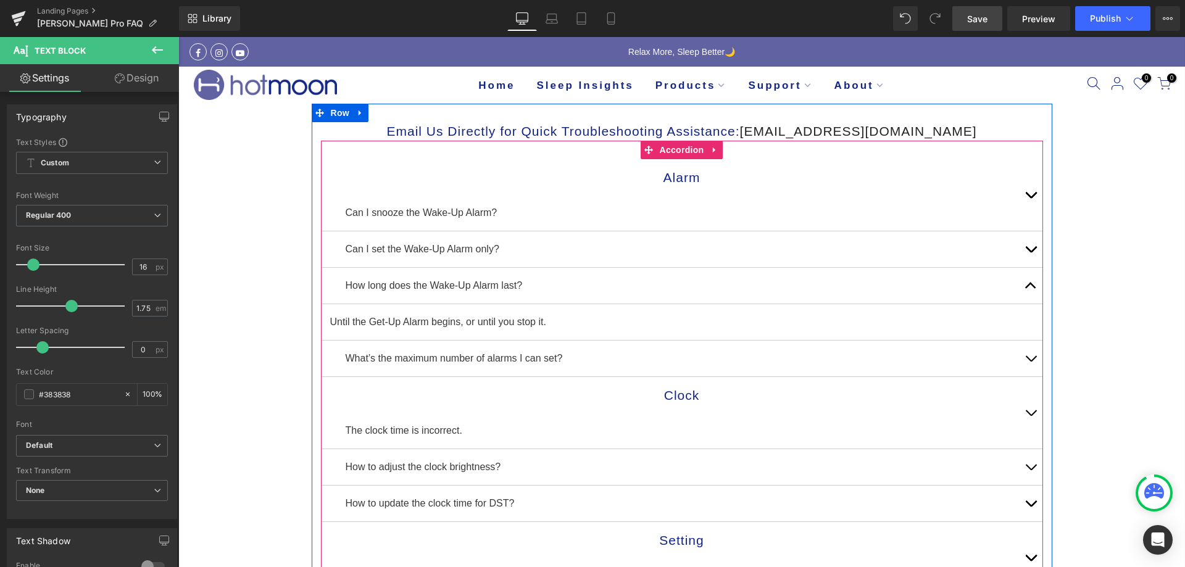
click at [1019, 283] on button "button" at bounding box center [1031, 286] width 25 height 36
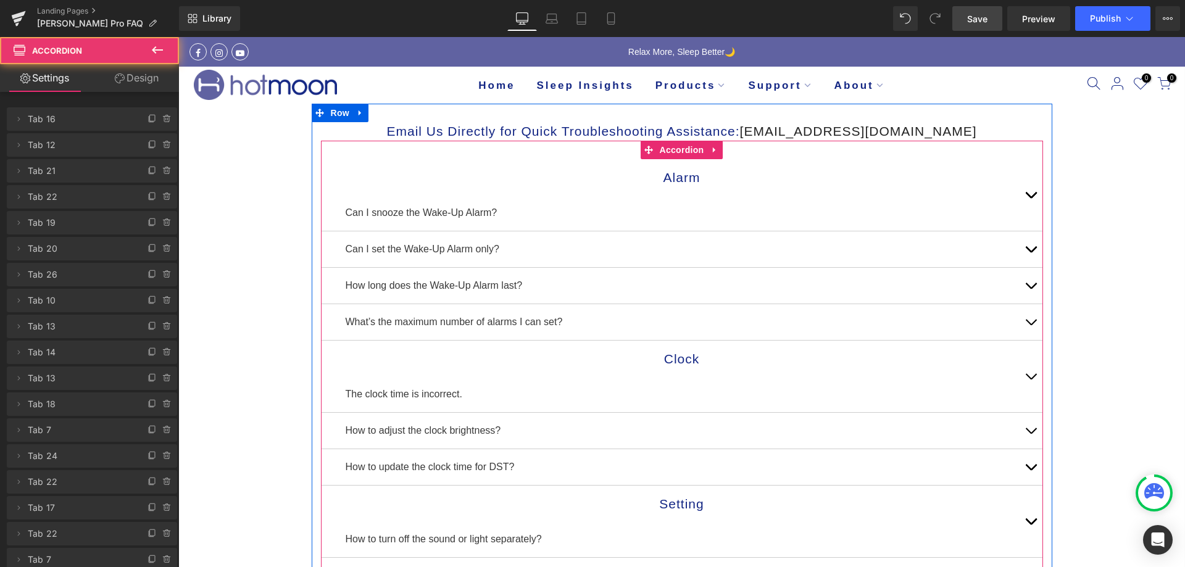
click at [1022, 295] on button "button" at bounding box center [1031, 286] width 25 height 36
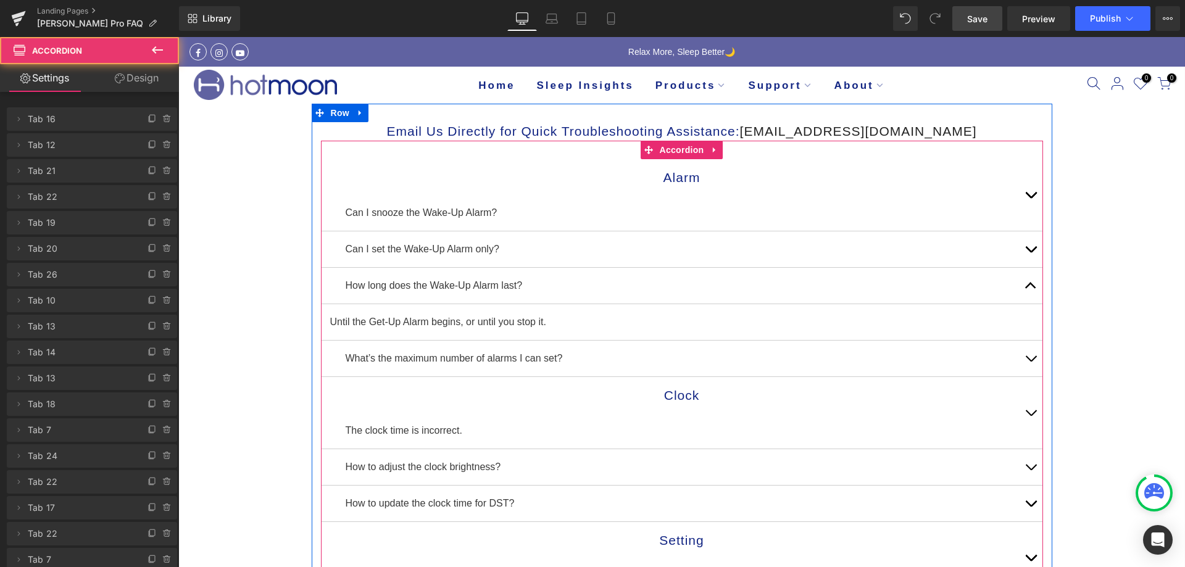
click at [1022, 295] on button "button" at bounding box center [1031, 286] width 25 height 36
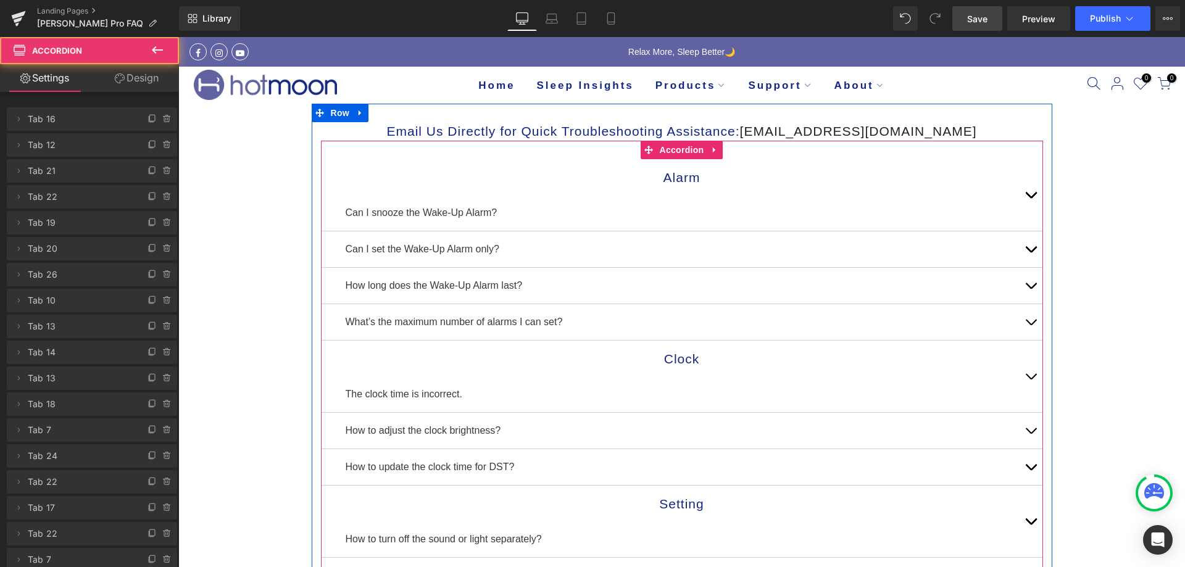
click at [1025, 194] on button "button" at bounding box center [1031, 195] width 25 height 72
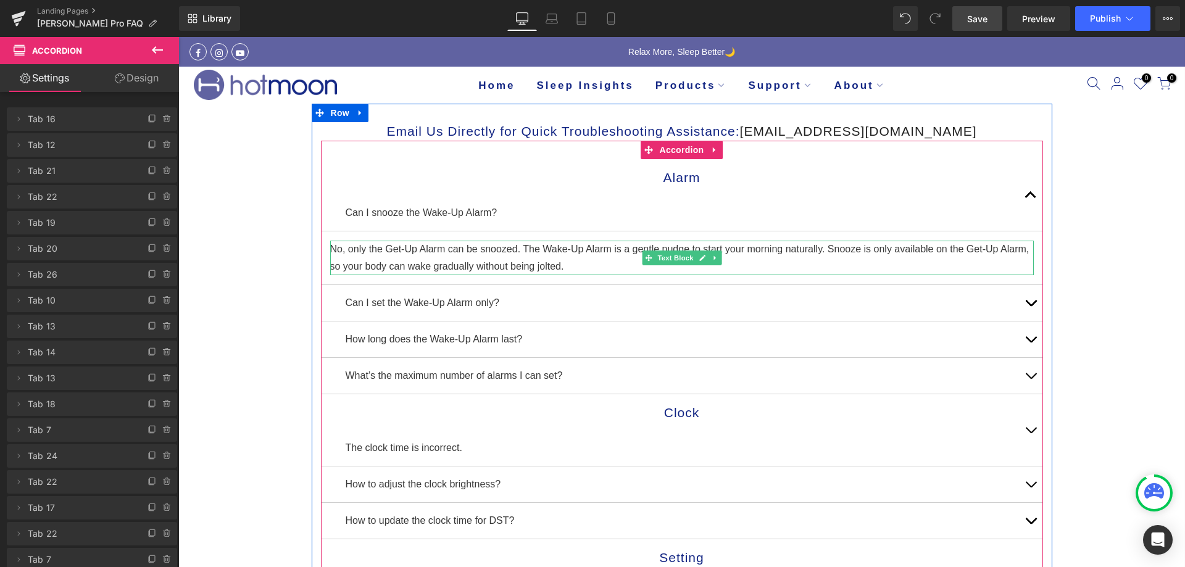
click at [518, 245] on p "No, only the Get-Up Alarm can be snoozed. The Wake-Up Alarm is a gentle nudge t…" at bounding box center [682, 258] width 704 height 35
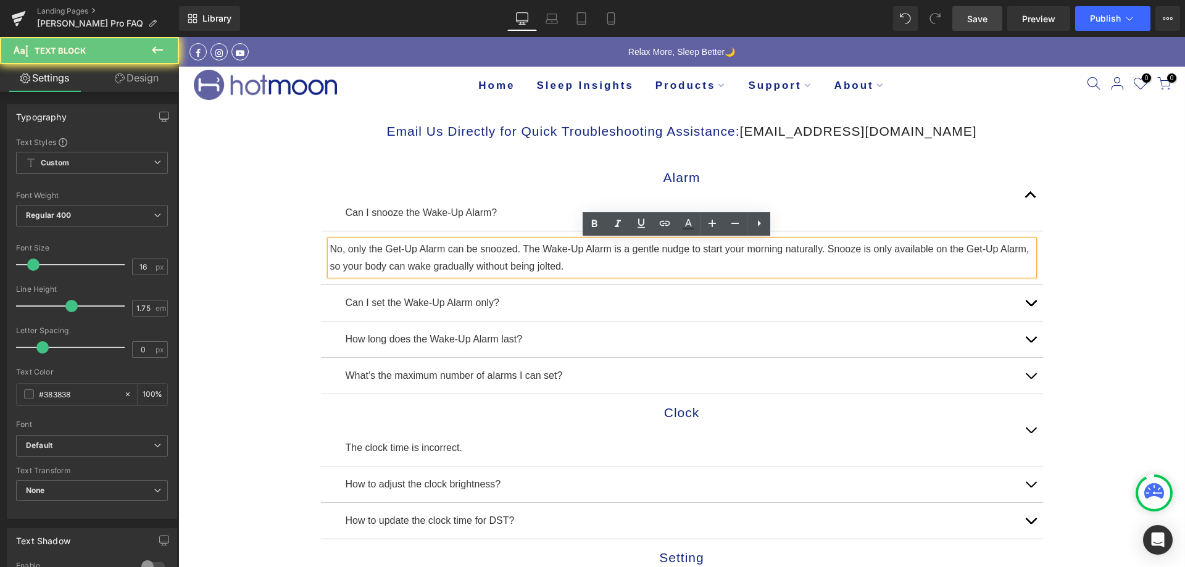
click at [518, 245] on p "No, only the Get-Up Alarm can be snoozed. The Wake-Up Alarm is a gentle nudge t…" at bounding box center [682, 258] width 704 height 35
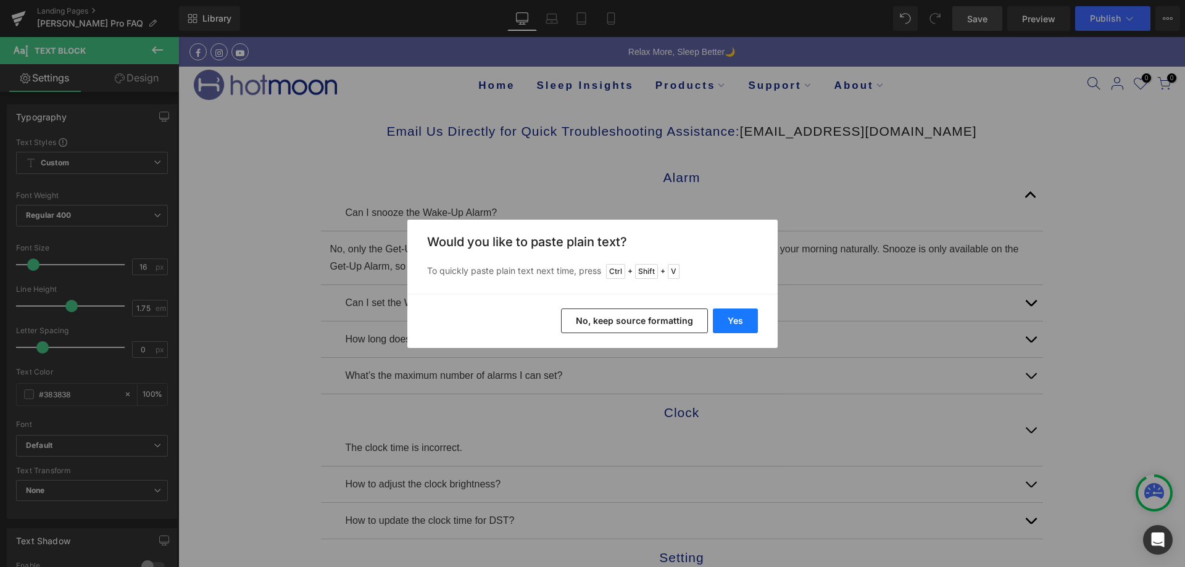
click at [730, 332] on button "Yes" at bounding box center [735, 321] width 45 height 25
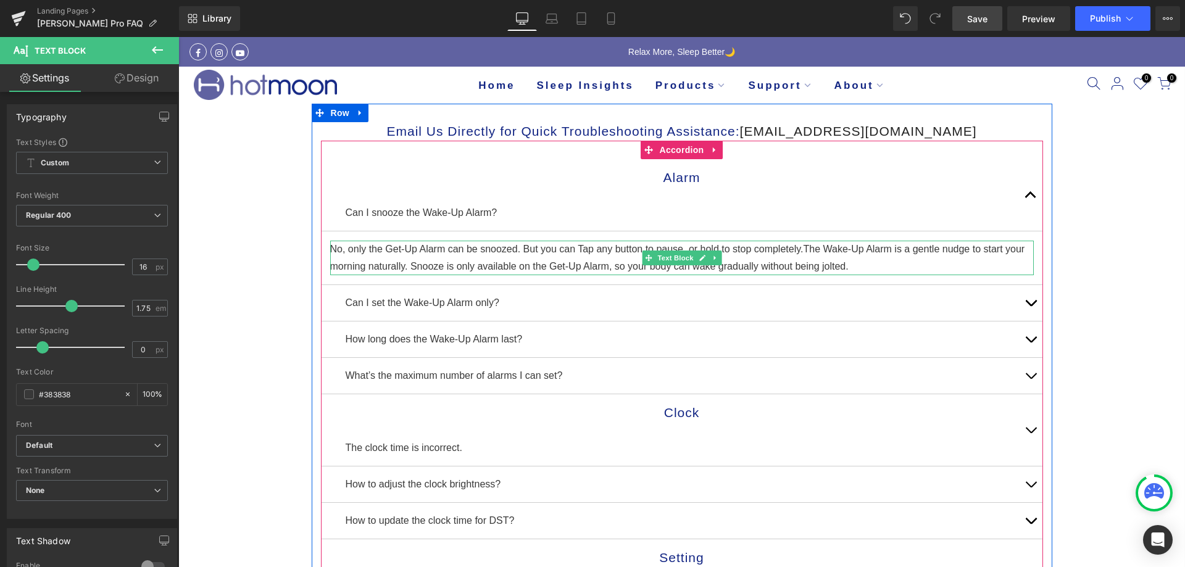
click at [573, 245] on p "No, only the Get-Up Alarm can be snoozed. But you can Tap any button to pause, …" at bounding box center [682, 258] width 704 height 35
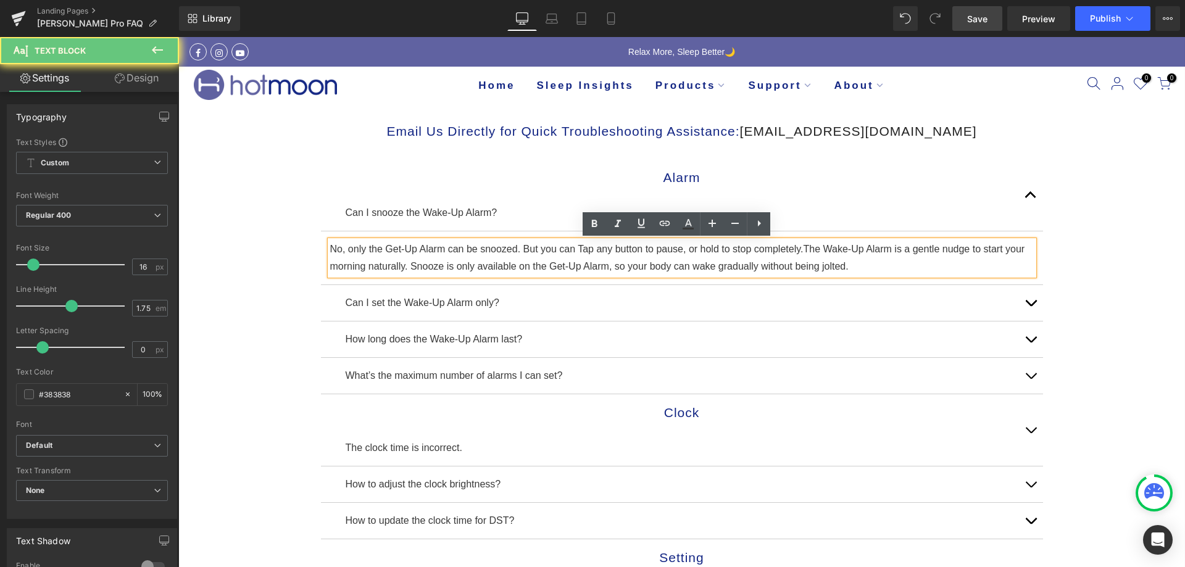
click at [575, 246] on p "No, only the Get-Up Alarm can be snoozed. But you can Tap any button to pause, …" at bounding box center [682, 258] width 704 height 35
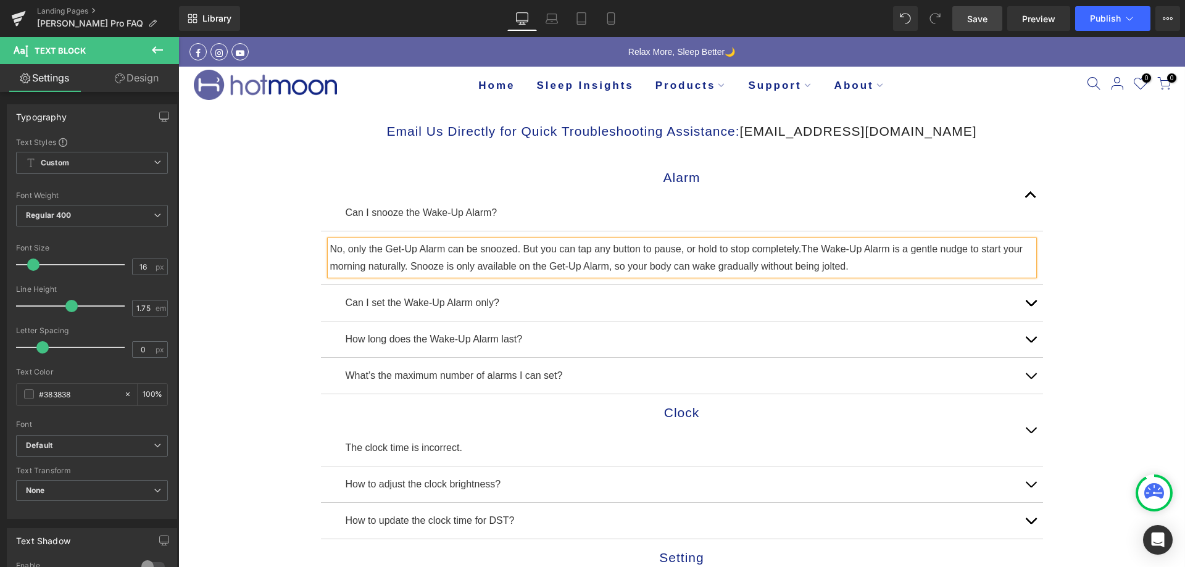
click at [801, 248] on p "No, only the Get-Up Alarm can be snoozed. But you can tap any button to pause, …" at bounding box center [682, 258] width 704 height 35
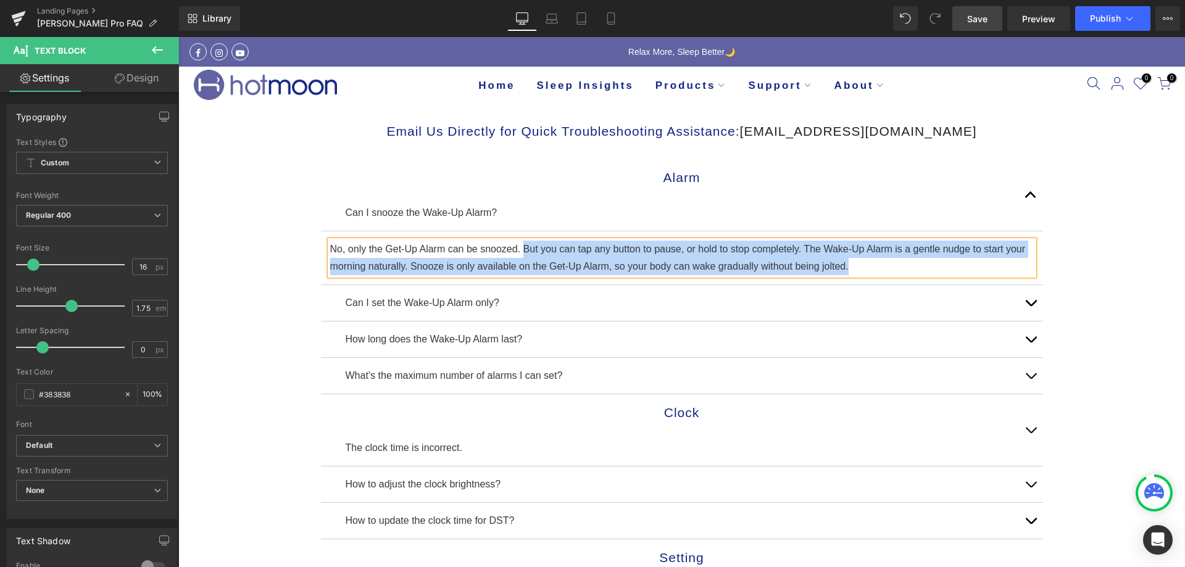
drag, startPoint x: 519, startPoint y: 246, endPoint x: 937, endPoint y: 272, distance: 418.8
click at [937, 272] on p "No, only the Get-Up Alarm can be snoozed. But you can tap any button to pause, …" at bounding box center [682, 258] width 704 height 35
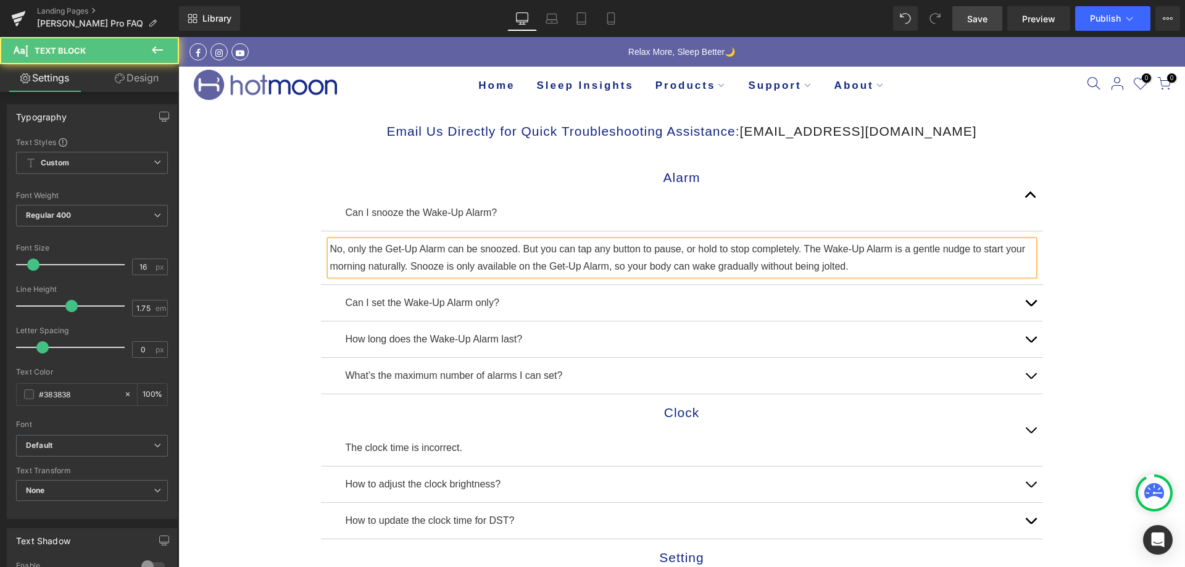
click at [498, 249] on p "No, only the Get-Up Alarm can be snoozed. But you can tap any button to pause, …" at bounding box center [682, 258] width 704 height 35
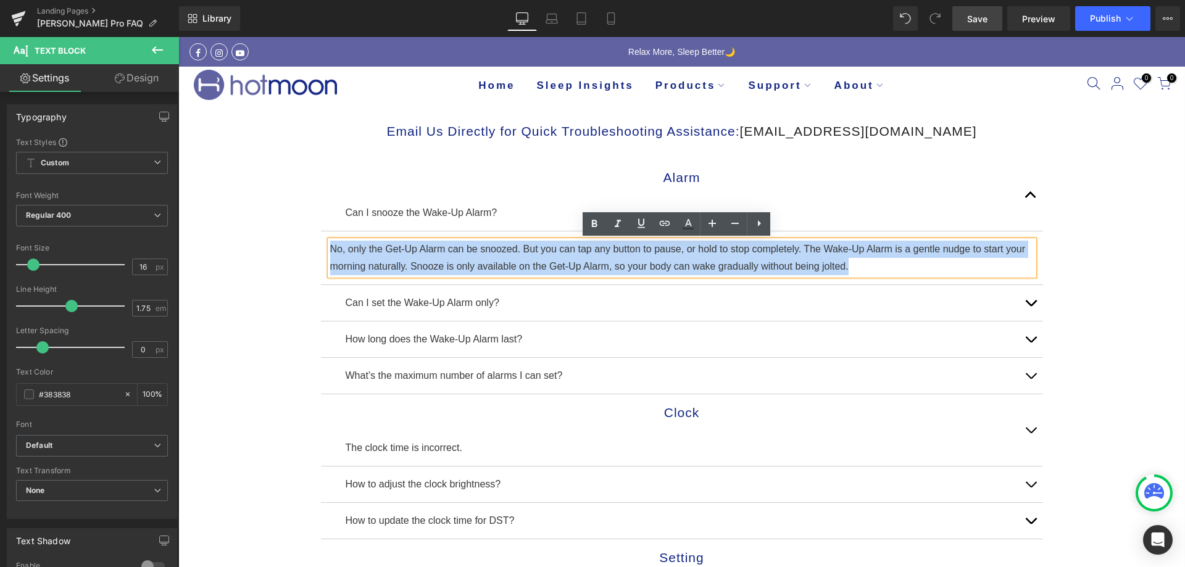
drag, startPoint x: 864, startPoint y: 267, endPoint x: 293, endPoint y: 250, distance: 570.8
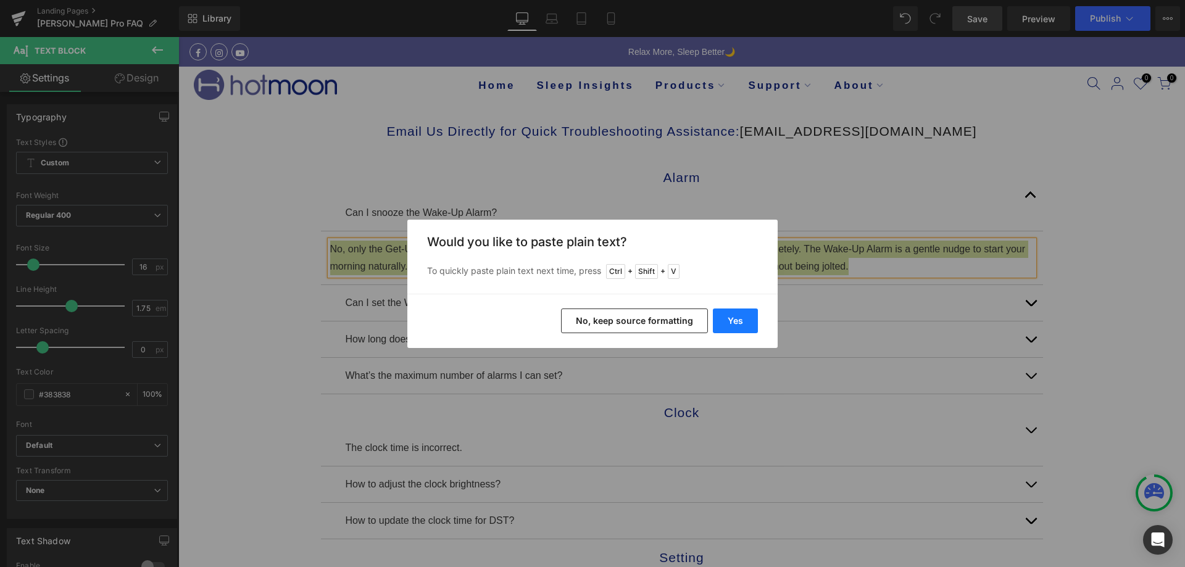
click at [751, 319] on button "Yes" at bounding box center [735, 321] width 45 height 25
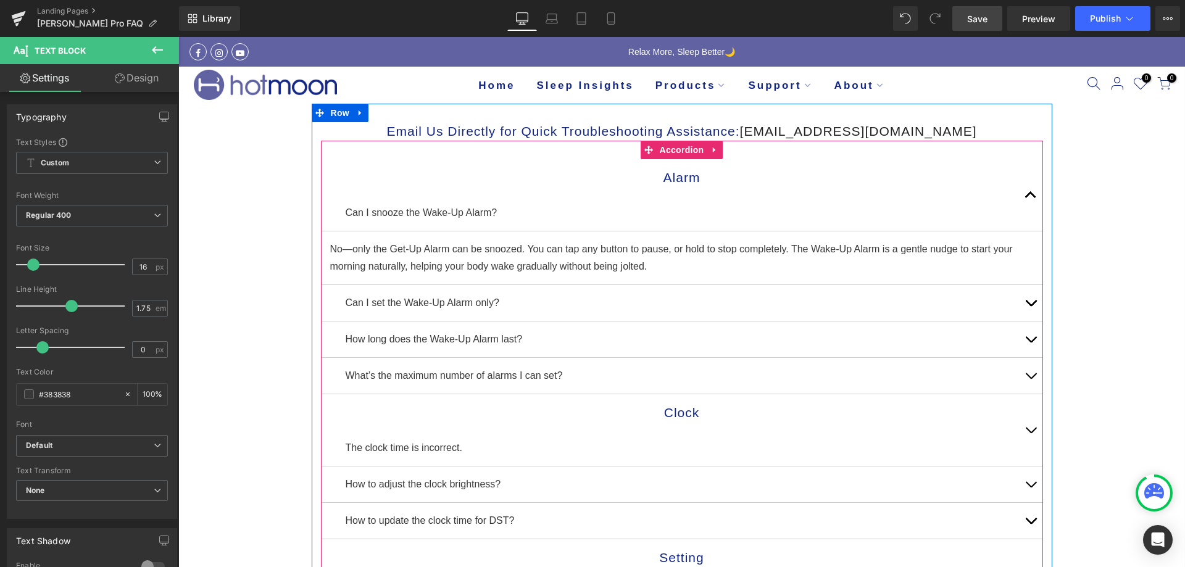
click at [1031, 198] on span "button" at bounding box center [1031, 198] width 0 height 0
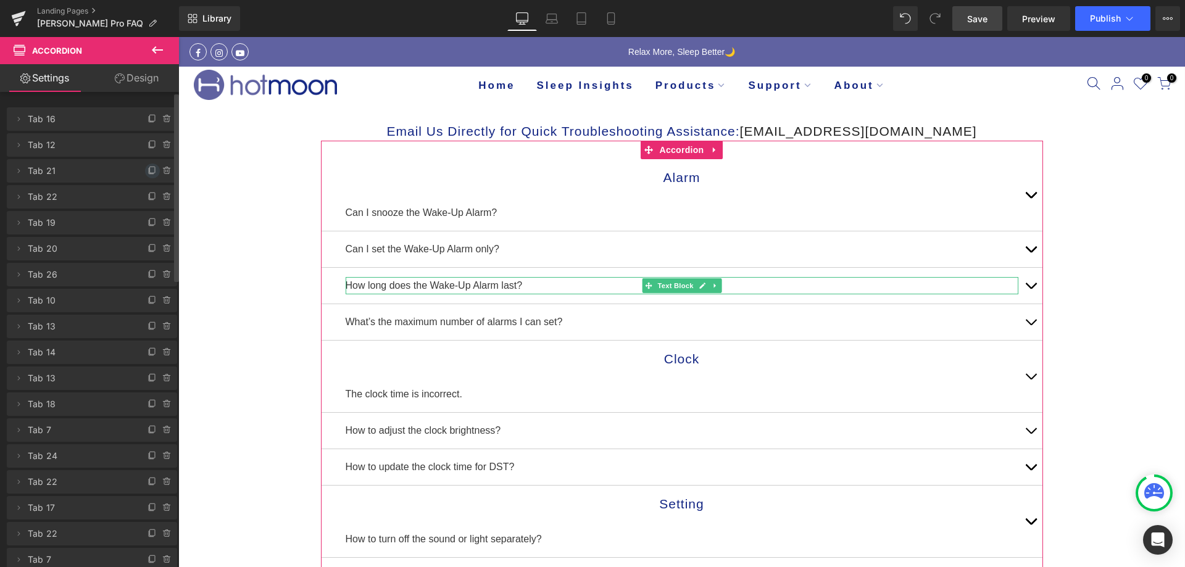
click at [149, 172] on icon at bounding box center [153, 171] width 10 height 10
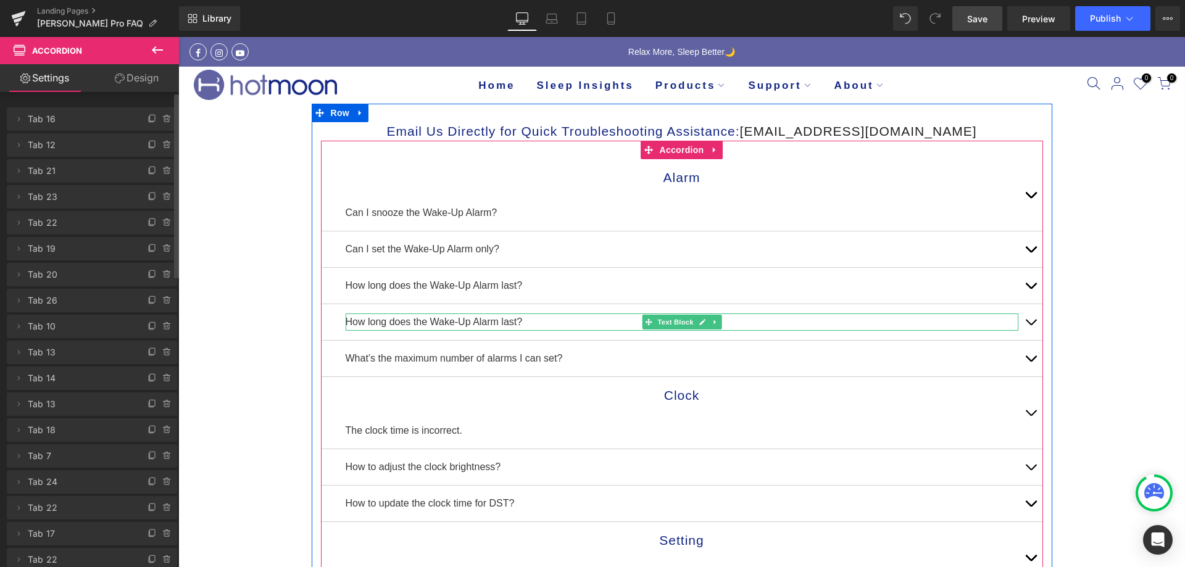
click at [513, 319] on p "How long does the Wake-Up Alarm last?" at bounding box center [682, 322] width 673 height 17
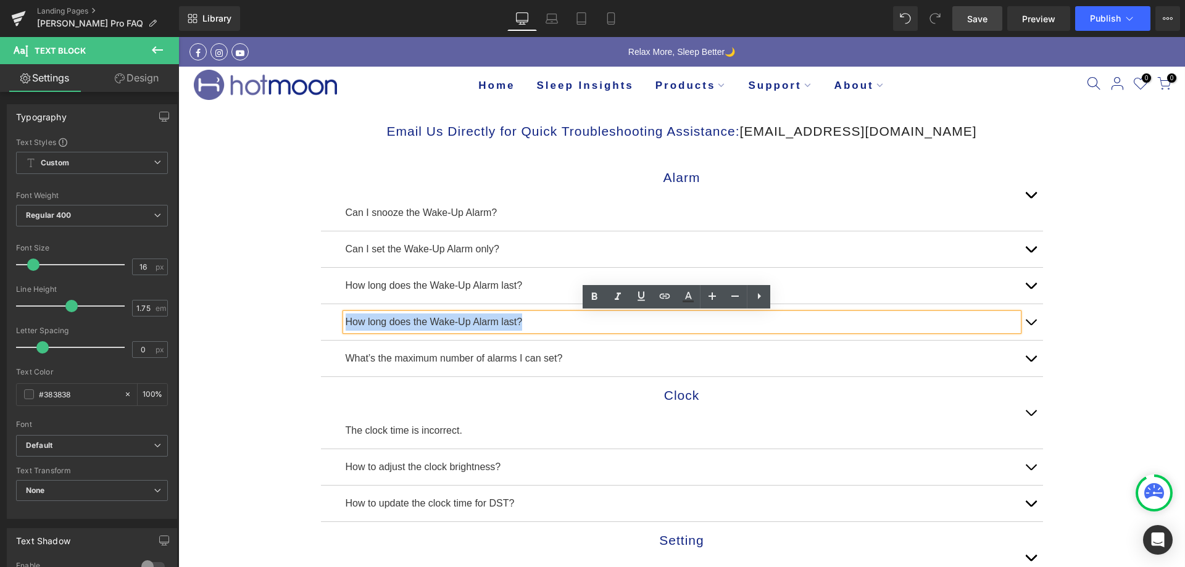
drag, startPoint x: 519, startPoint y: 320, endPoint x: 335, endPoint y: 322, distance: 184.0
click at [335, 322] on div "How long does the Wake-Up Alarm last? Text Block" at bounding box center [682, 322] width 722 height 36
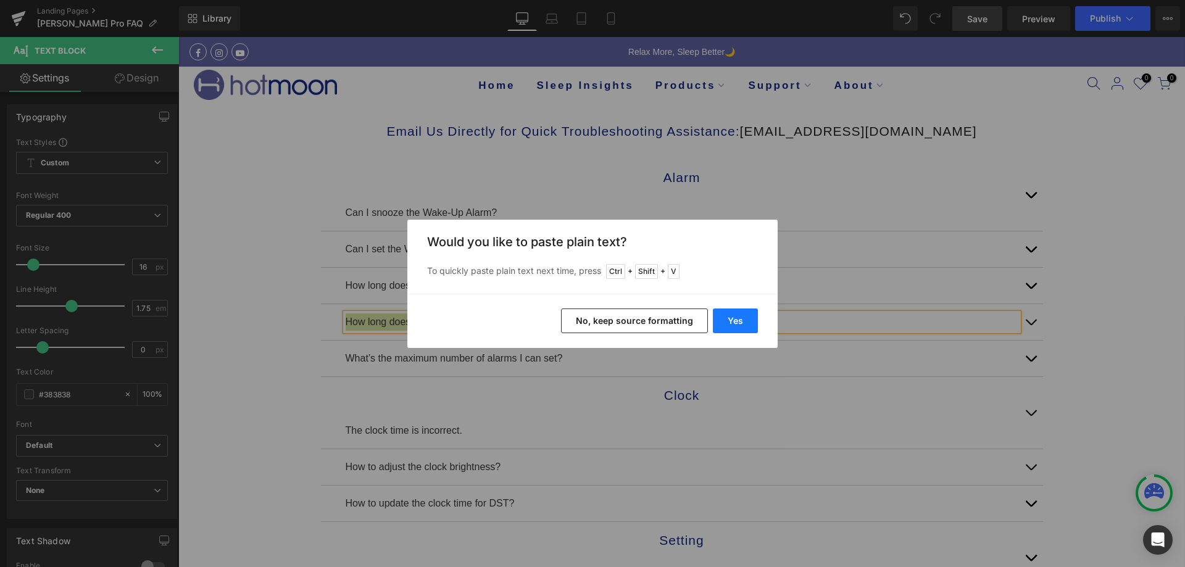
click at [742, 320] on button "Yes" at bounding box center [735, 321] width 45 height 25
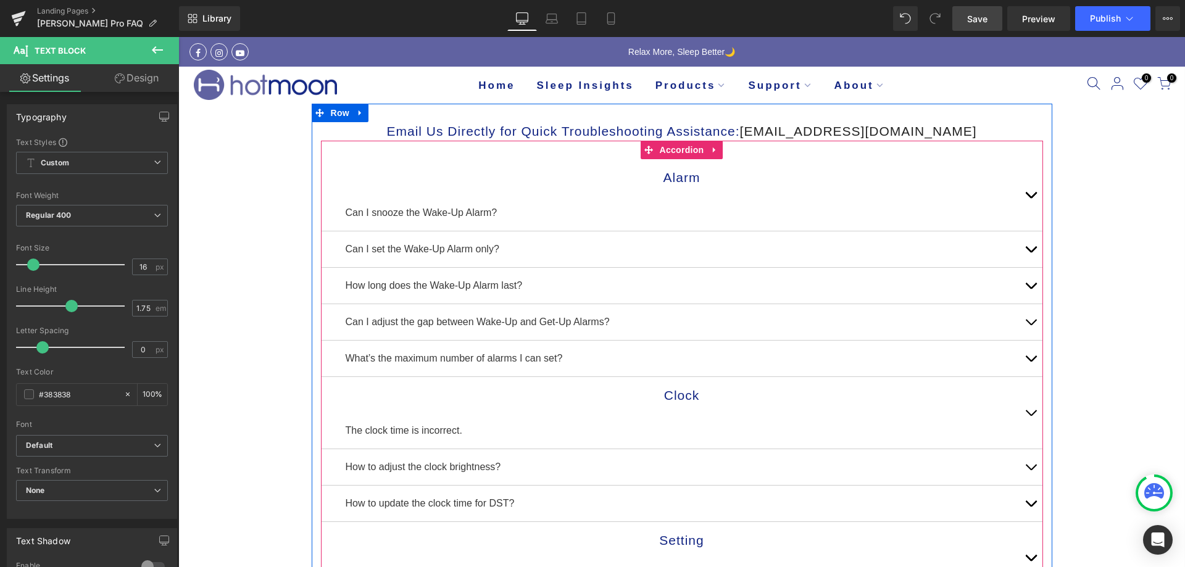
click at [1029, 317] on button "button" at bounding box center [1031, 322] width 25 height 36
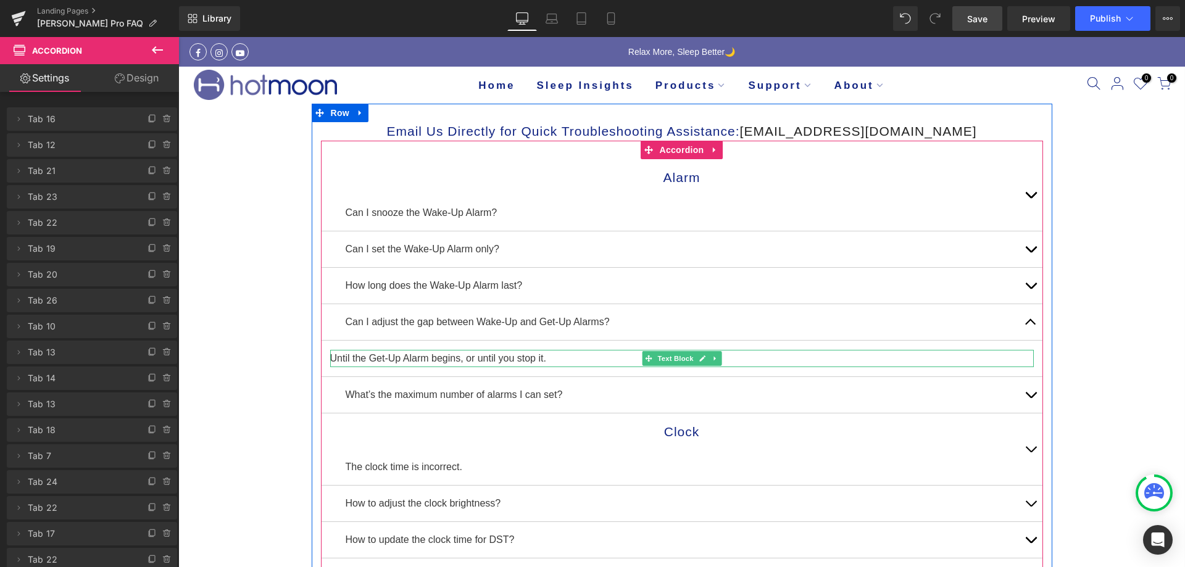
click at [537, 356] on p "Until the Get-Up Alarm begins, or until you stop it." at bounding box center [682, 358] width 704 height 17
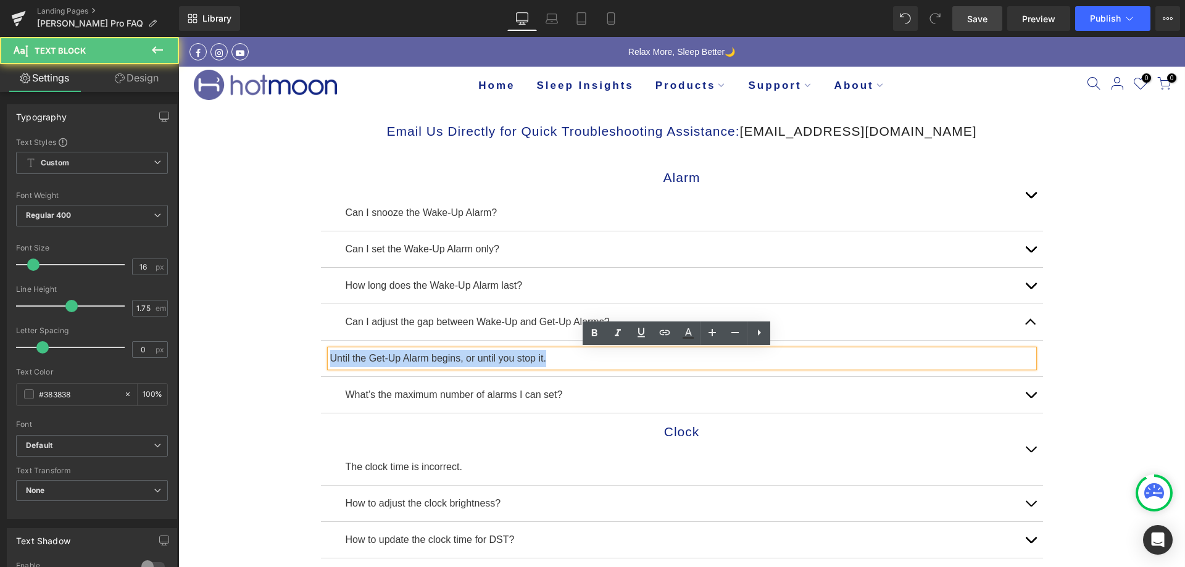
drag, startPoint x: 566, startPoint y: 359, endPoint x: 306, endPoint y: 351, distance: 260.1
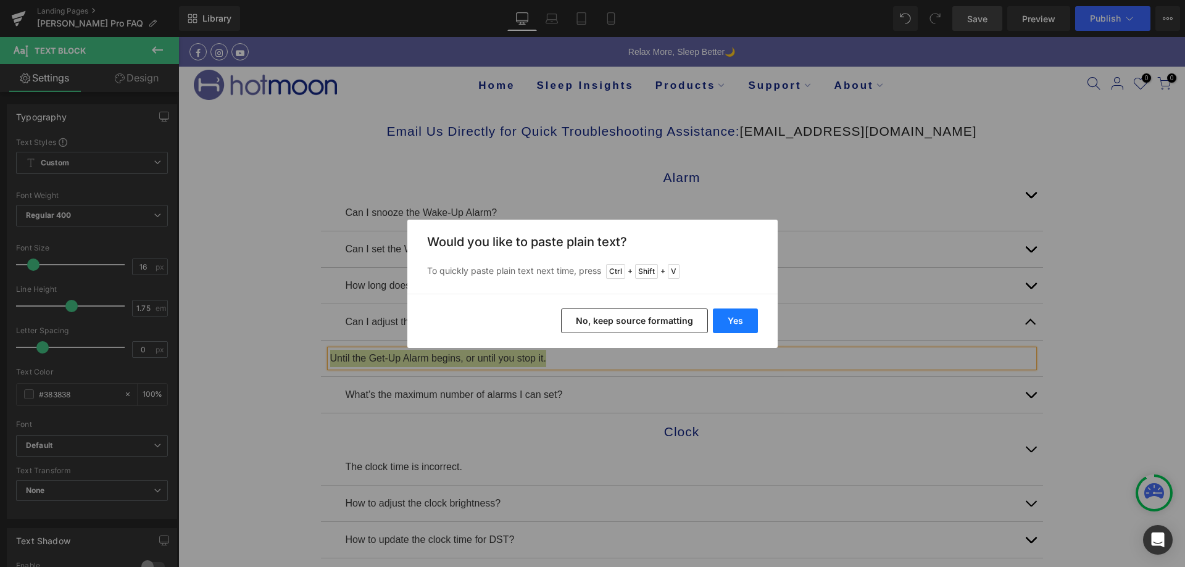
click at [722, 314] on button "Yes" at bounding box center [735, 321] width 45 height 25
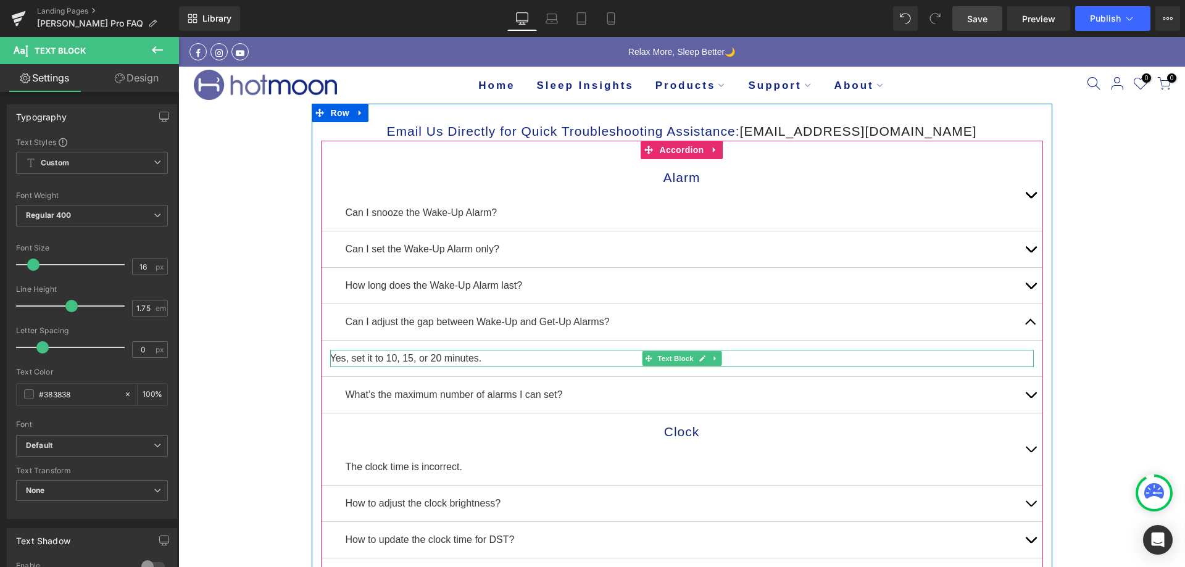
click at [519, 361] on p "Yes, set it to 10, 15, or 20 minutes." at bounding box center [682, 358] width 704 height 17
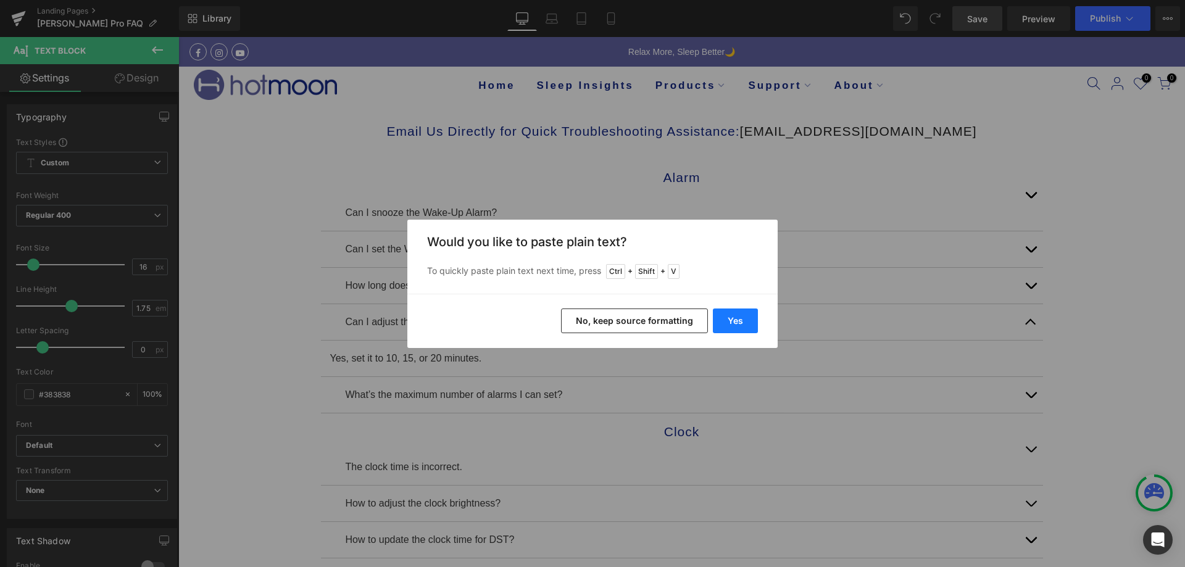
click at [735, 321] on button "Yes" at bounding box center [735, 321] width 45 height 25
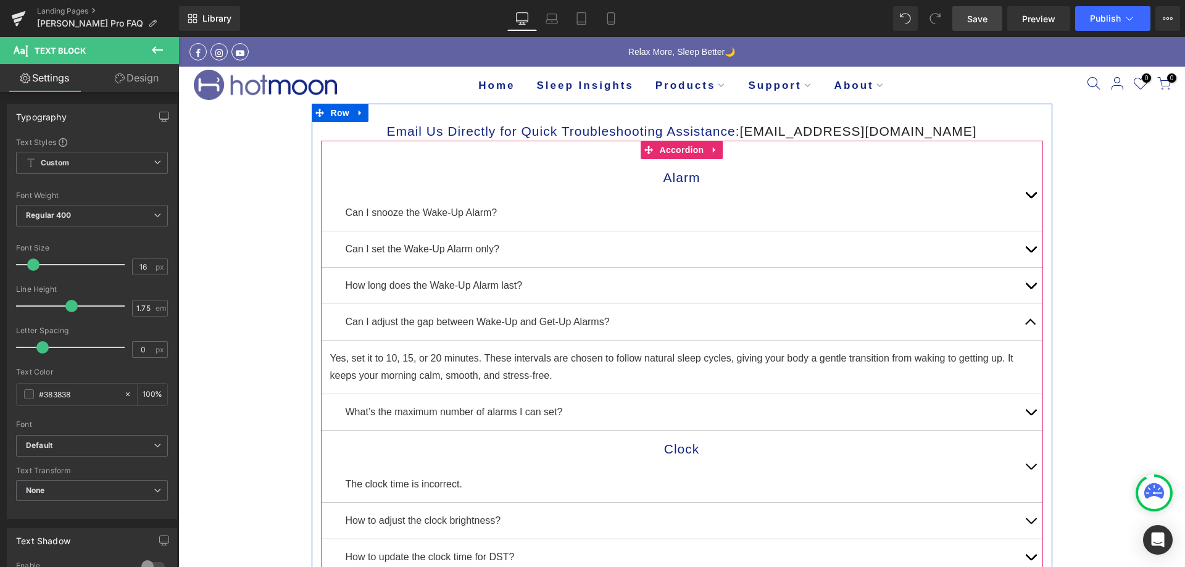
click at [1024, 322] on button "button" at bounding box center [1031, 322] width 25 height 36
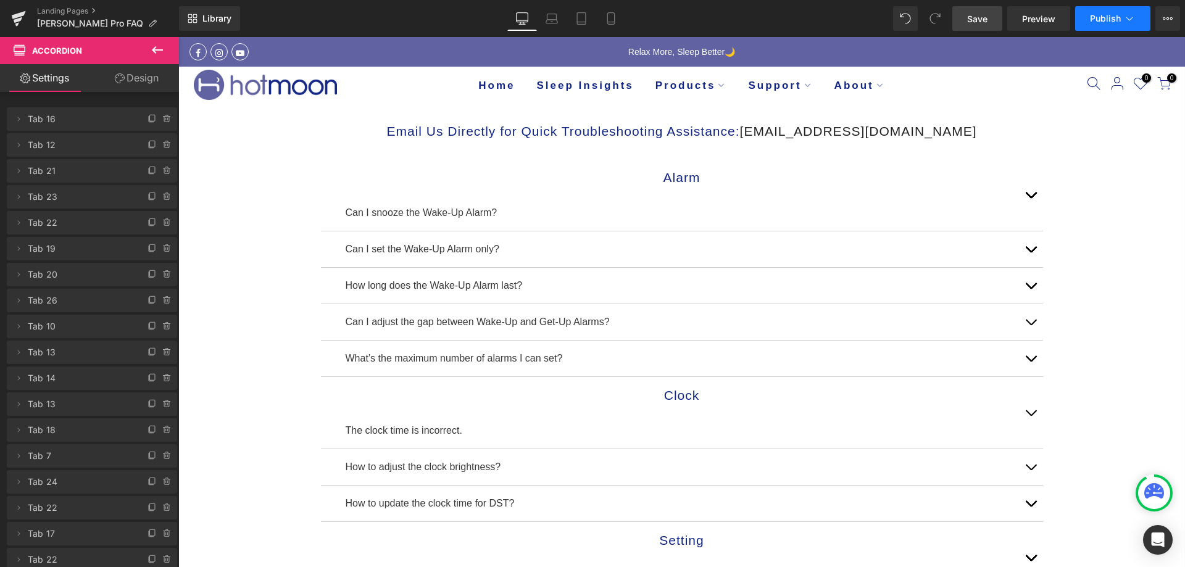
click at [1110, 24] on button "Publish" at bounding box center [1113, 18] width 75 height 25
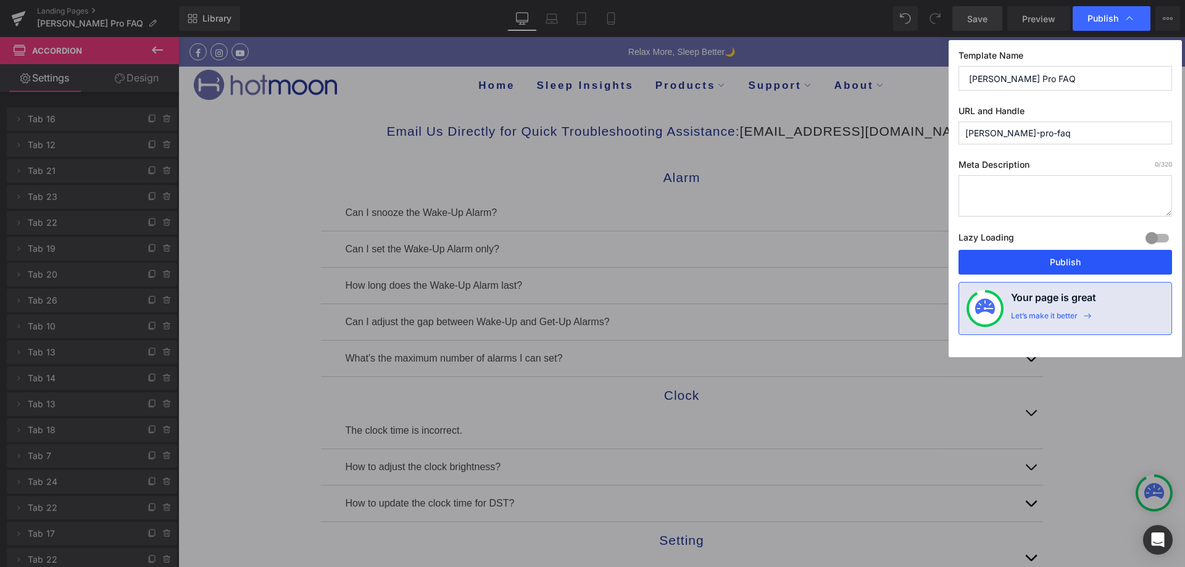
click at [1074, 256] on button "Publish" at bounding box center [1066, 262] width 214 height 25
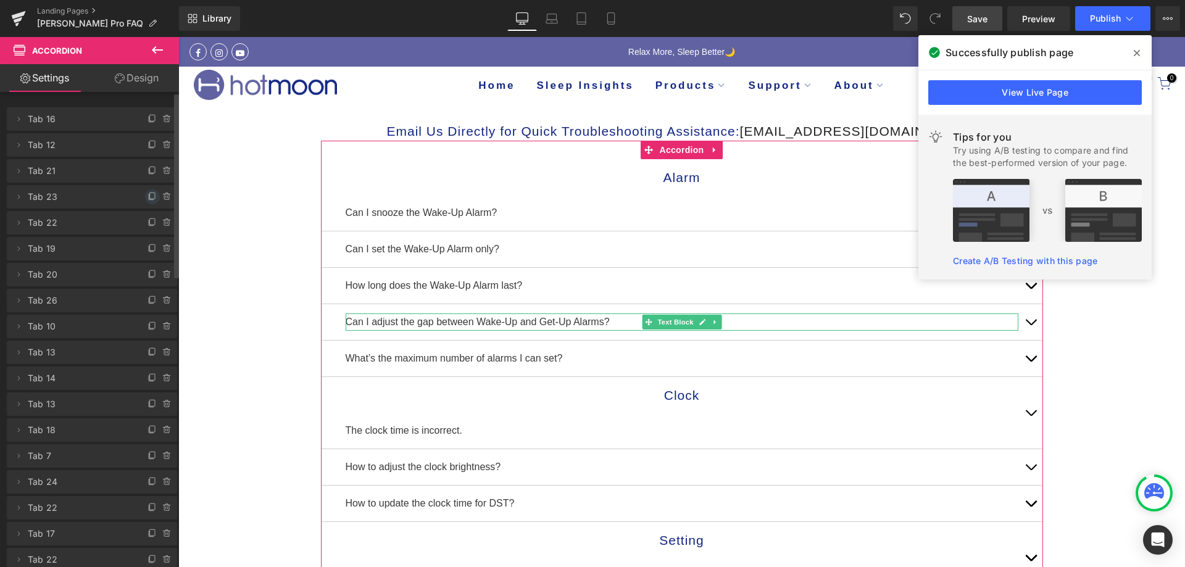
click at [150, 193] on icon at bounding box center [152, 196] width 5 height 6
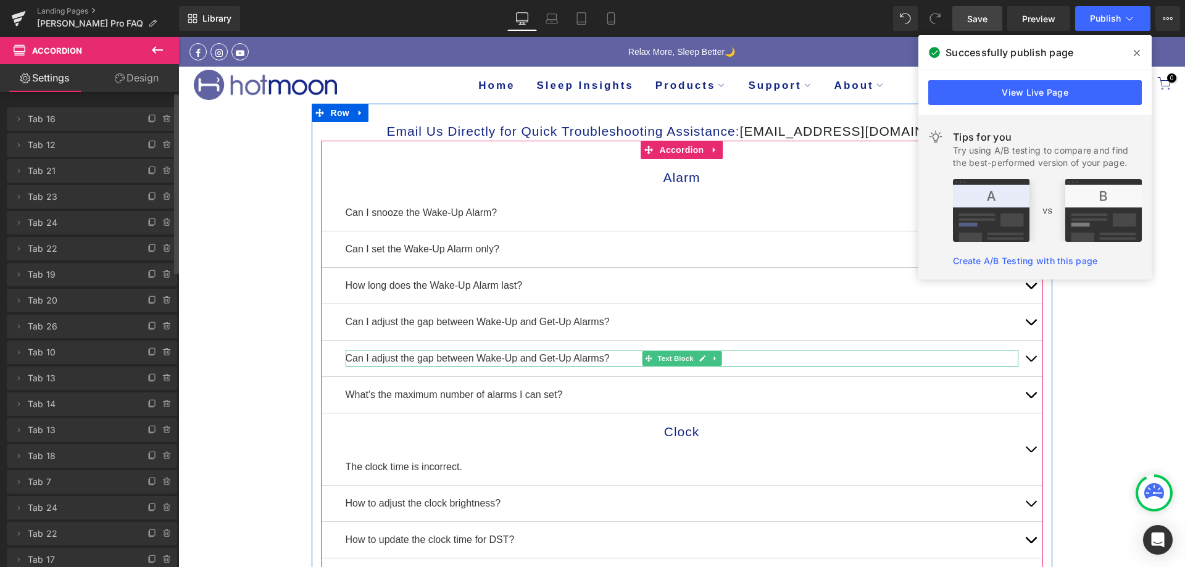
click at [564, 356] on p "Can I adjust the gap between Wake-Up and Get-Up Alarms?" at bounding box center [682, 358] width 673 height 17
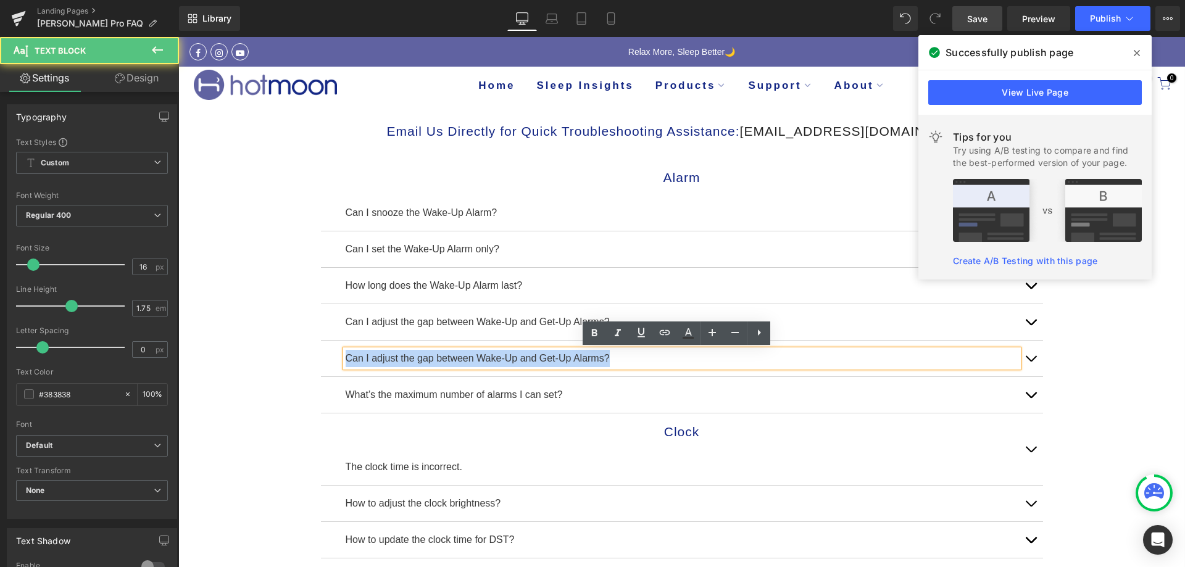
drag, startPoint x: 614, startPoint y: 361, endPoint x: 299, endPoint y: 333, distance: 316.2
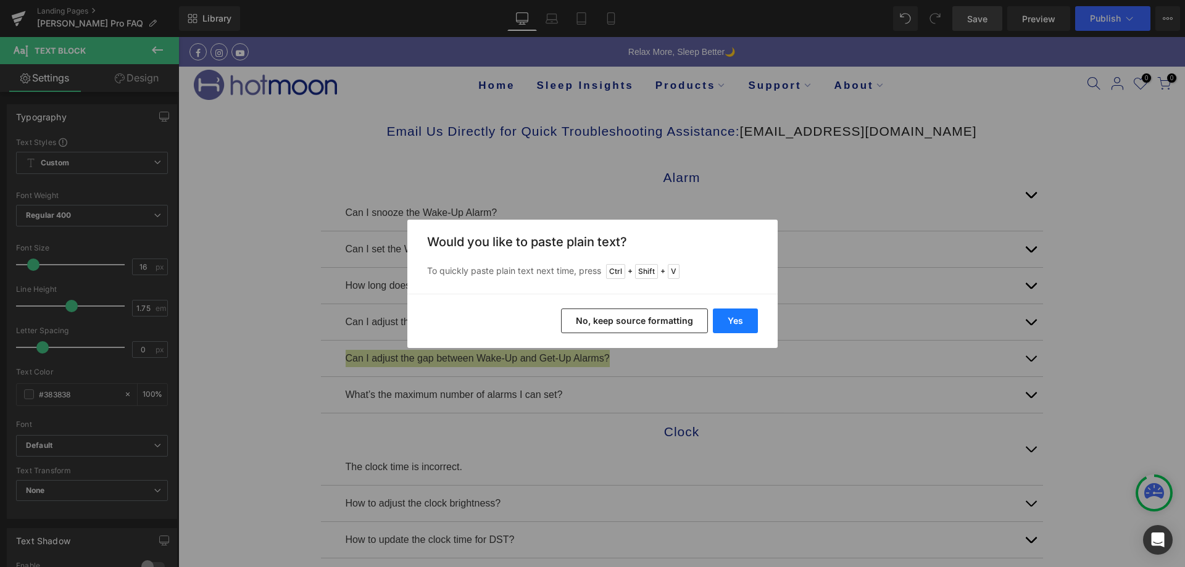
click at [746, 320] on button "Yes" at bounding box center [735, 321] width 45 height 25
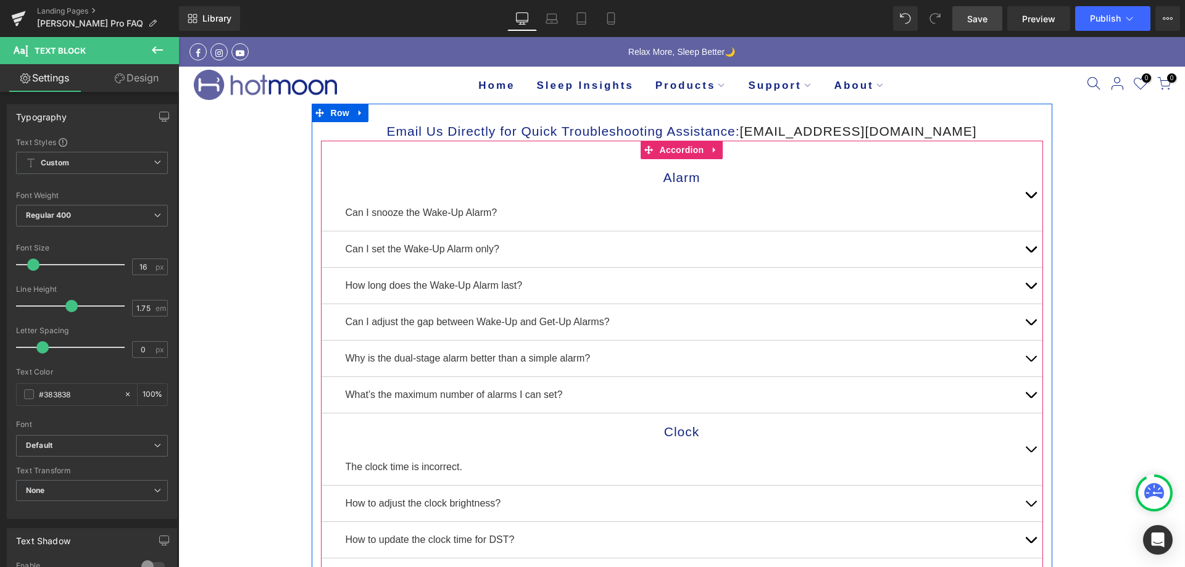
click at [1026, 356] on button "button" at bounding box center [1031, 359] width 25 height 36
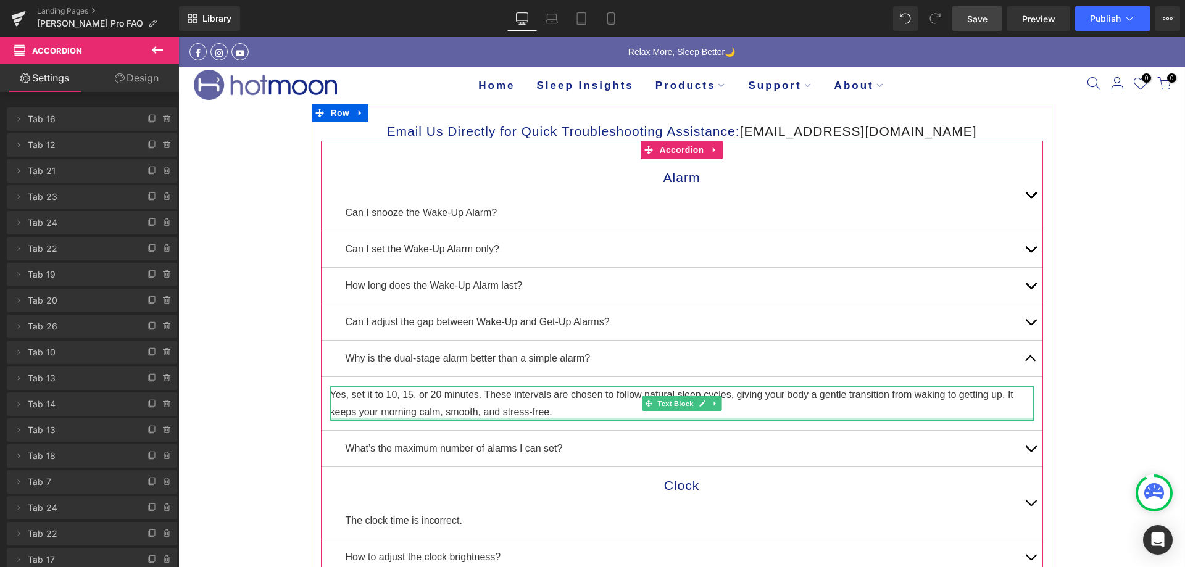
click at [586, 420] on div at bounding box center [682, 419] width 704 height 3
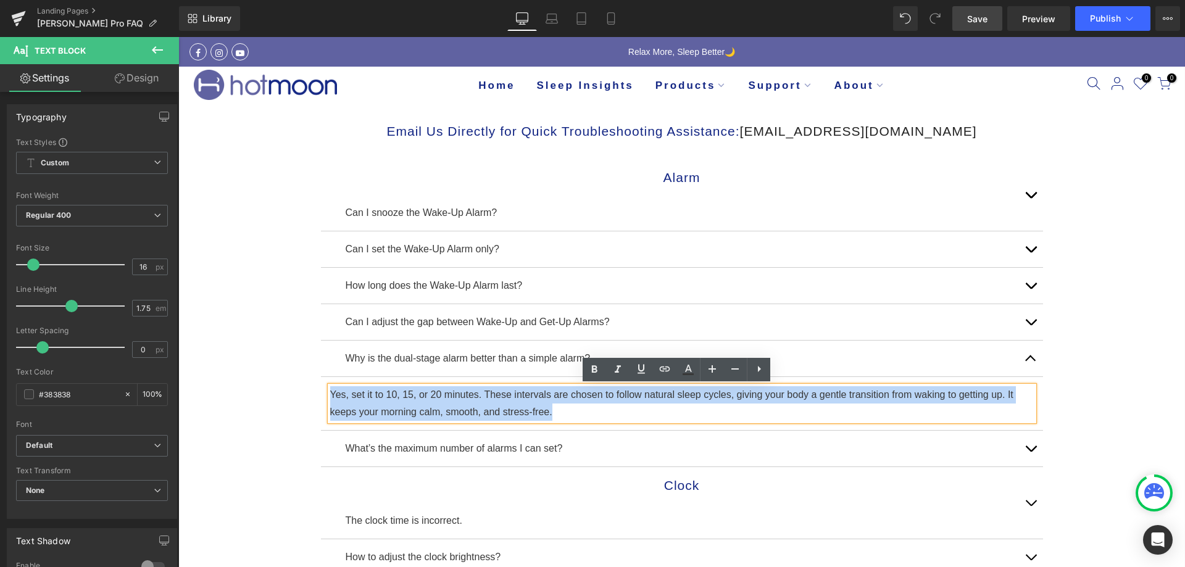
drag, startPoint x: 547, startPoint y: 415, endPoint x: 320, endPoint y: 383, distance: 228.8
click at [321, 383] on article "Yes, set it to 10, 15, or 20 minutes. These intervals are chosen to follow natu…" at bounding box center [682, 404] width 722 height 54
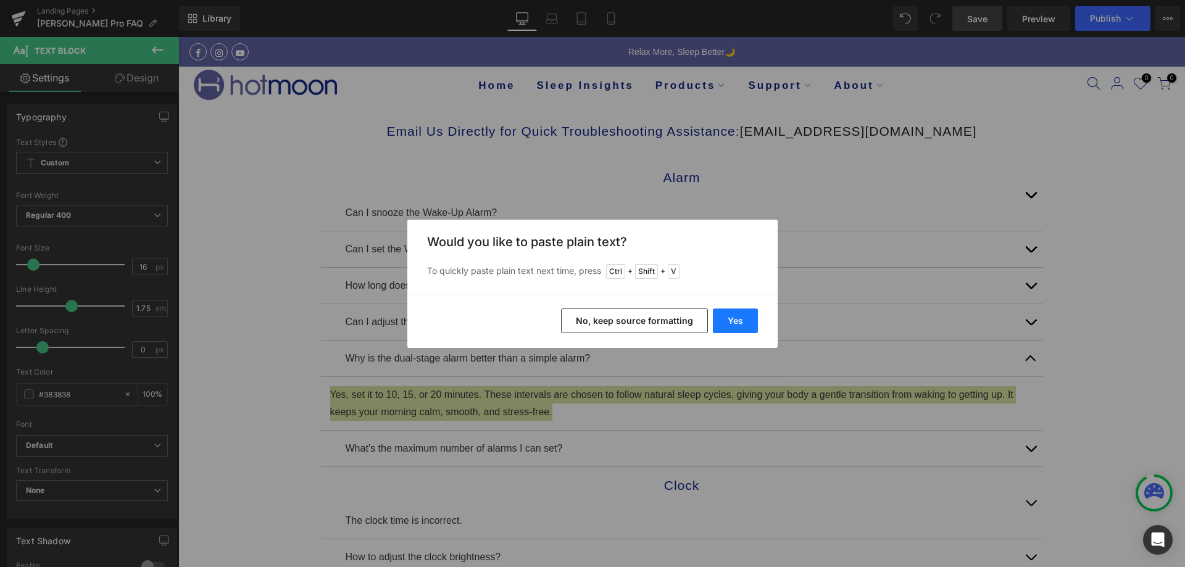
click at [735, 317] on button "Yes" at bounding box center [735, 321] width 45 height 25
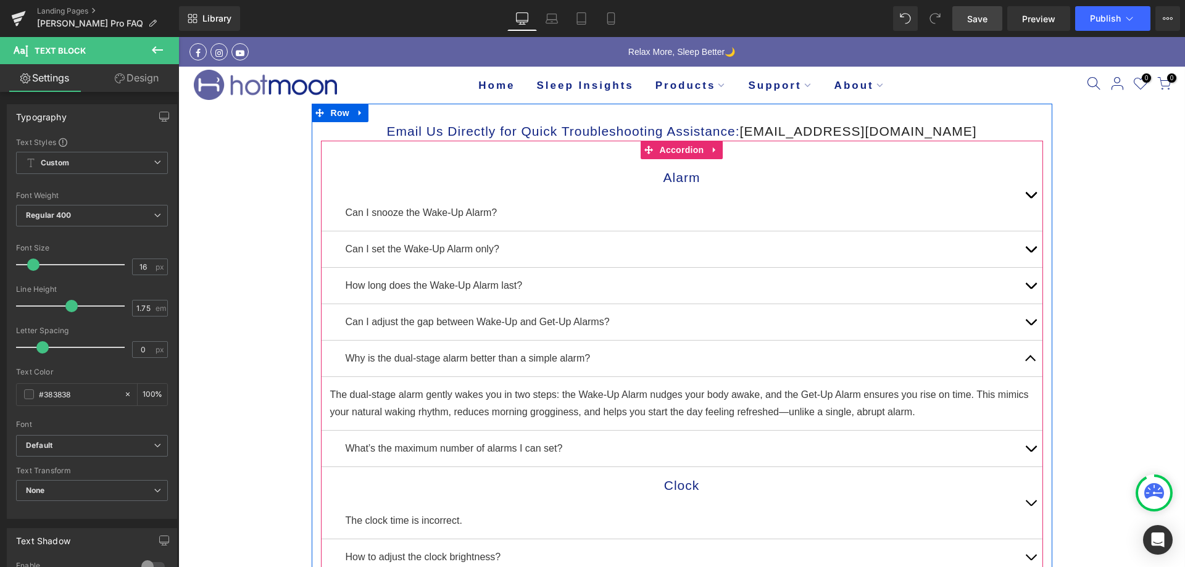
click at [1020, 358] on button "button" at bounding box center [1031, 359] width 25 height 36
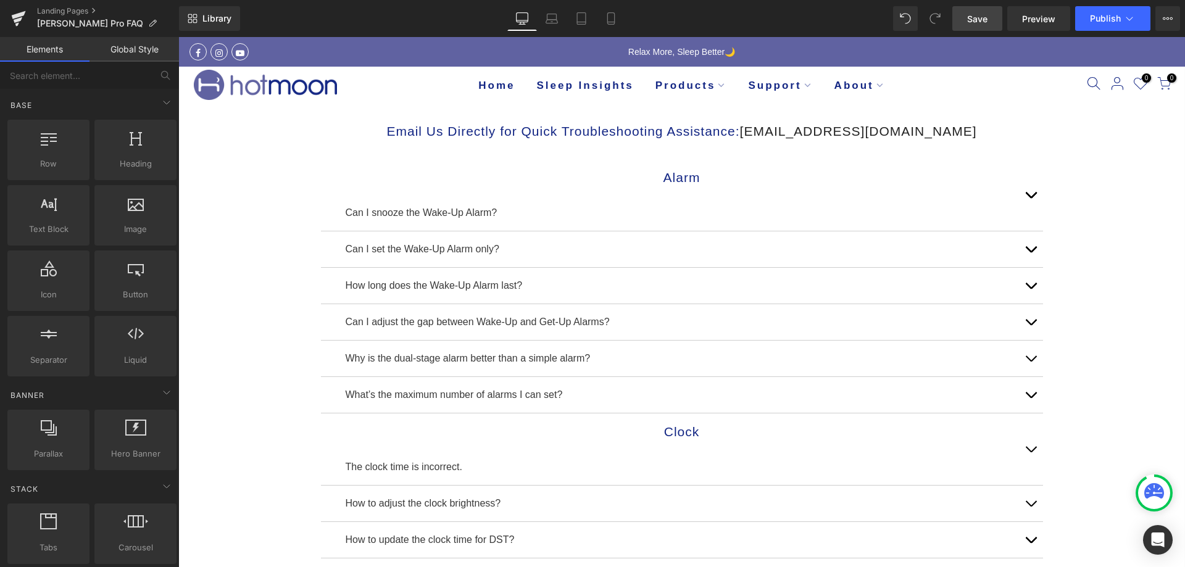
click at [971, 20] on span "Save" at bounding box center [978, 18] width 20 height 13
click at [982, 23] on span "Save" at bounding box center [978, 18] width 20 height 13
click at [1054, 22] on span "Preview" at bounding box center [1038, 18] width 33 height 13
click at [18, 15] on icon at bounding box center [19, 15] width 14 height 8
